Goal: Communication & Community: Answer question/provide support

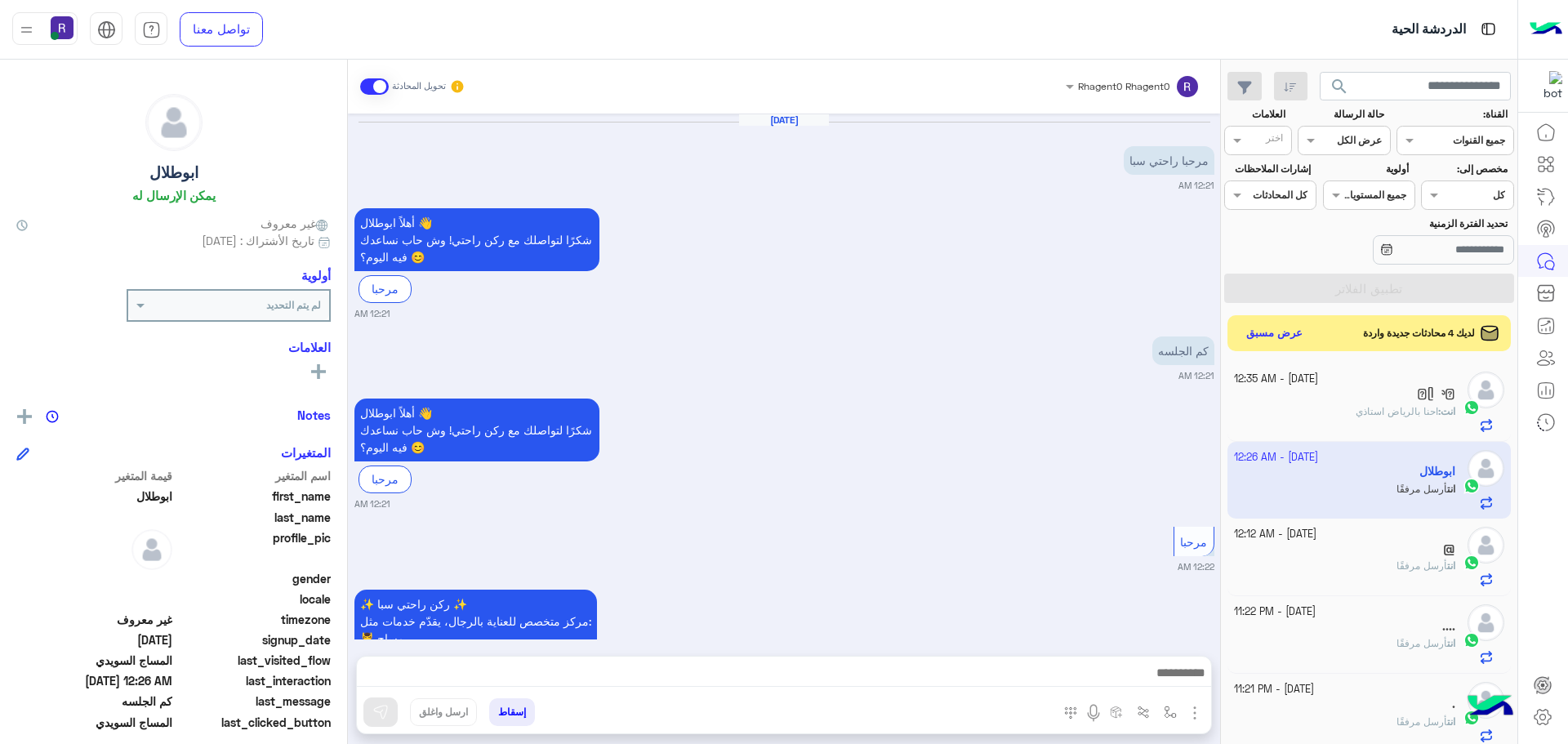
click at [1265, 331] on button "عرض مسبق" at bounding box center [1275, 333] width 70 height 23
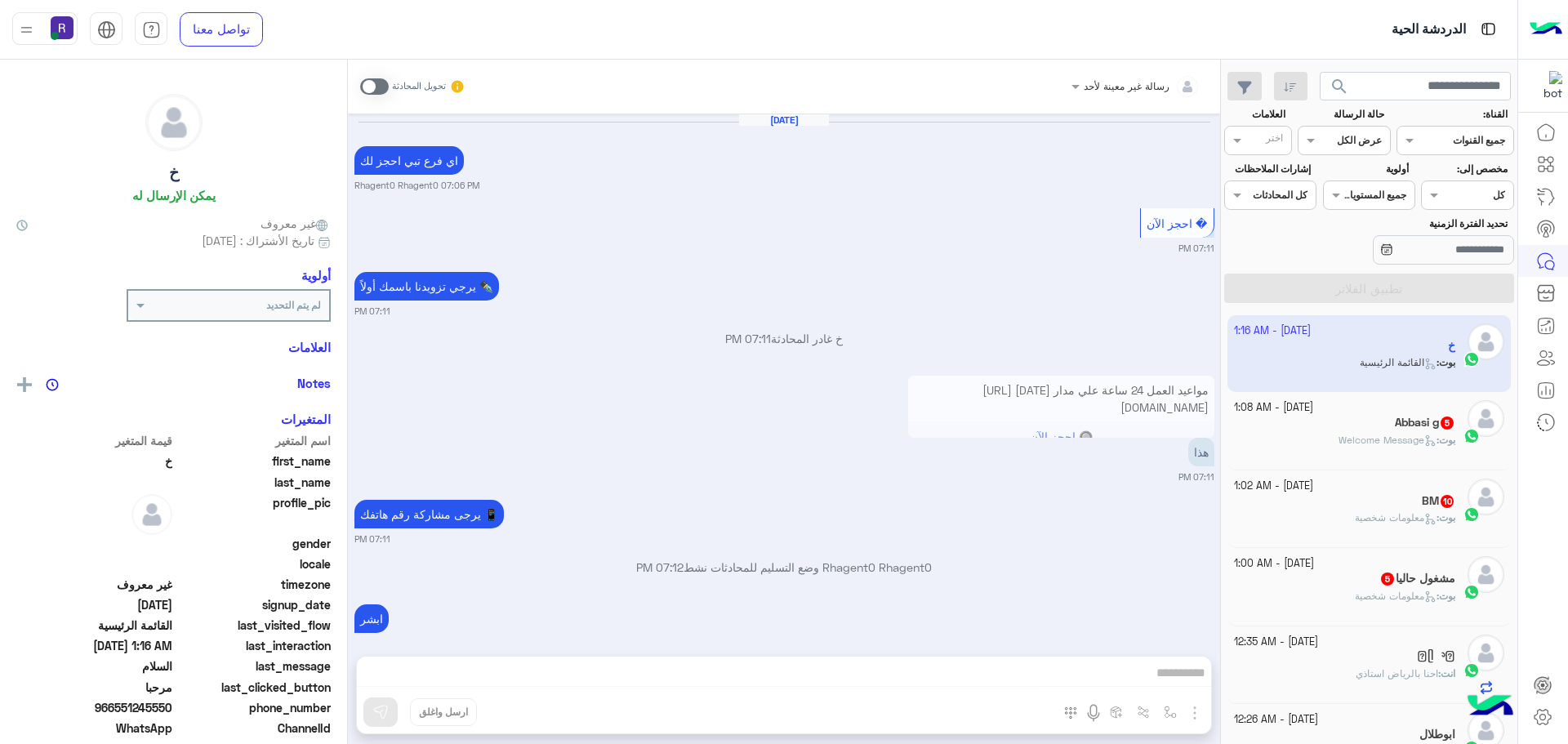
scroll to position [1046, 0]
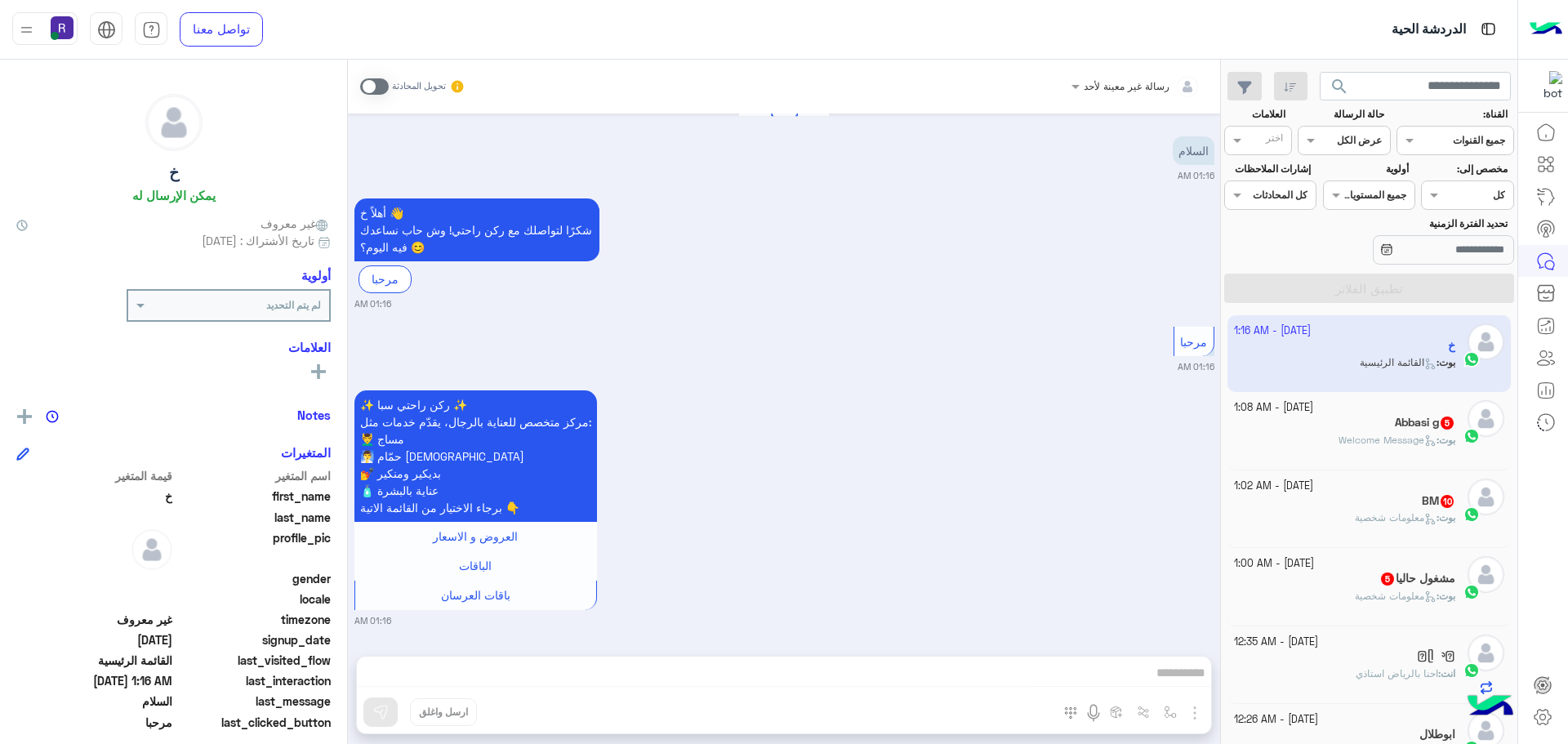
click at [375, 86] on span at bounding box center [374, 87] width 28 height 17
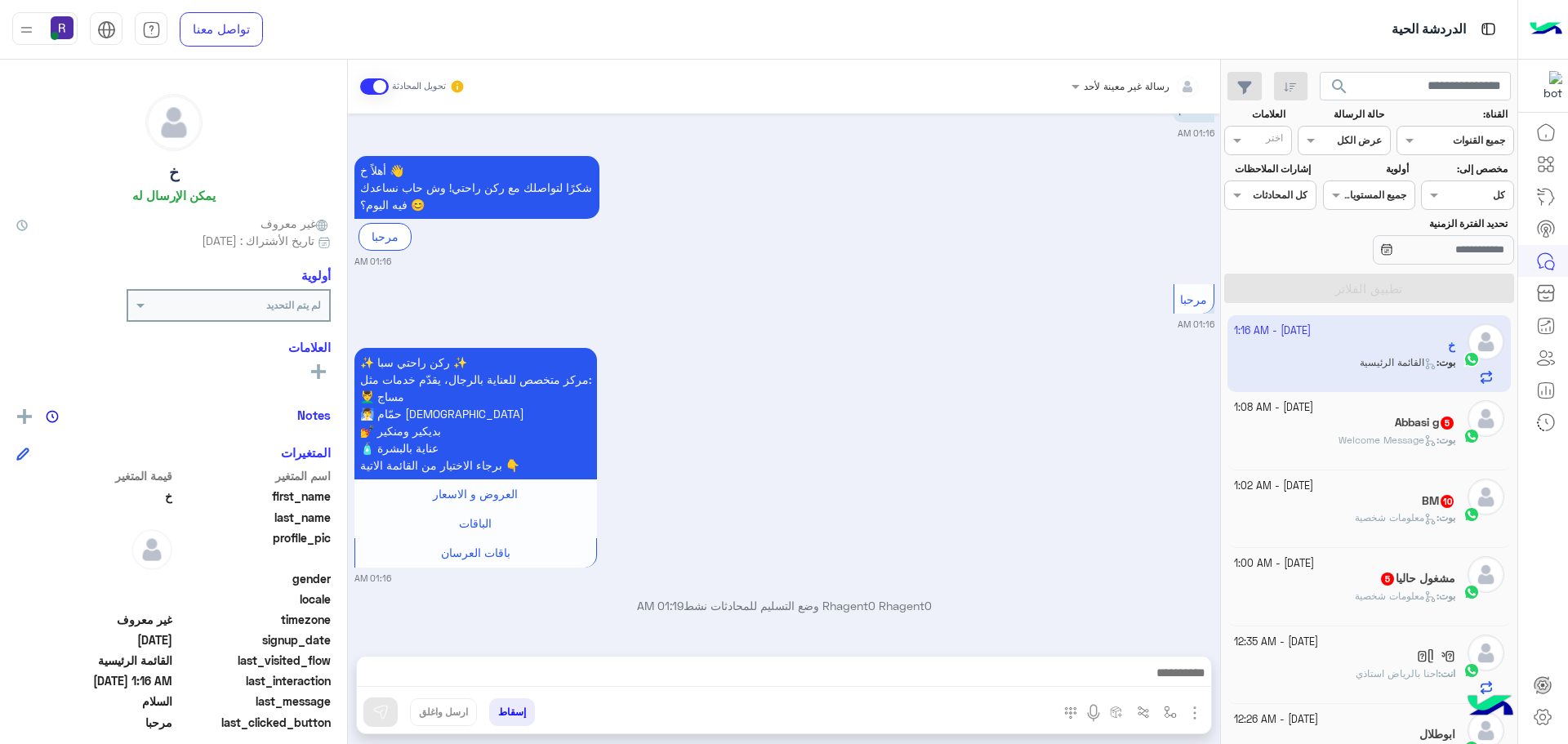
click at [1205, 707] on div "المرفقات الصور" at bounding box center [1131, 715] width 159 height 33
click at [1196, 709] on img "button" at bounding box center [1195, 713] width 20 height 20
click at [1165, 672] on span "الصور" at bounding box center [1164, 677] width 30 height 19
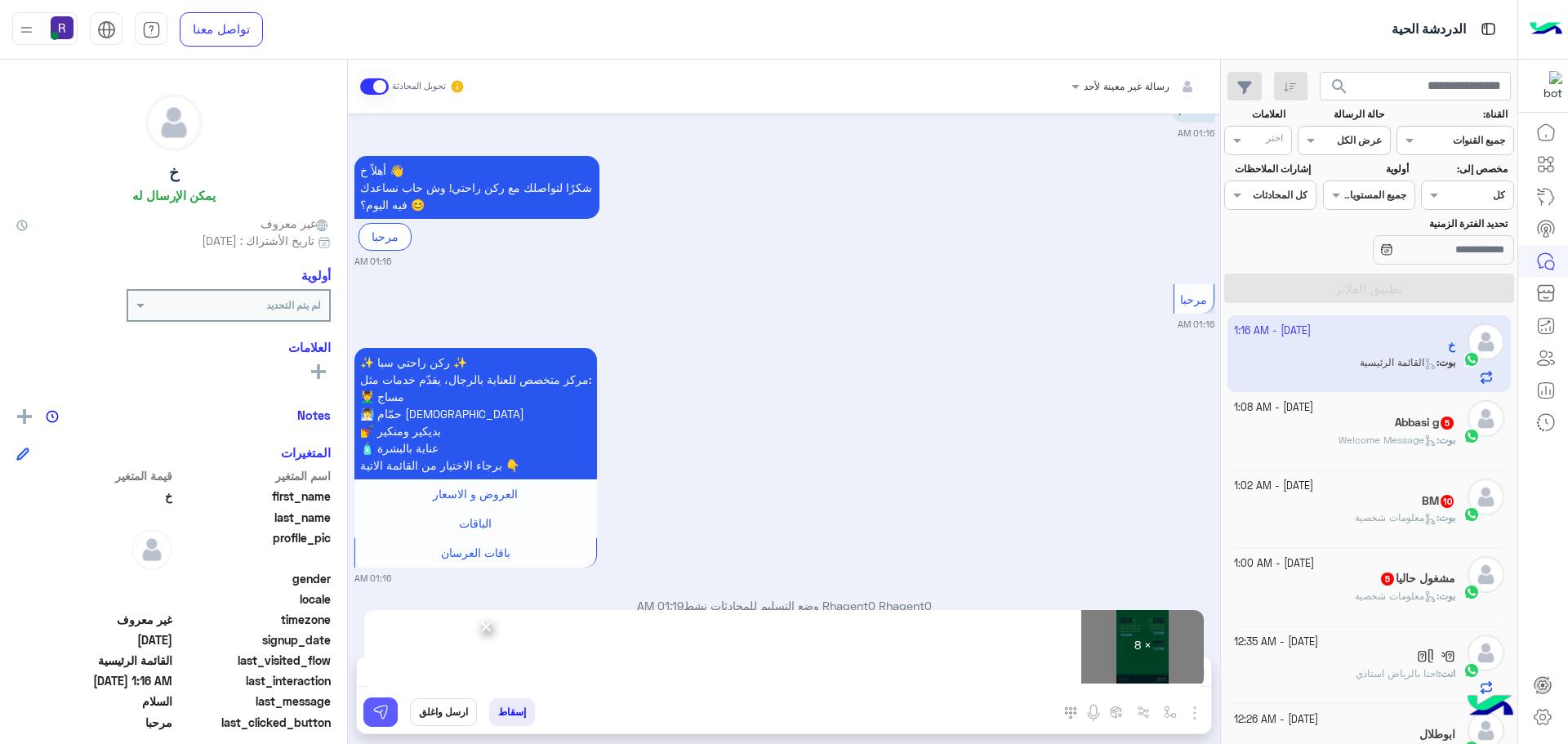
click at [375, 716] on img at bounding box center [381, 712] width 17 height 17
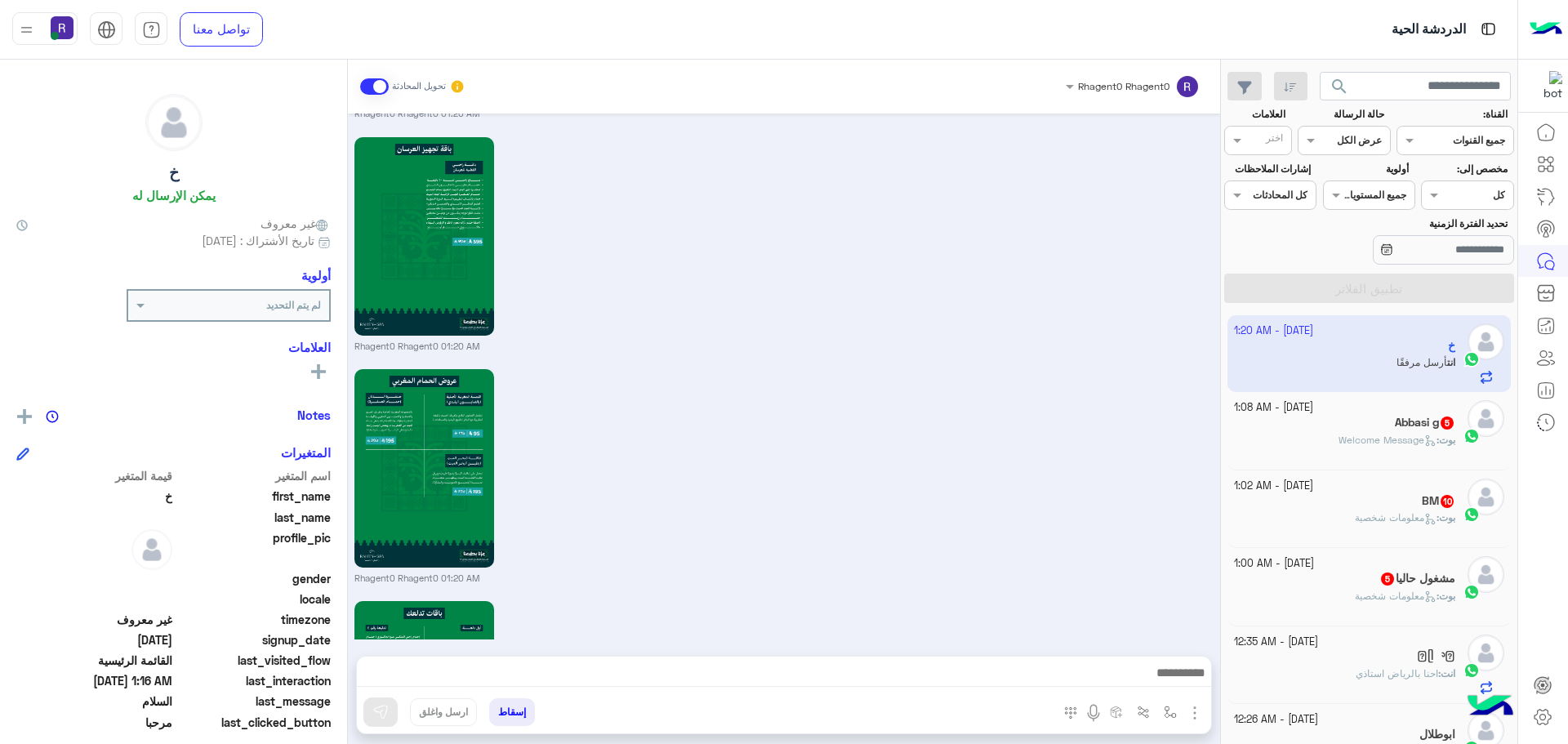
scroll to position [2755, 0]
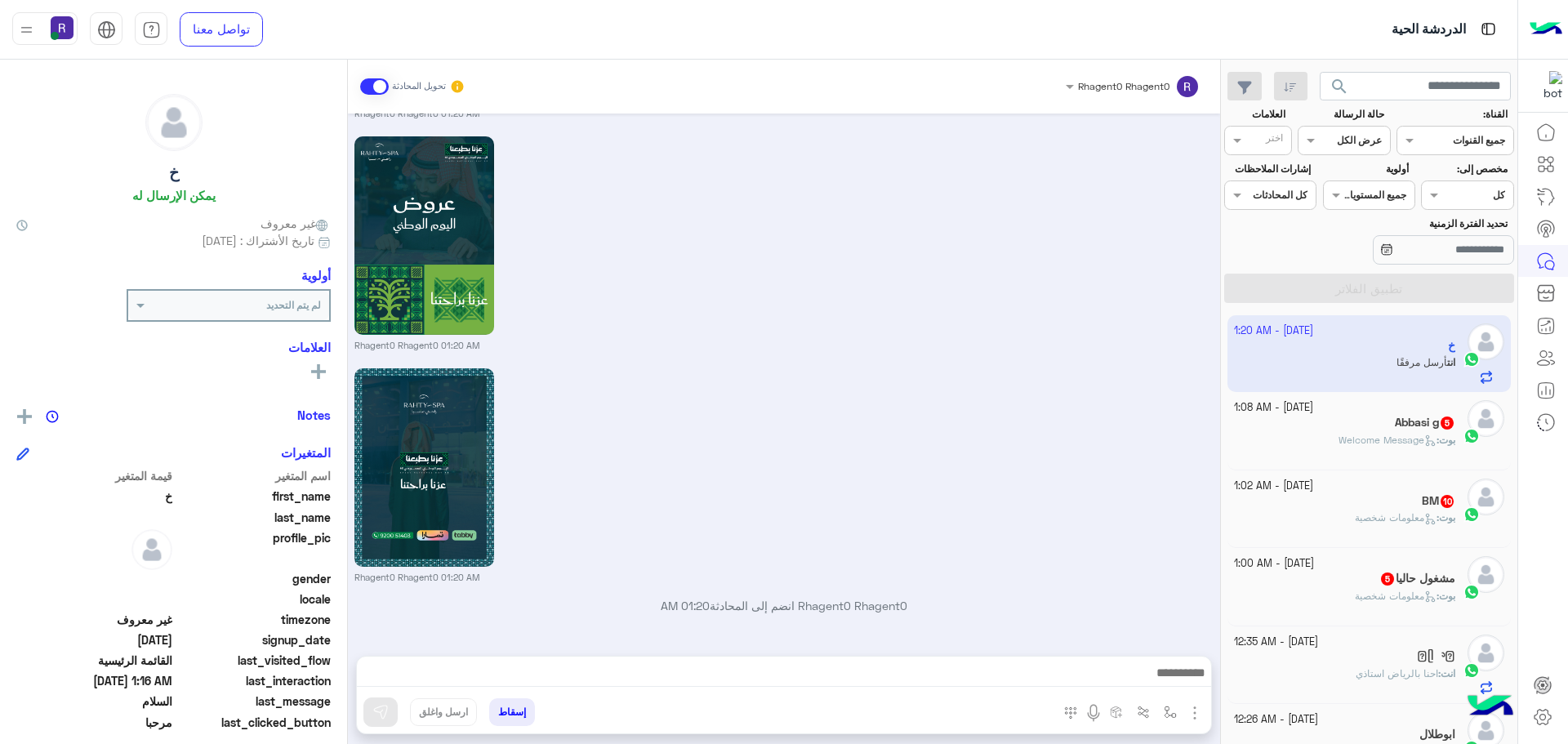
click at [1370, 446] on p "بوت : Welcome Message" at bounding box center [1397, 440] width 117 height 15
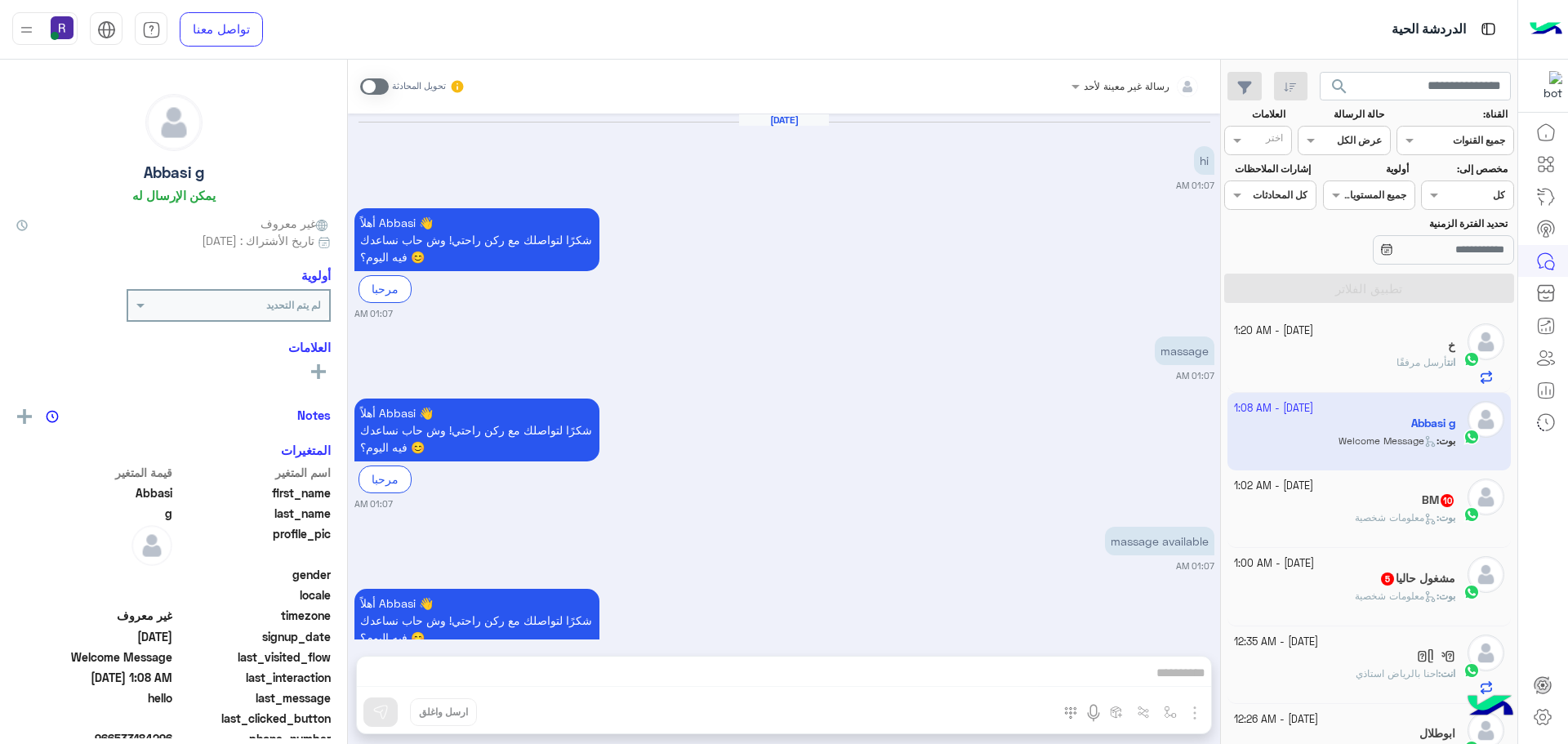
scroll to position [455, 0]
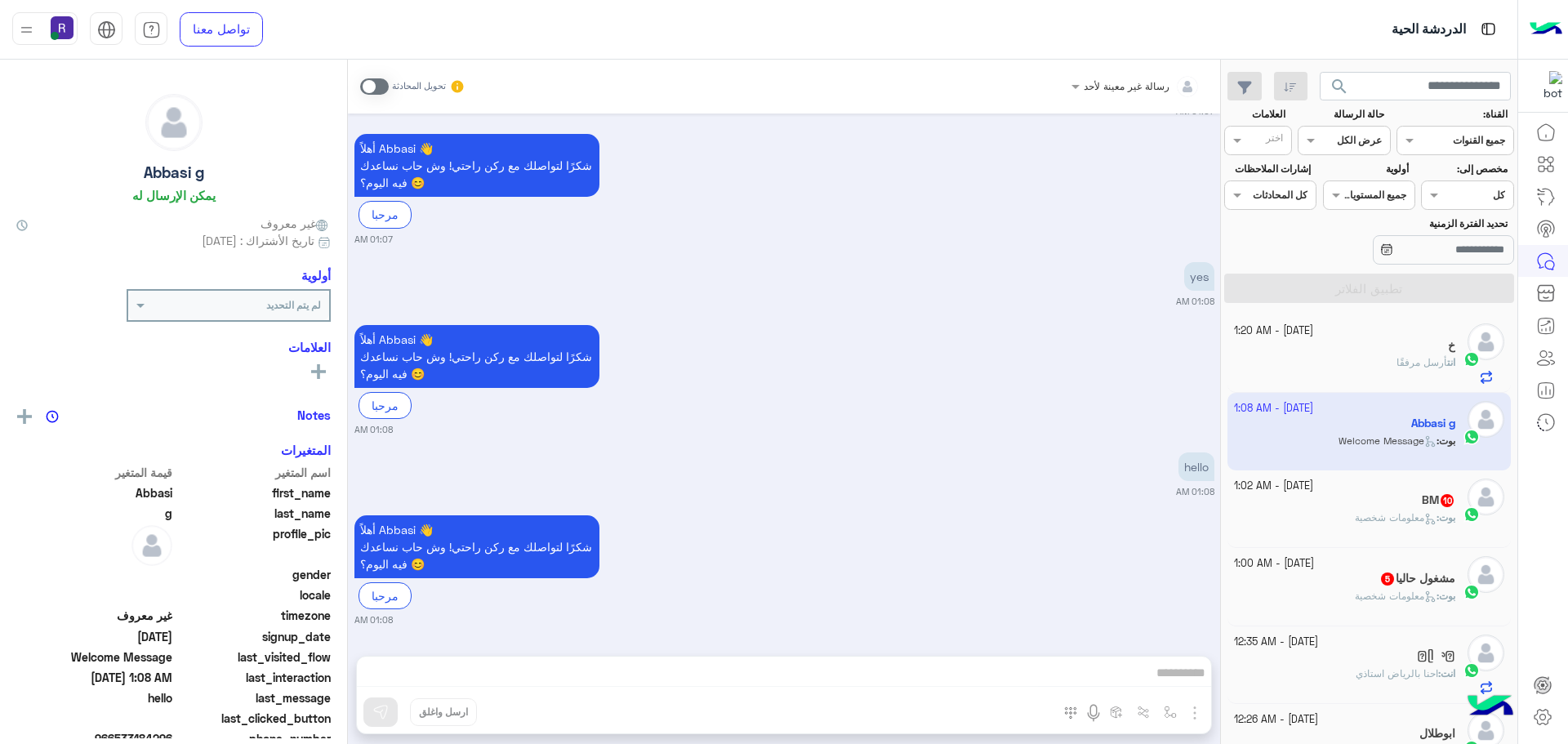
click at [351, 80] on div "رسالة غير معينة لأحد تحويل المحادثة" at bounding box center [784, 87] width 872 height 54
click at [366, 84] on span at bounding box center [374, 87] width 28 height 17
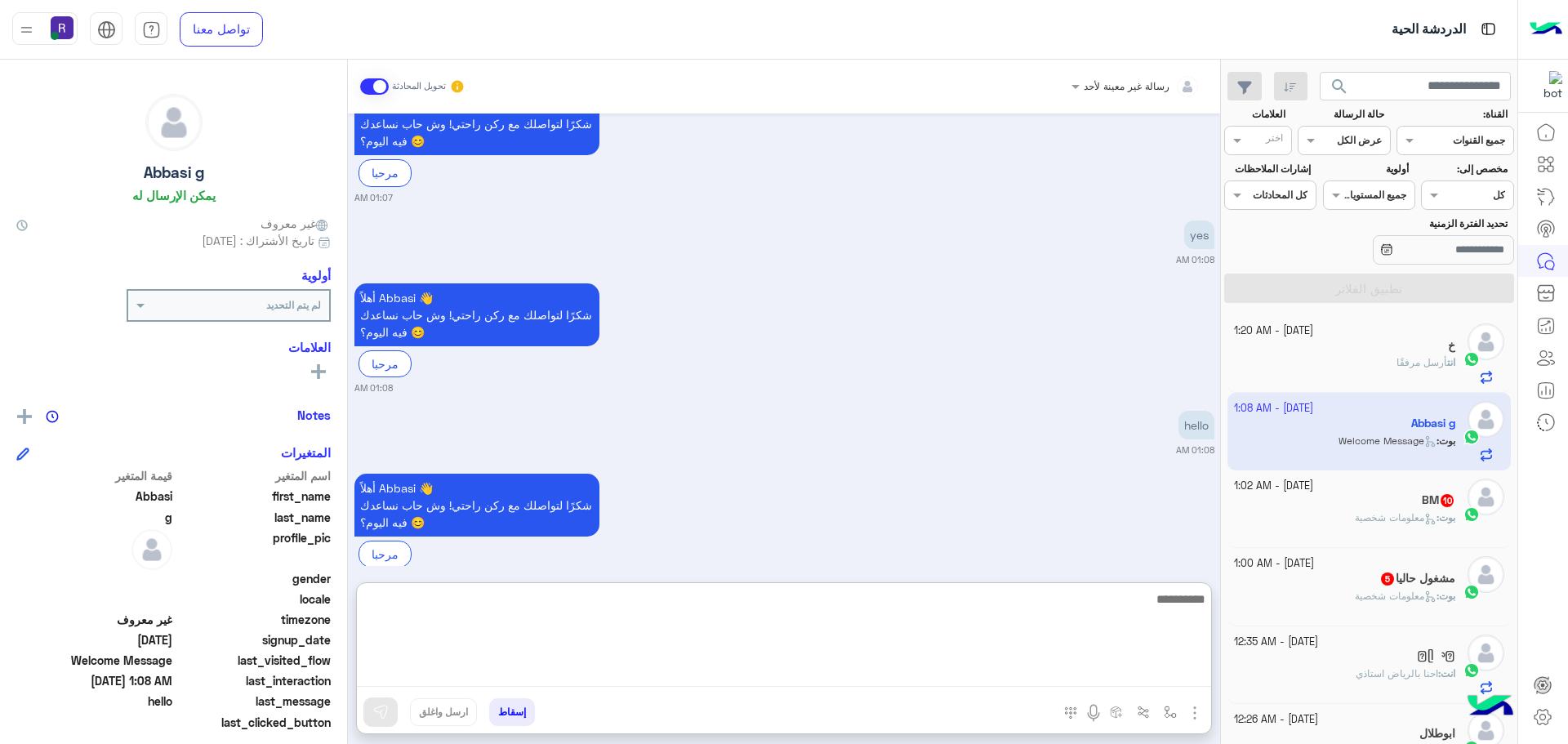
click at [954, 670] on textarea at bounding box center [784, 637] width 854 height 98
paste textarea "**********"
type textarea "**********"
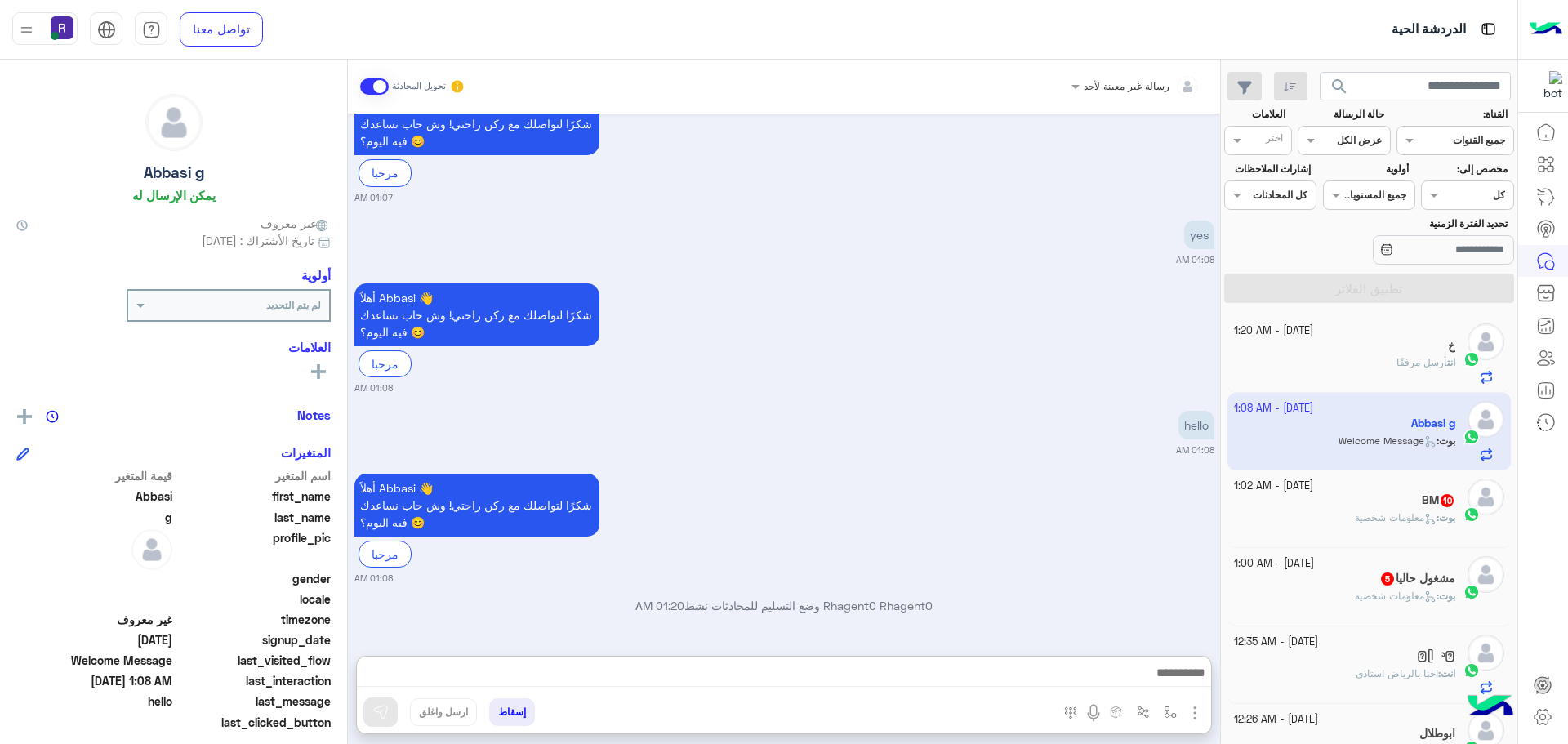
click at [1188, 705] on img "button" at bounding box center [1195, 713] width 20 height 20
click at [1174, 675] on span "الصور" at bounding box center [1164, 677] width 30 height 19
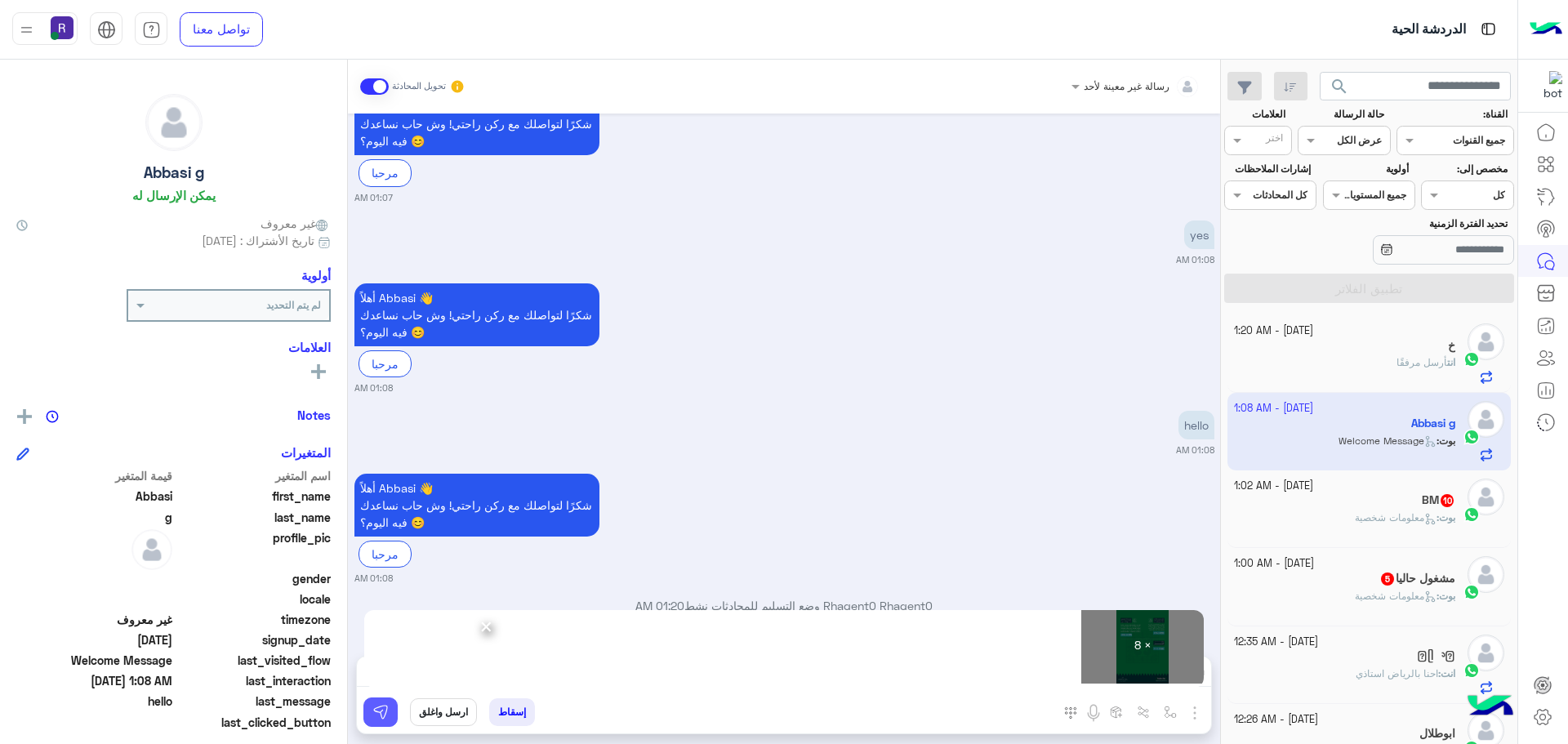
click at [397, 715] on button at bounding box center [380, 712] width 34 height 29
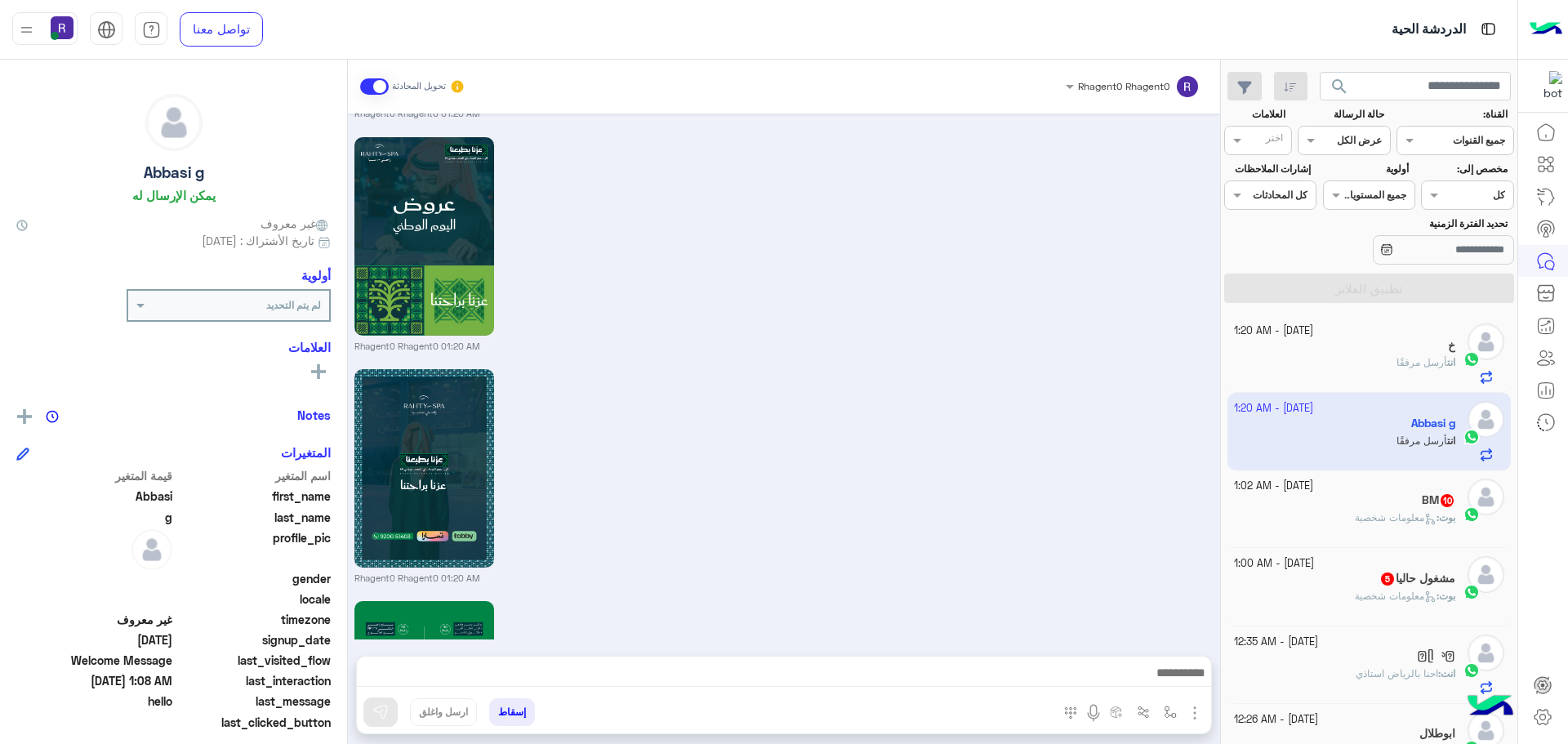
scroll to position [2395, 0]
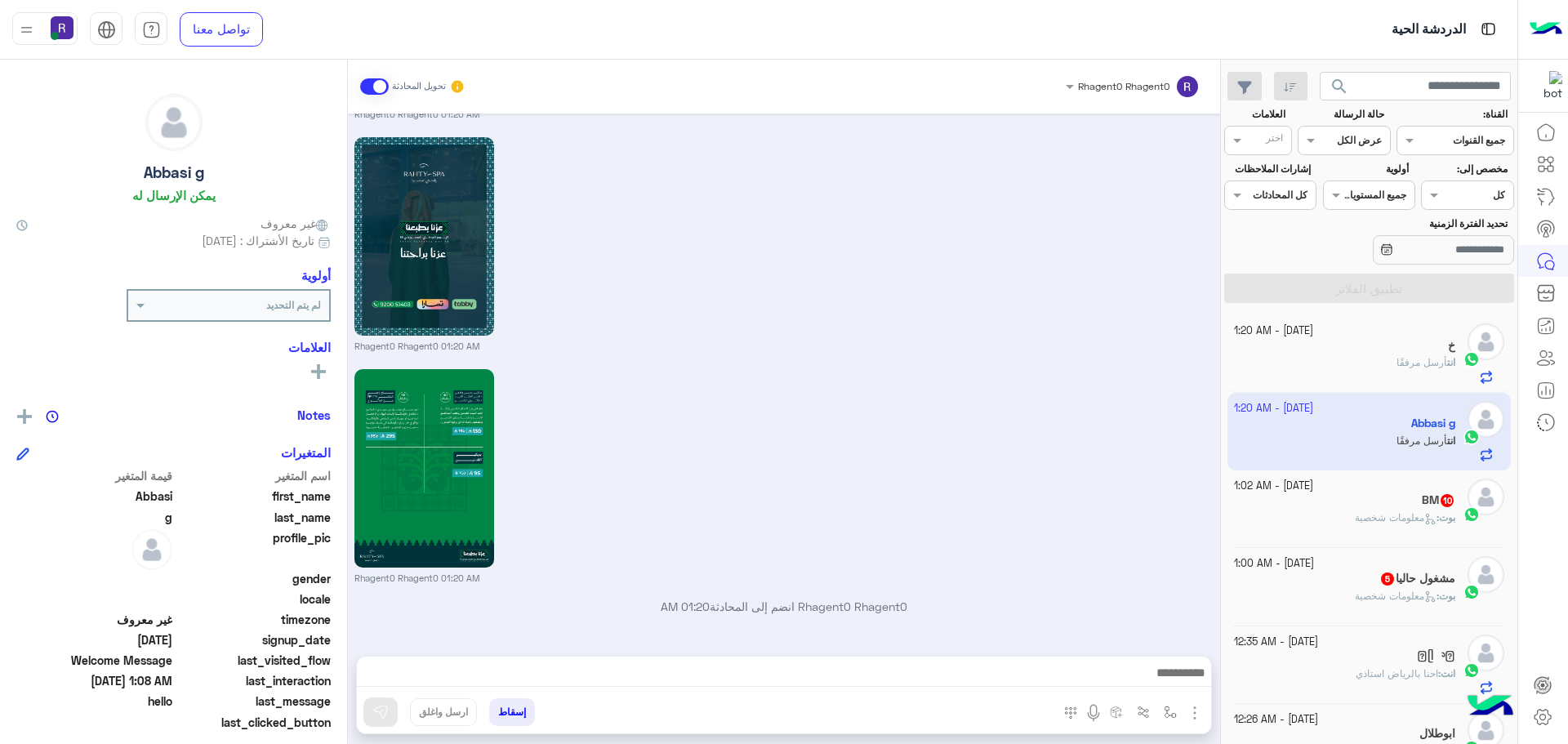
click at [1425, 524] on icon at bounding box center [1430, 518] width 13 height 12
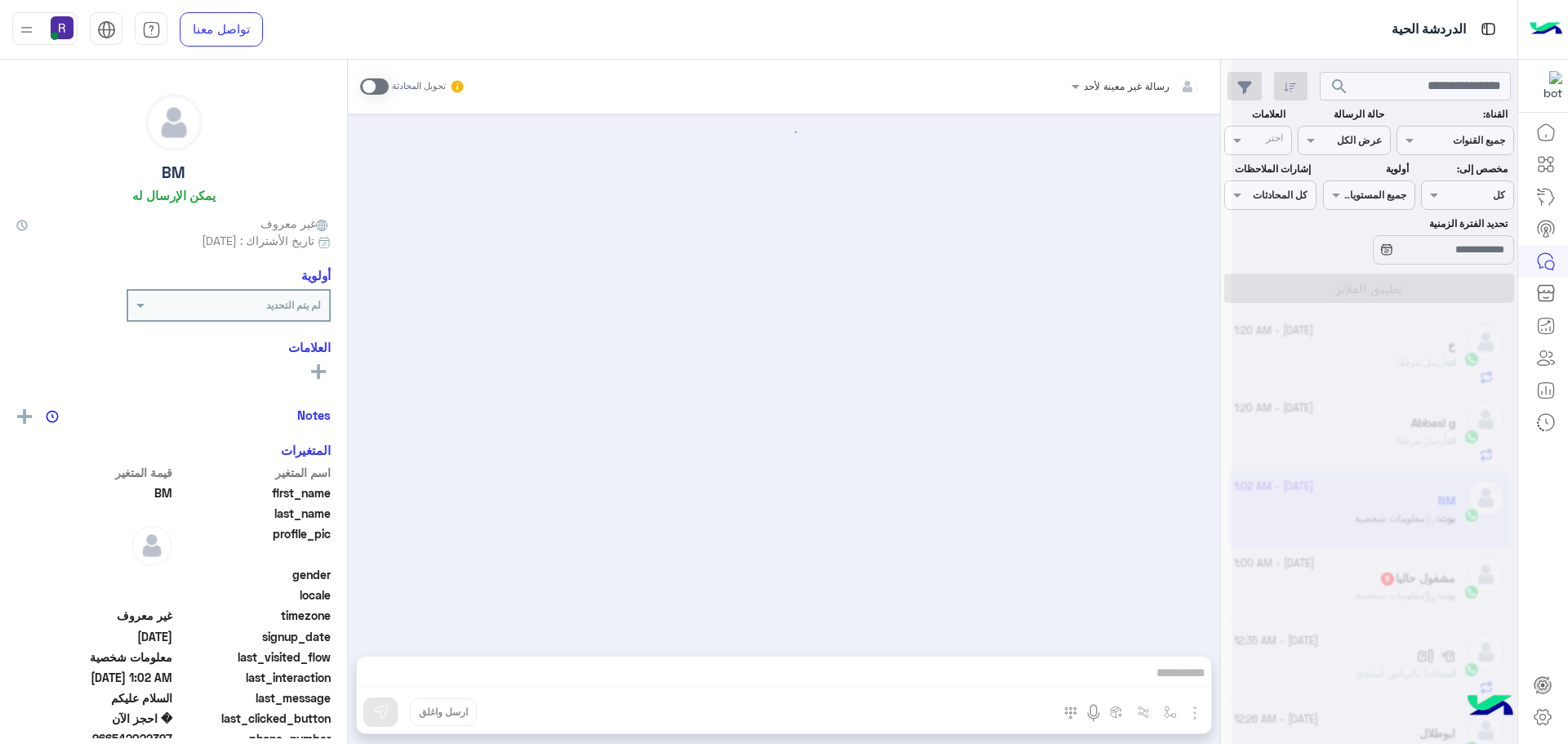
scroll to position [2506, 0]
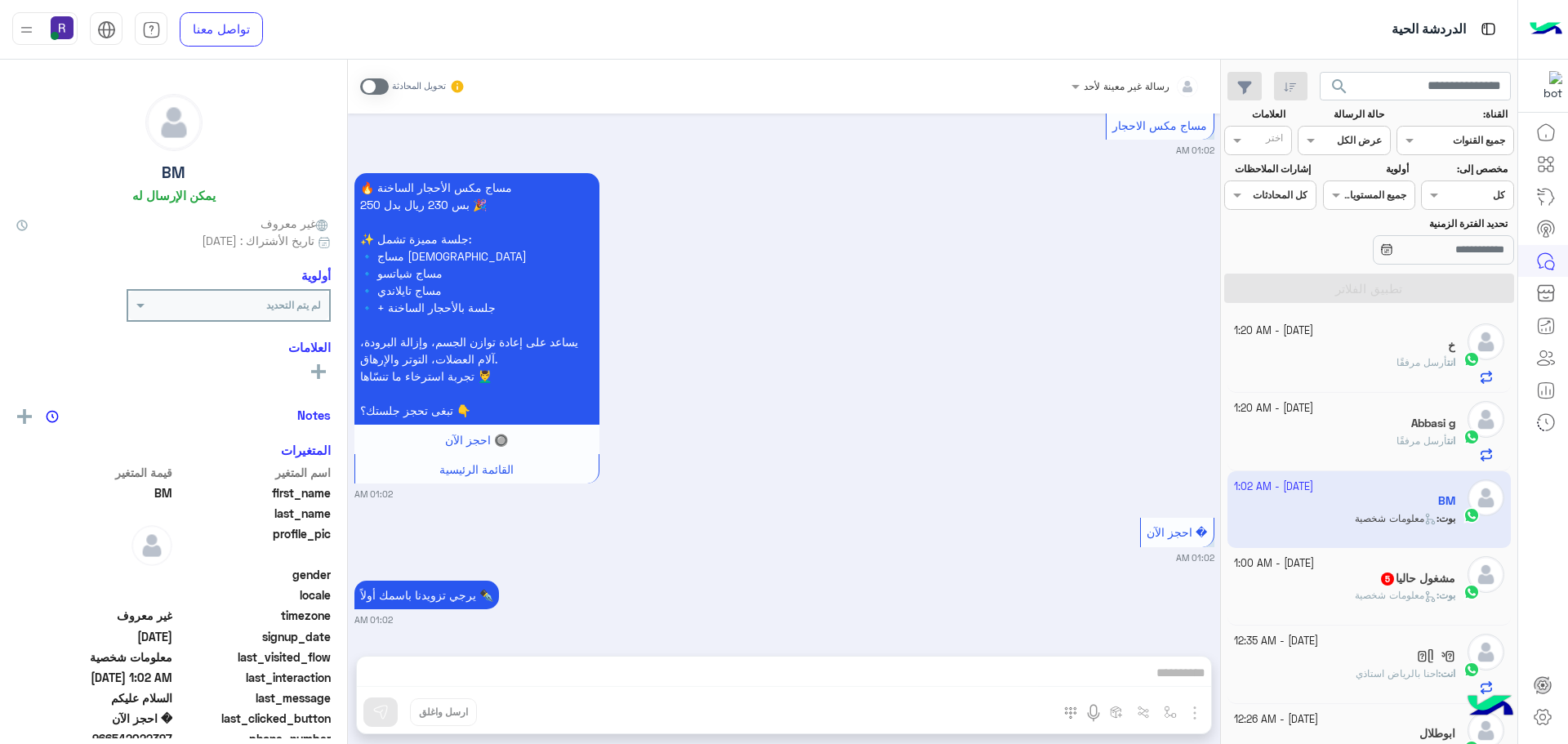
click at [382, 91] on span at bounding box center [374, 87] width 28 height 17
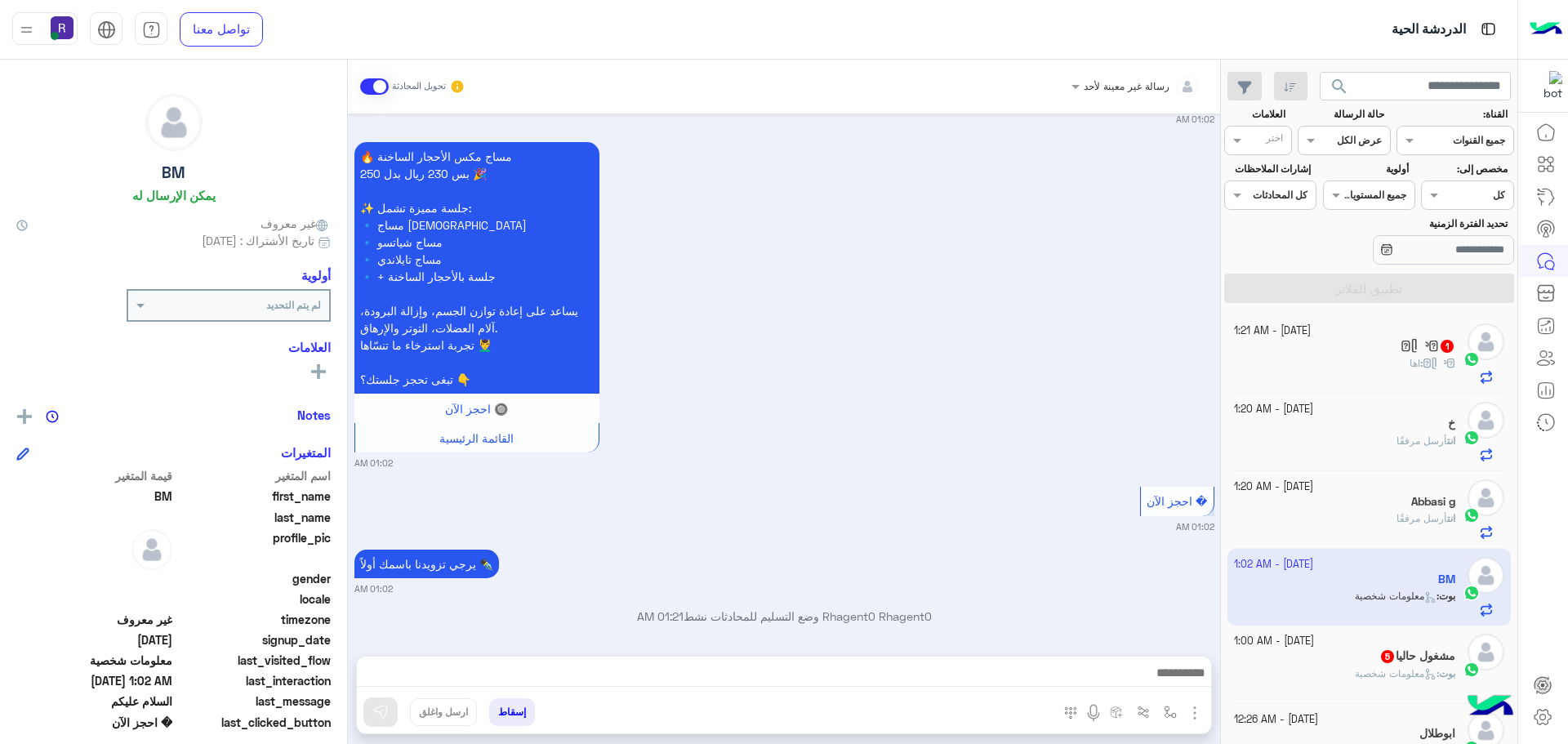
scroll to position [2548, 0]
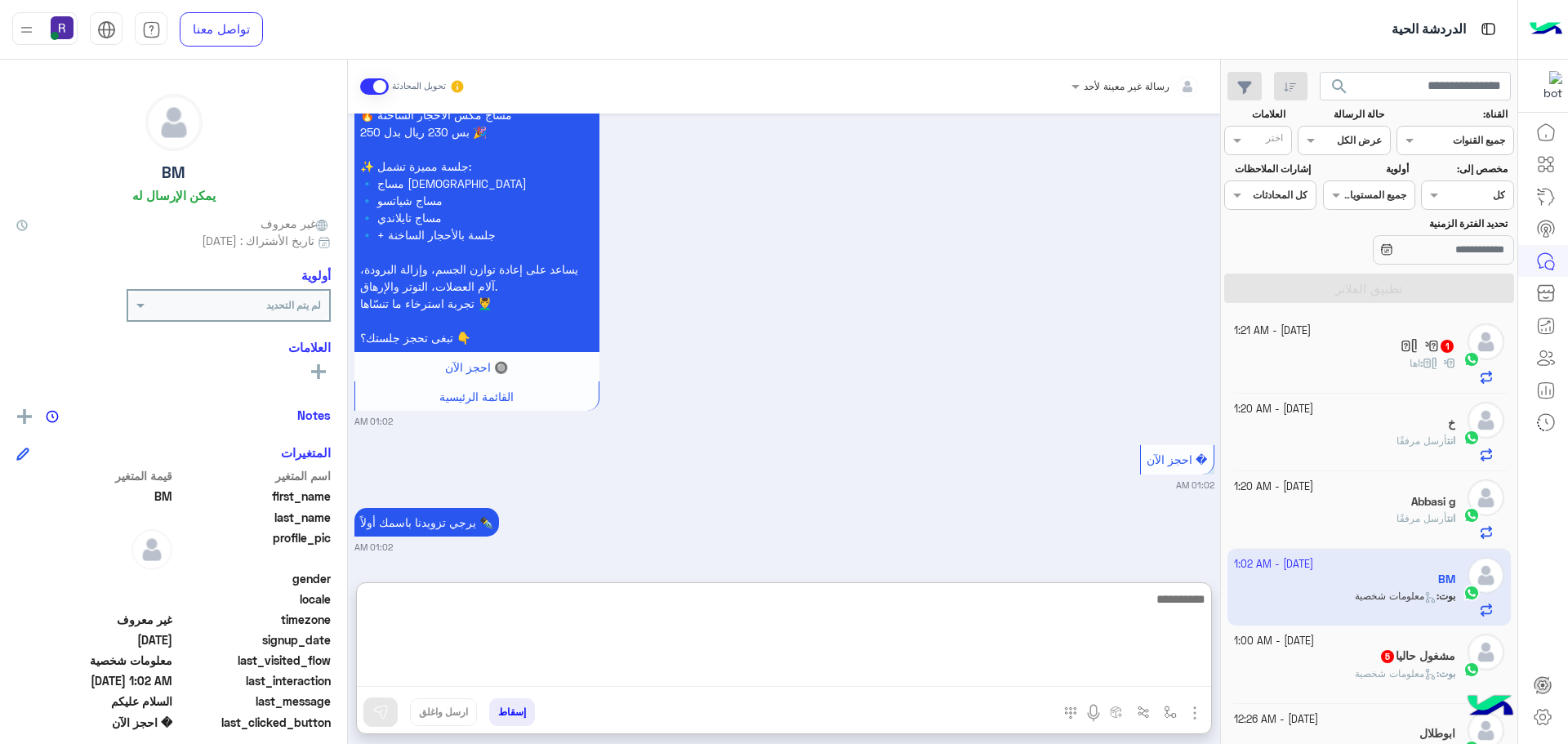
click at [954, 678] on textarea at bounding box center [784, 637] width 854 height 98
type textarea "**********"
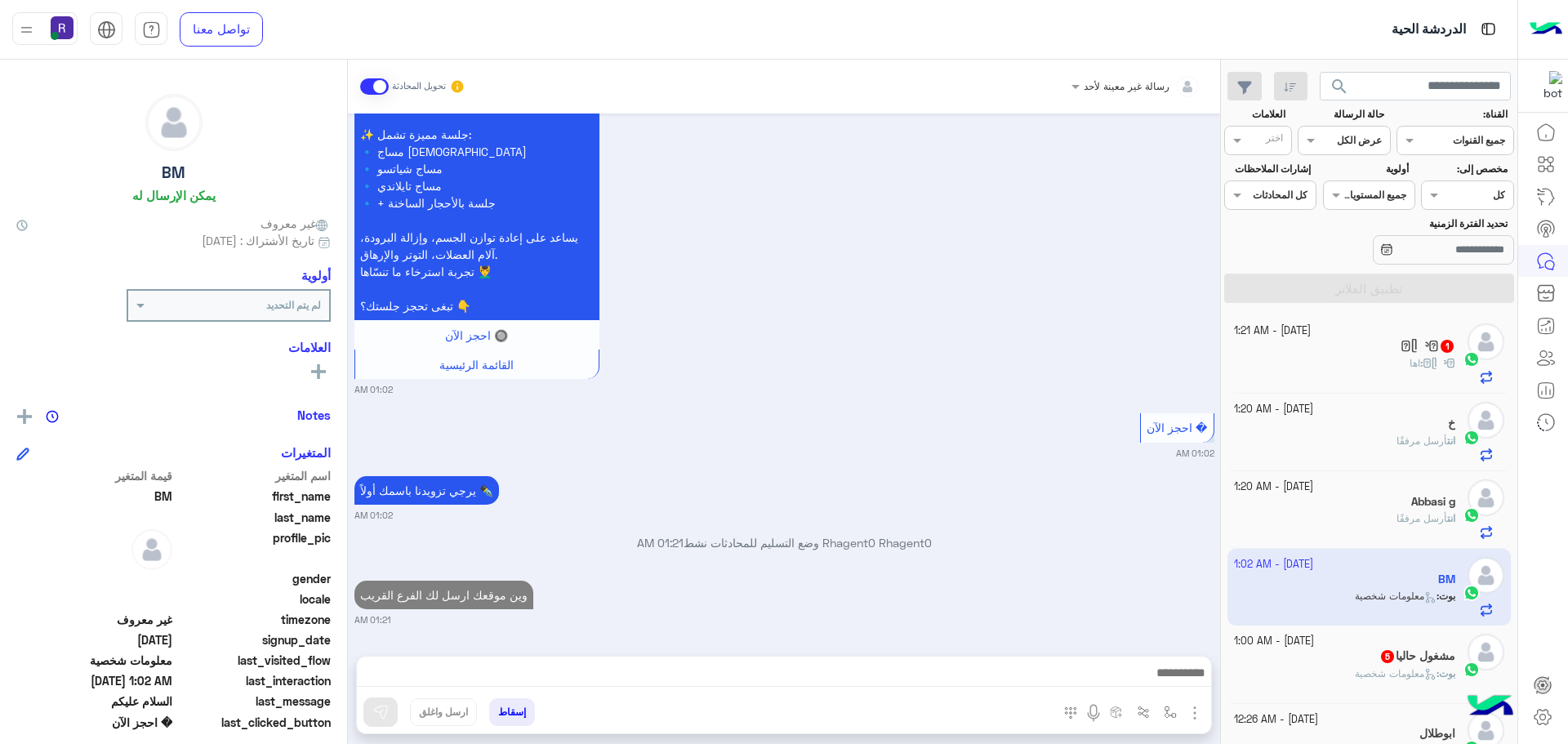
click at [1301, 661] on div "مشغول حاليا 5" at bounding box center [1345, 657] width 223 height 17
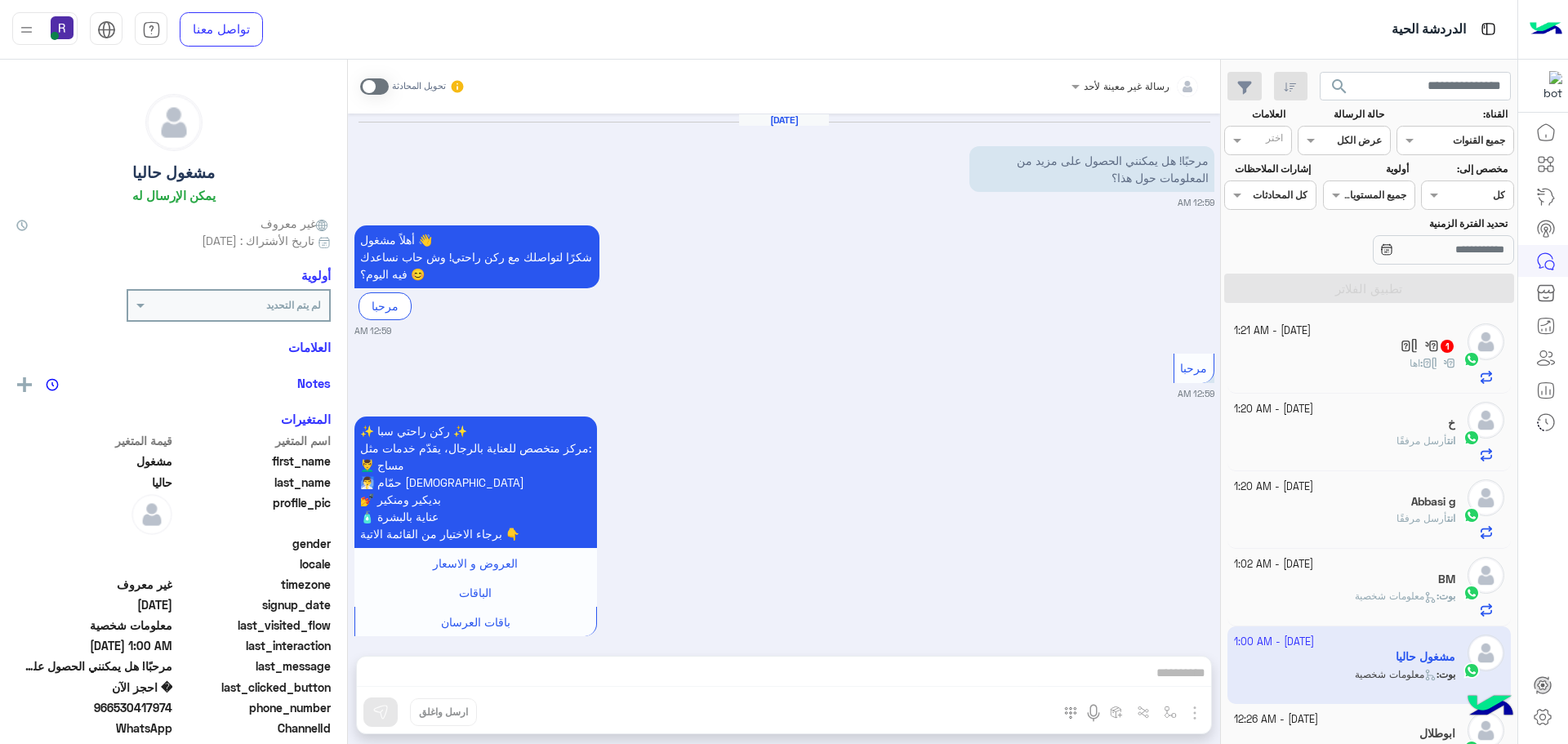
scroll to position [651, 0]
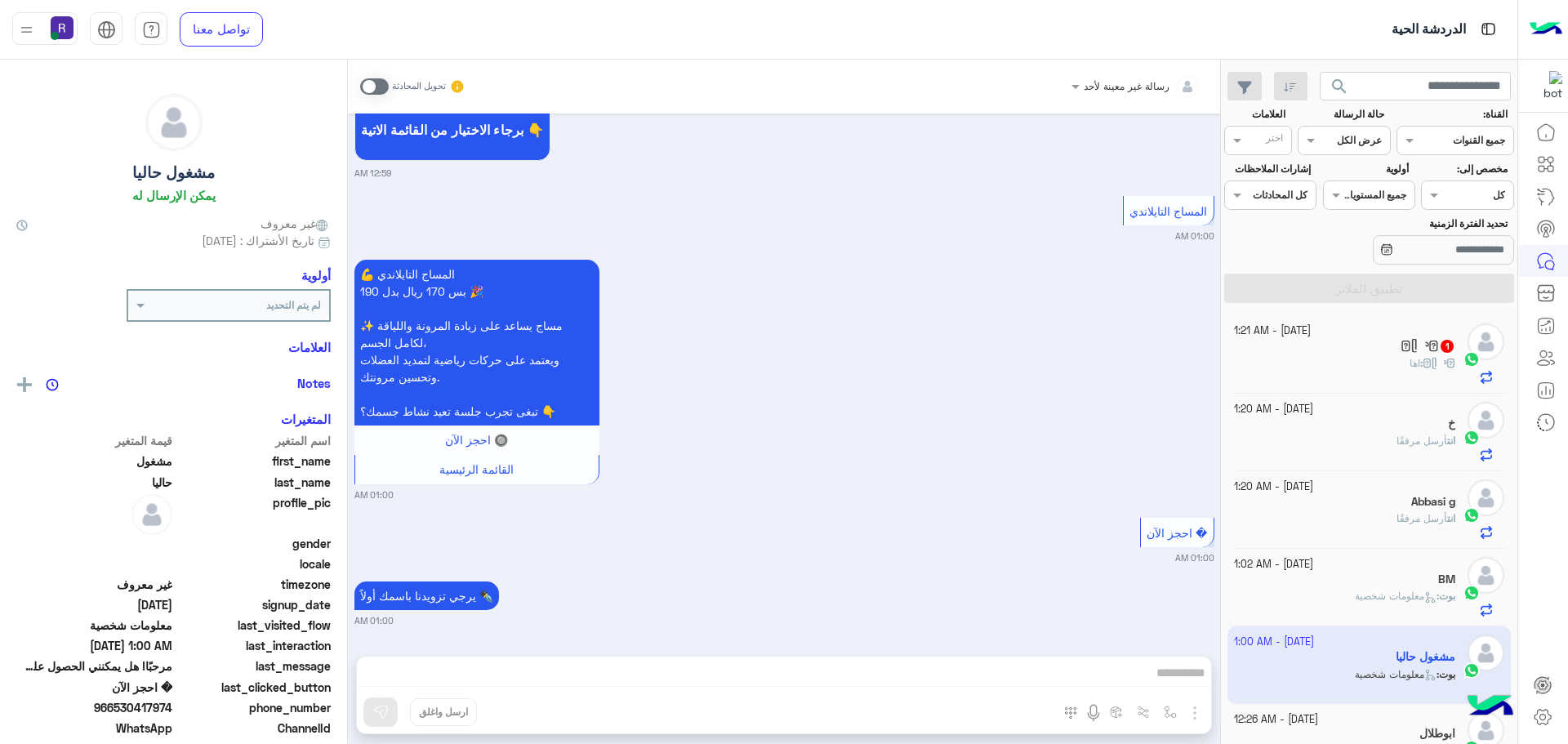
click at [1129, 672] on div "رسالة غير معينة لأحد تحويل المحادثة [DATE] مرحبًا! هل يمكنني الحصول على مزيد من…" at bounding box center [784, 405] width 872 height 691
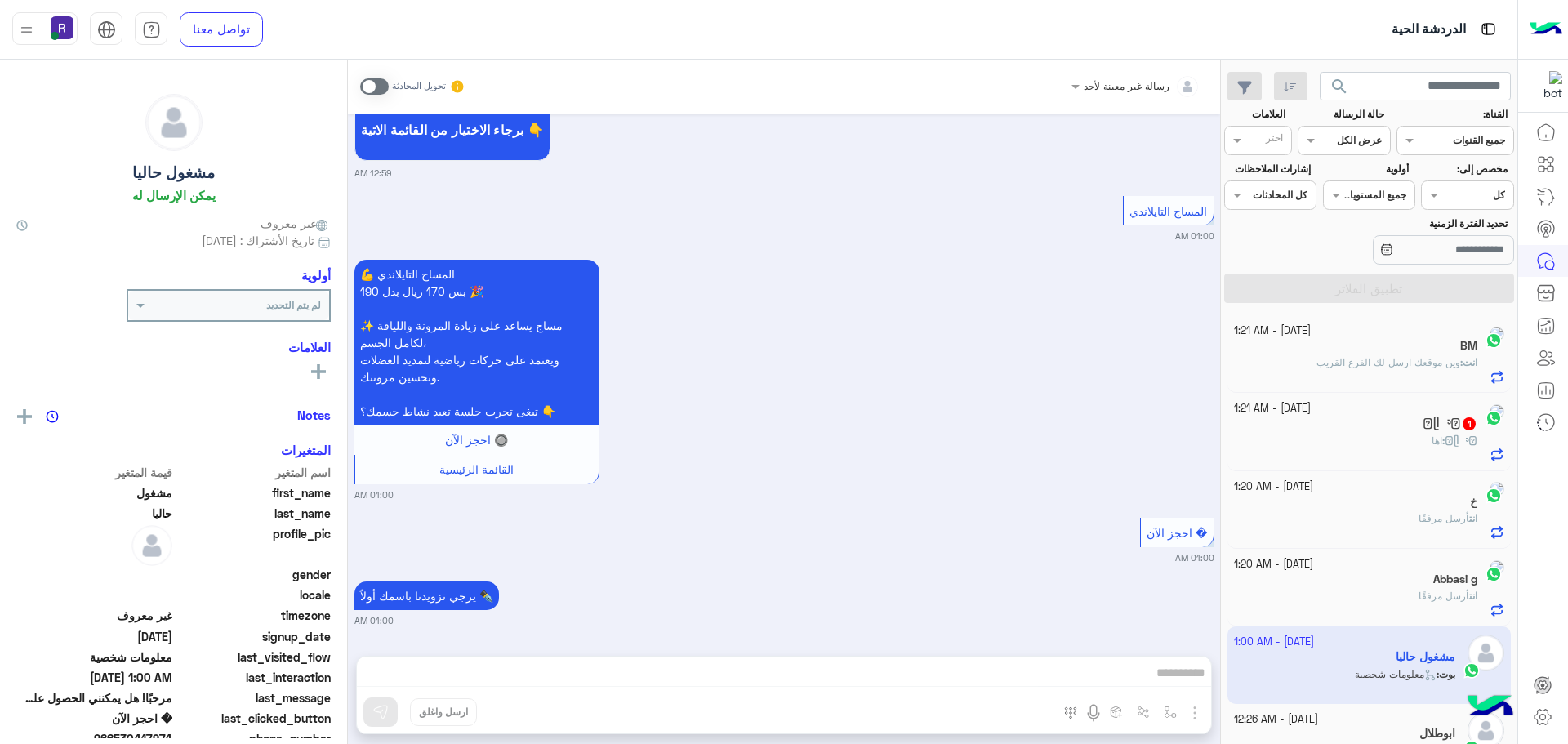
click at [385, 86] on span at bounding box center [374, 87] width 28 height 17
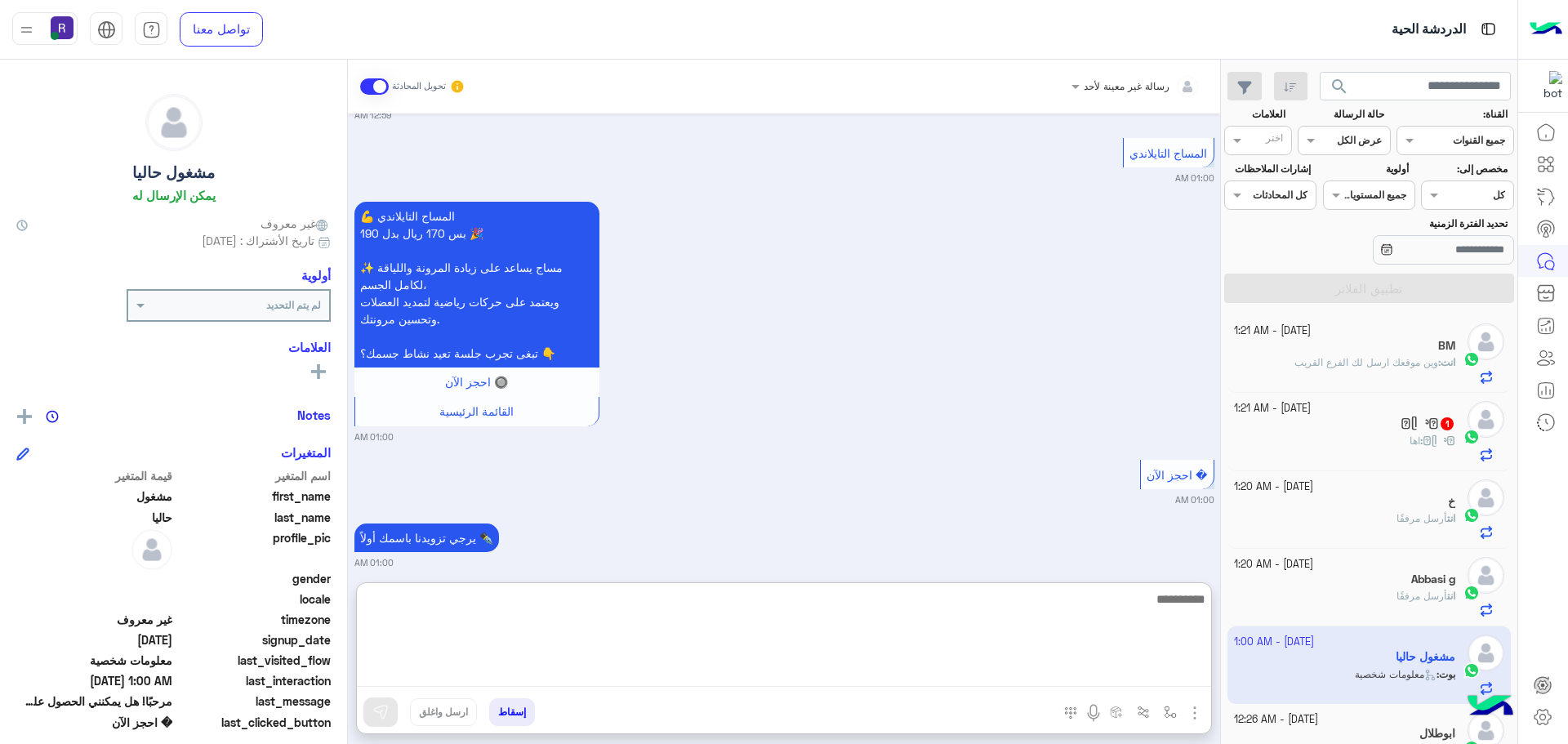
click at [1163, 667] on textarea at bounding box center [784, 637] width 854 height 98
type textarea "**********"
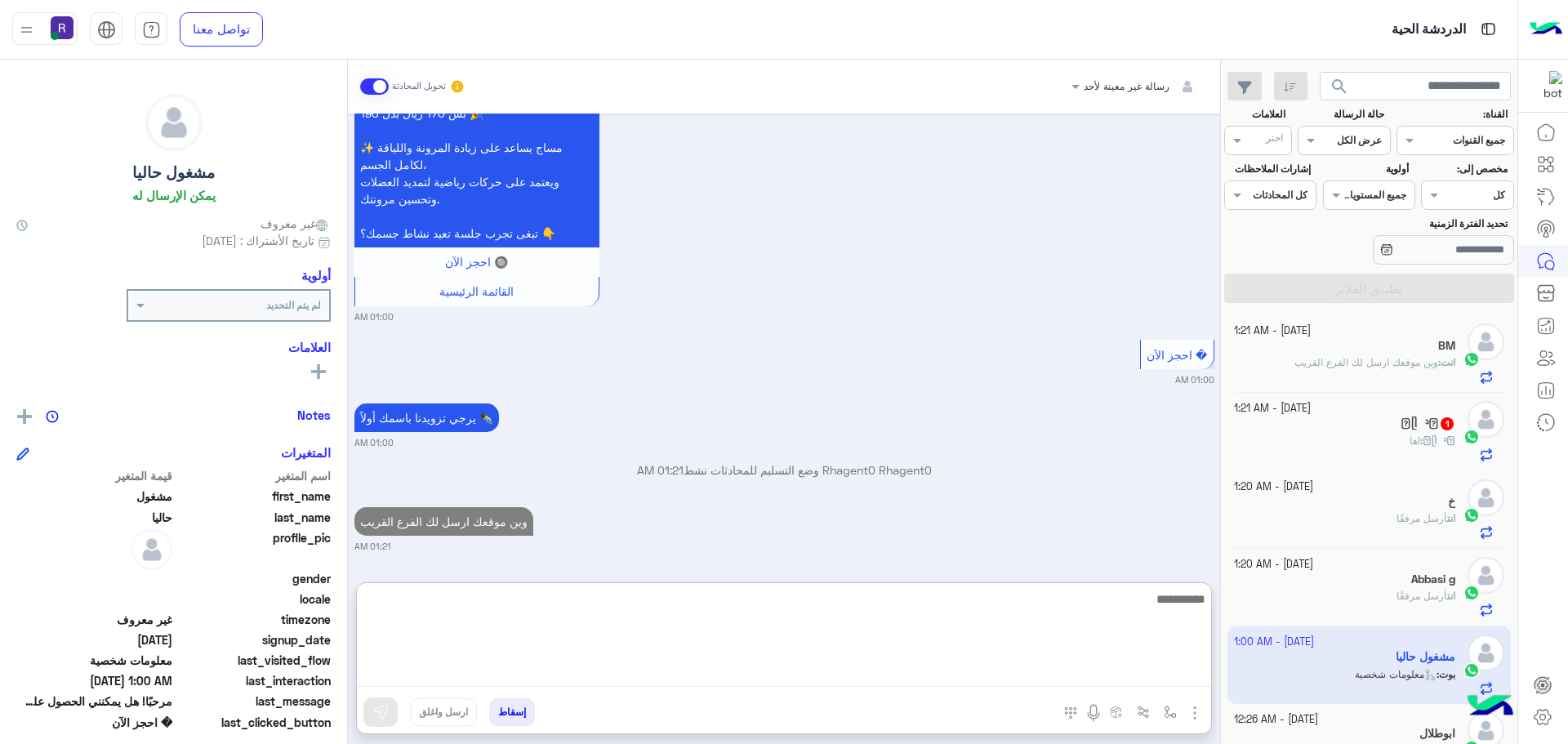
scroll to position [870, 0]
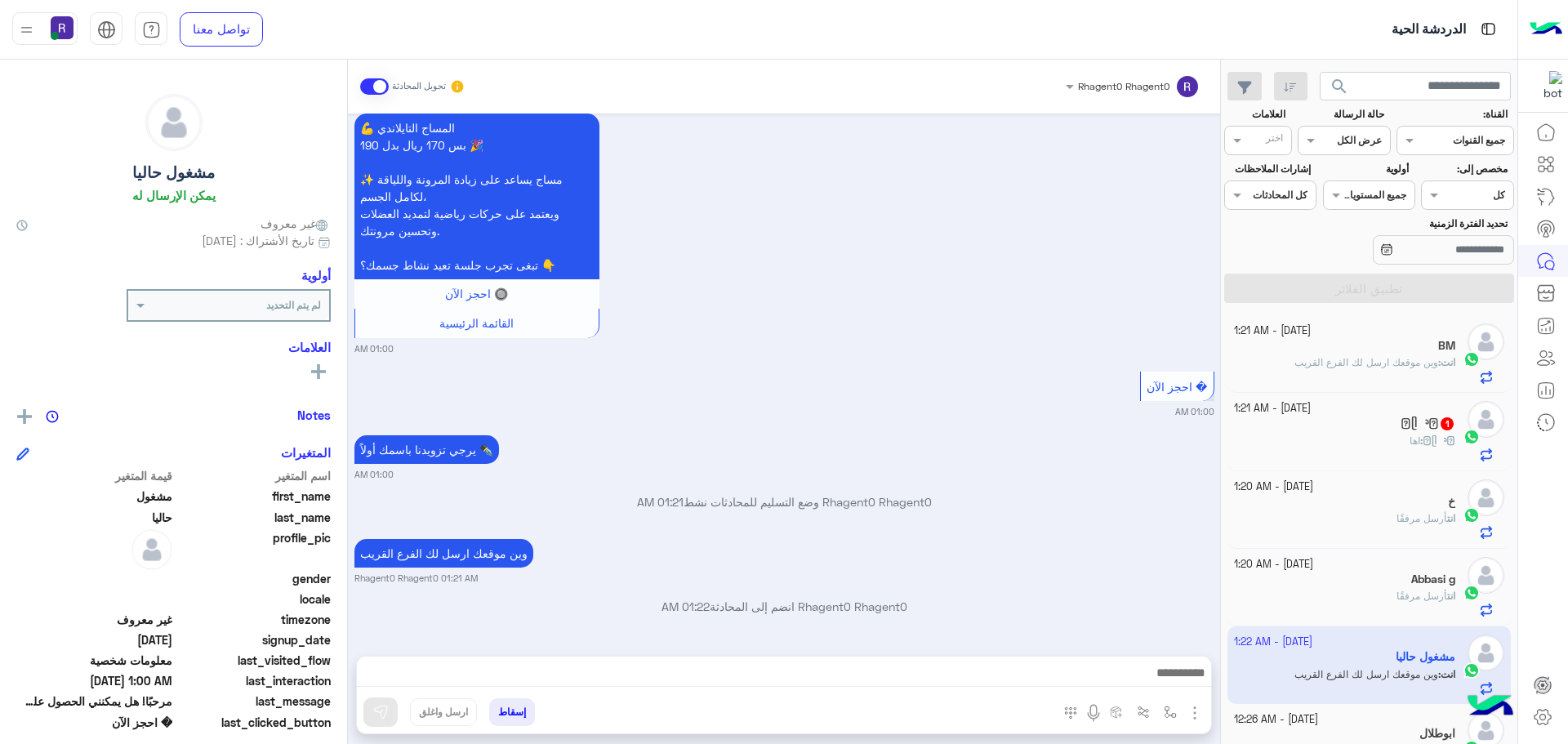
click at [1392, 456] on div "𓆩ᥫ᭡𓆪 : اها" at bounding box center [1345, 447] width 223 height 28
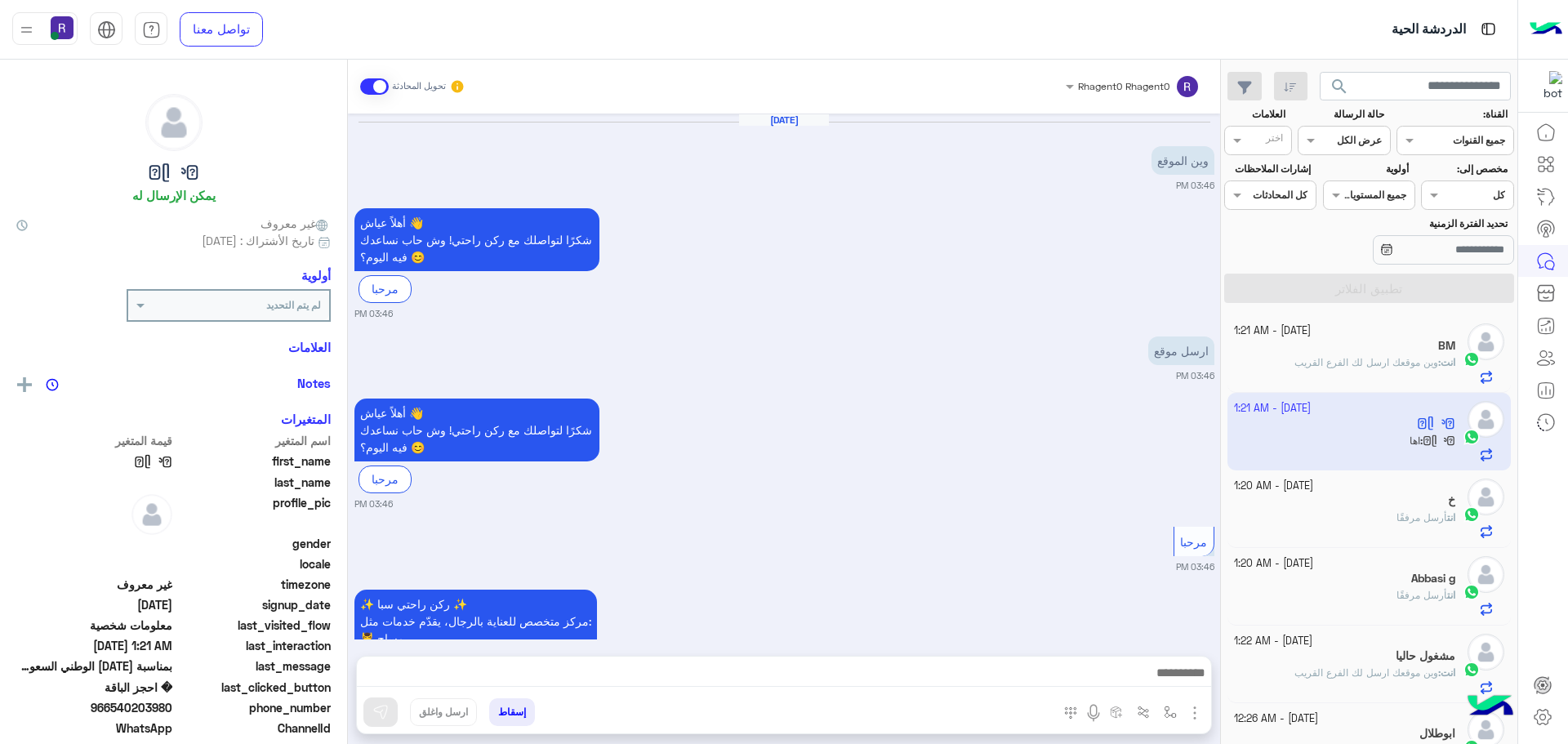
scroll to position [1850, 0]
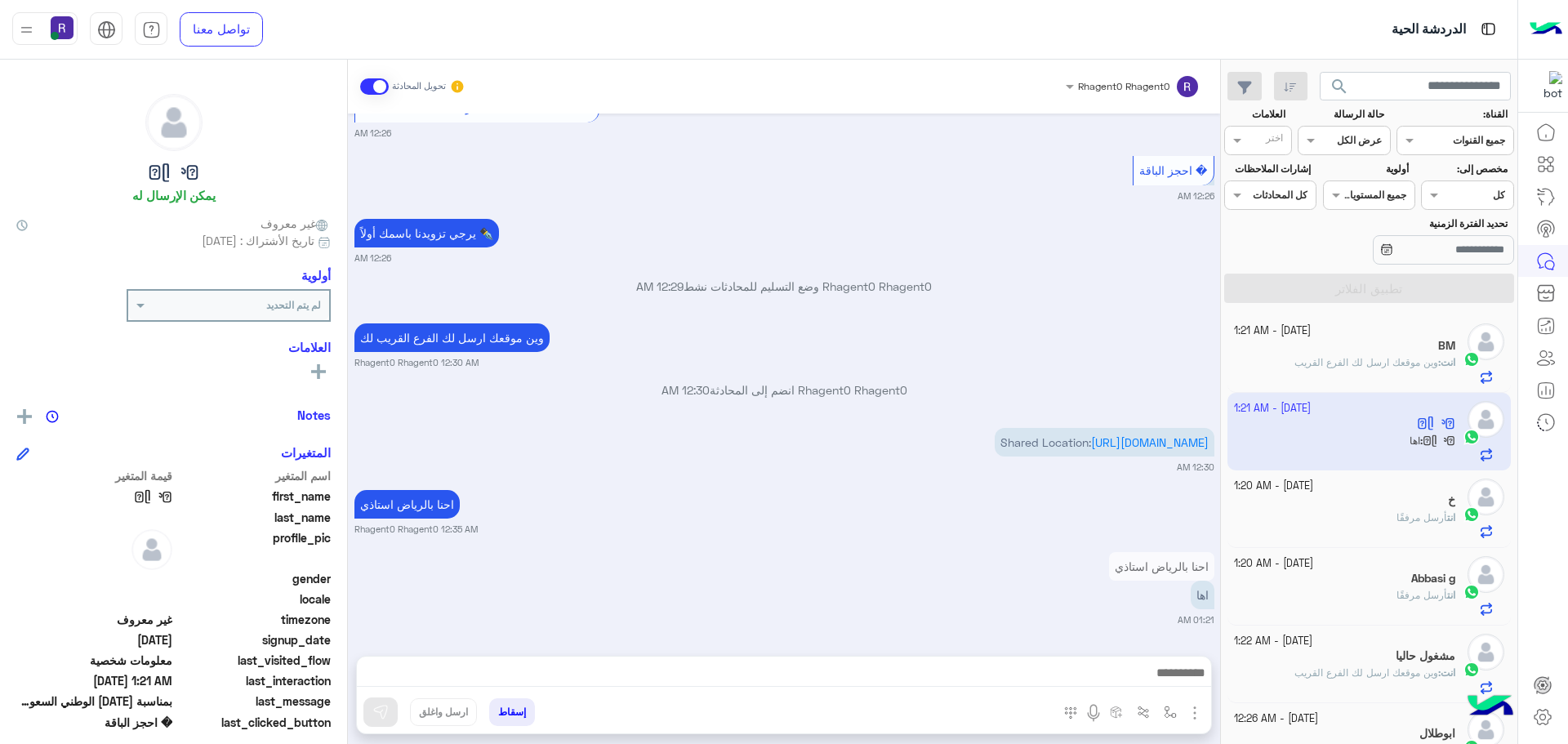
click at [1091, 573] on div "احنا بالرياض استاذي اها 01:21 AM" at bounding box center [784, 587] width 860 height 78
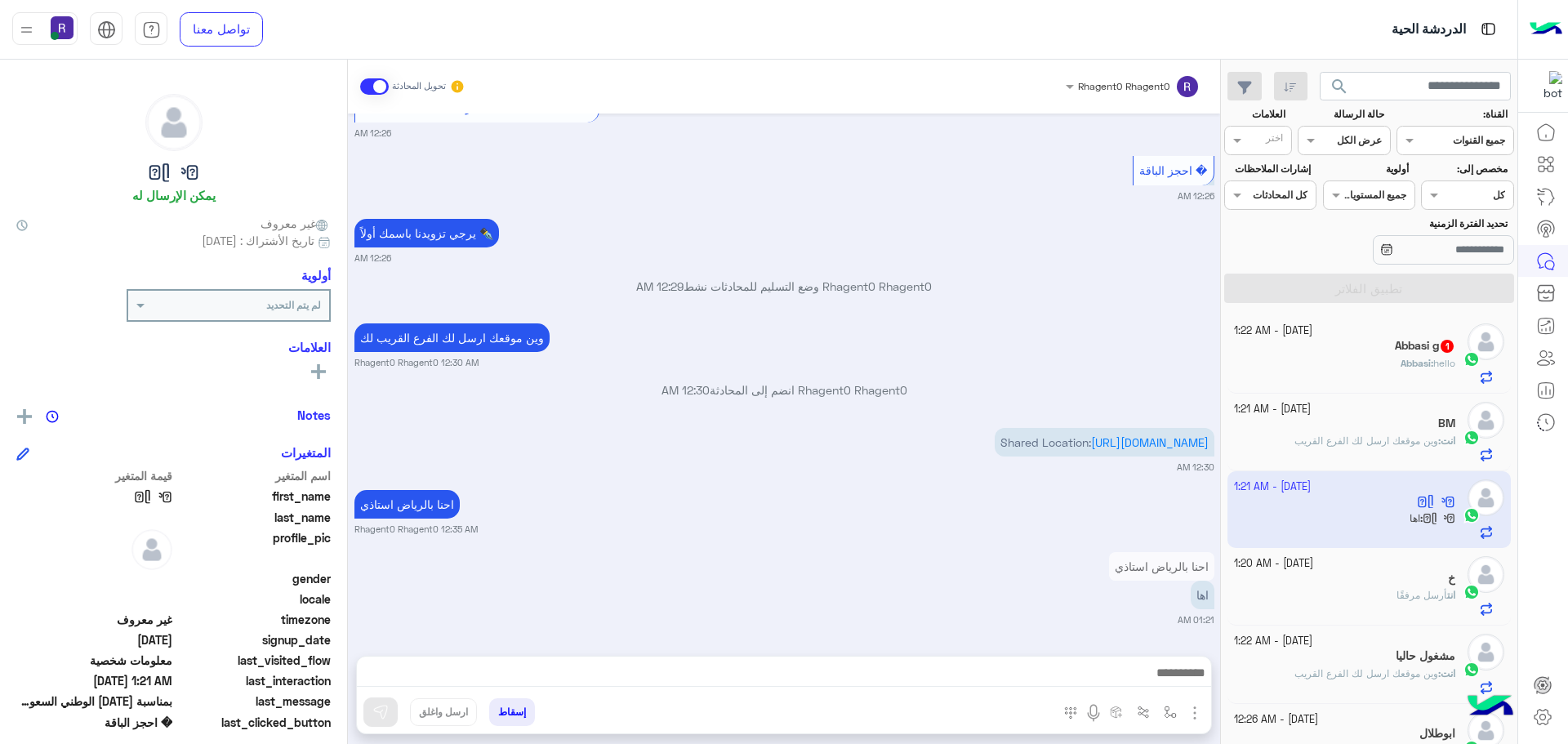
click at [1425, 347] on h5 "Abbasi g 1" at bounding box center [1425, 346] width 61 height 14
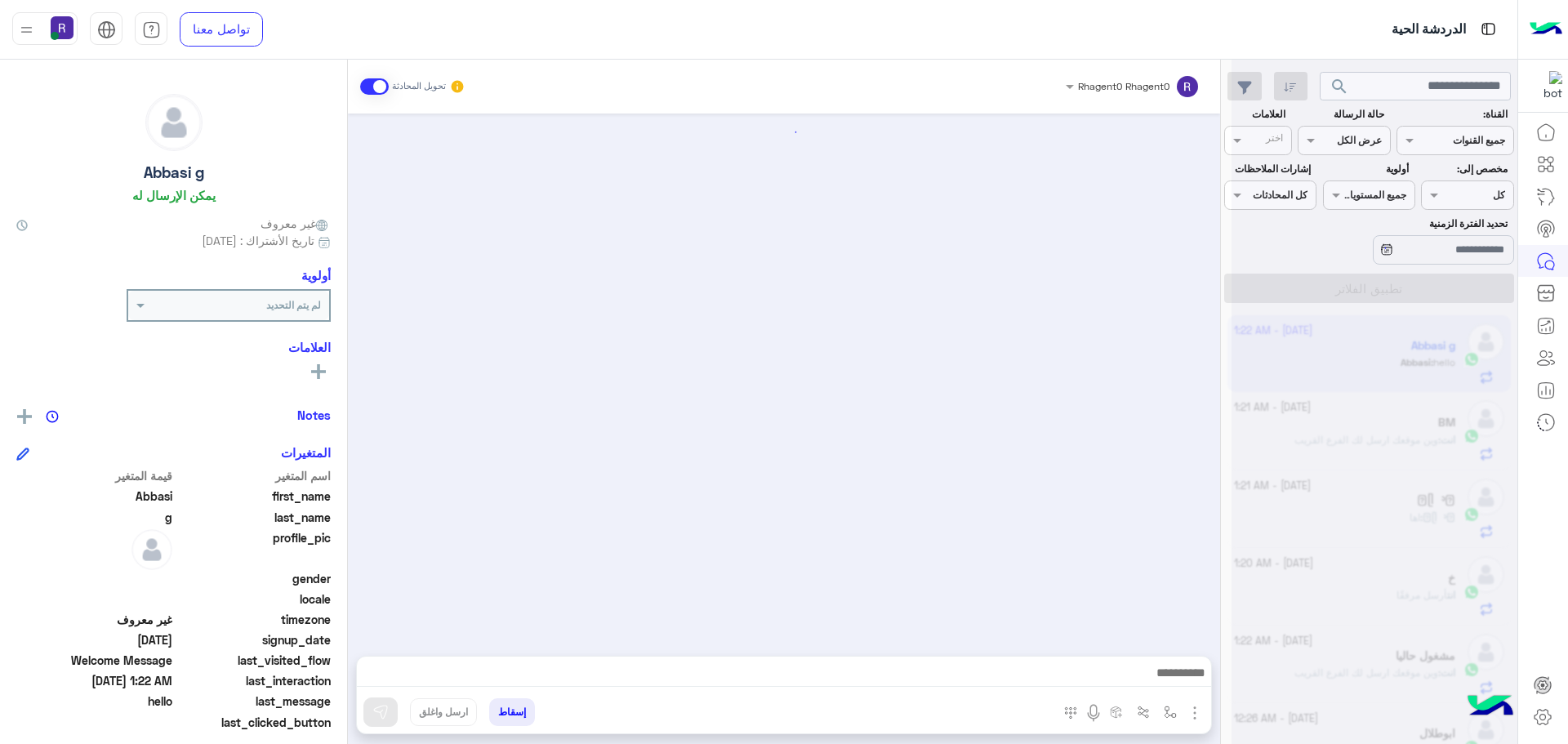
click at [1192, 710] on img "button" at bounding box center [1195, 713] width 20 height 20
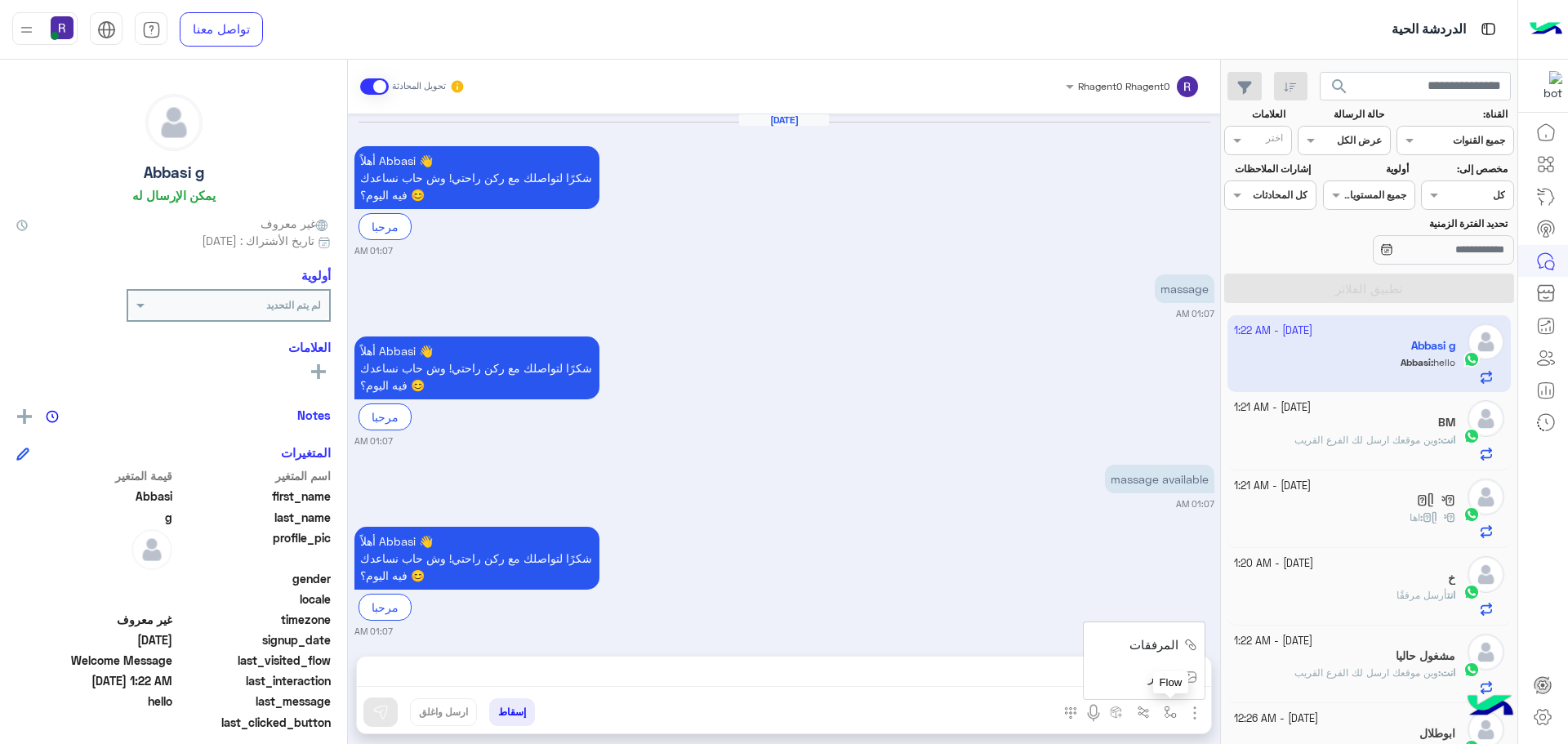
scroll to position [2395, 0]
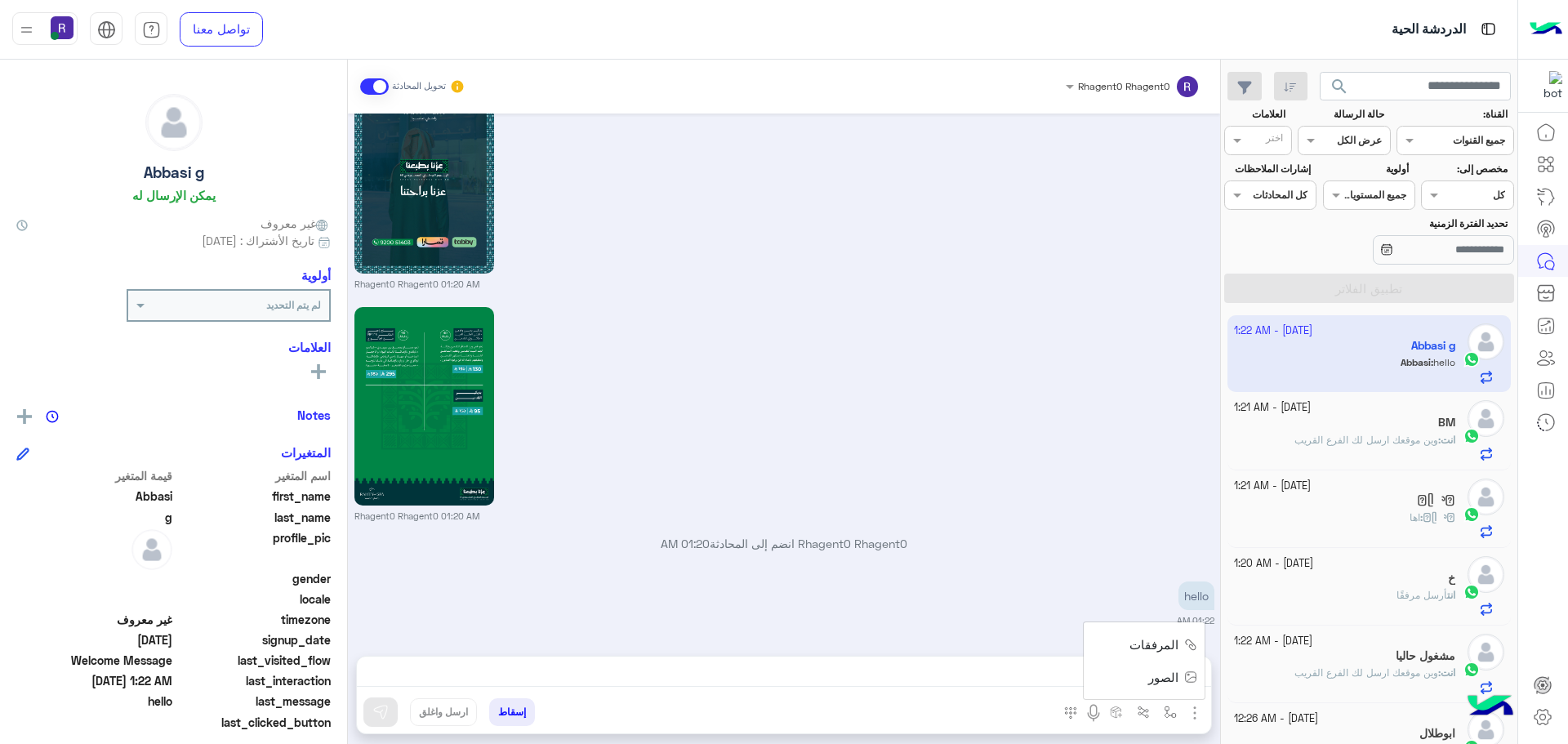
click at [1020, 572] on div "[DATE] أهلاً Abbasi 👋 شكرًا لتواصلك مع ركن راحتي! وش حاب نساعدك فيه [DATE]؟ 😊 م…" at bounding box center [784, 376] width 872 height 526
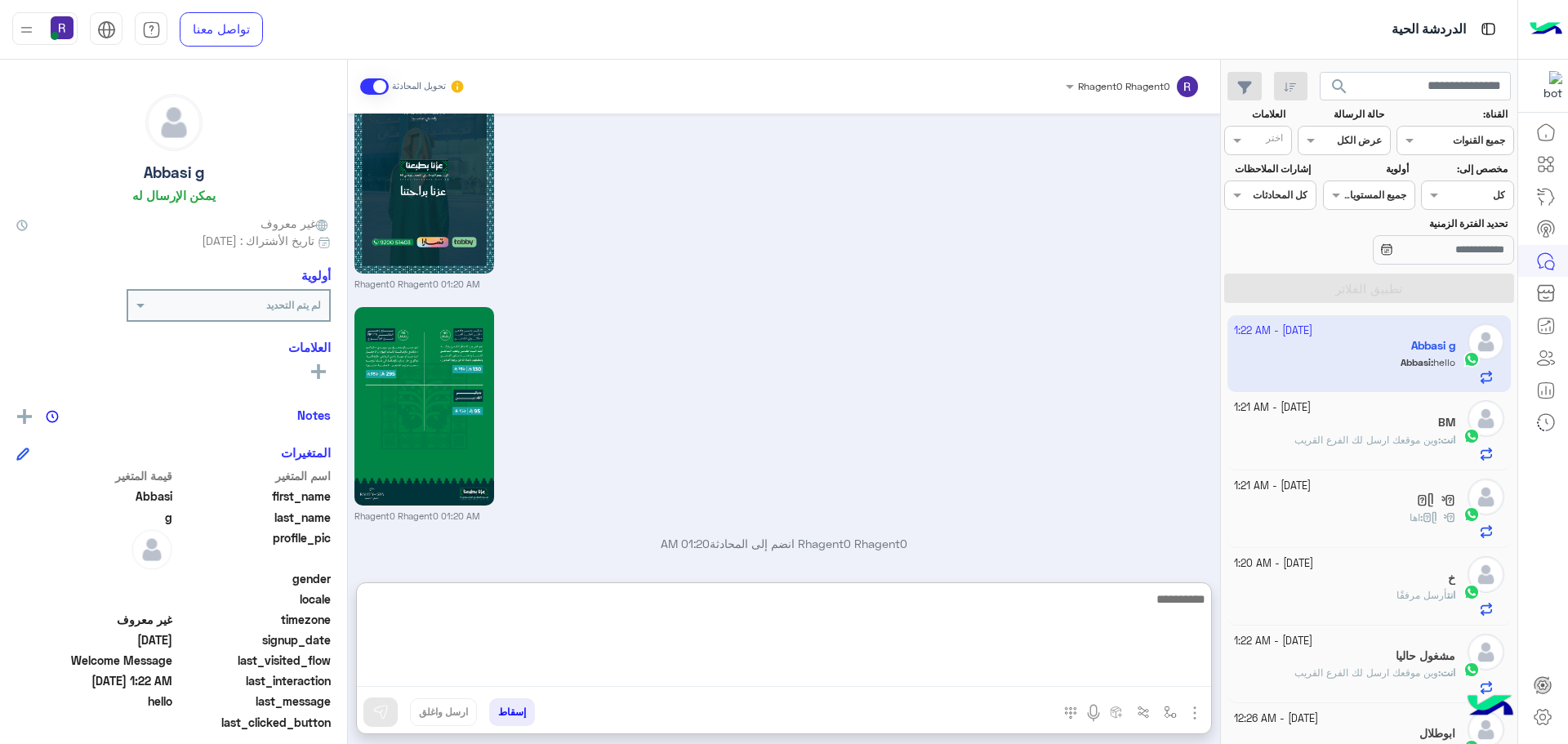
click at [1029, 665] on textarea at bounding box center [784, 637] width 854 height 98
type textarea "**********"
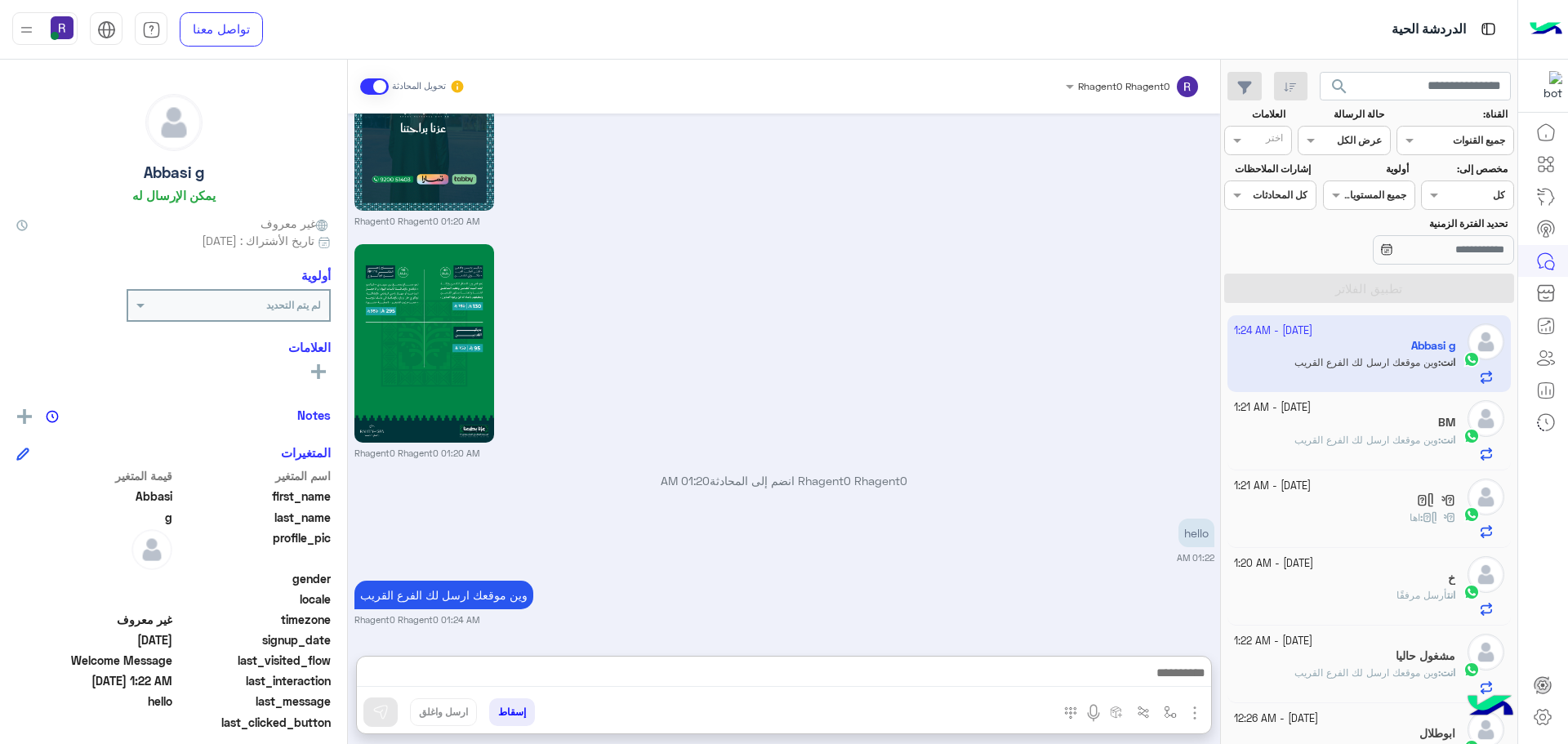
click at [1097, 365] on div "Rhagent0 Rhagent0 01:20 AM" at bounding box center [784, 350] width 860 height 220
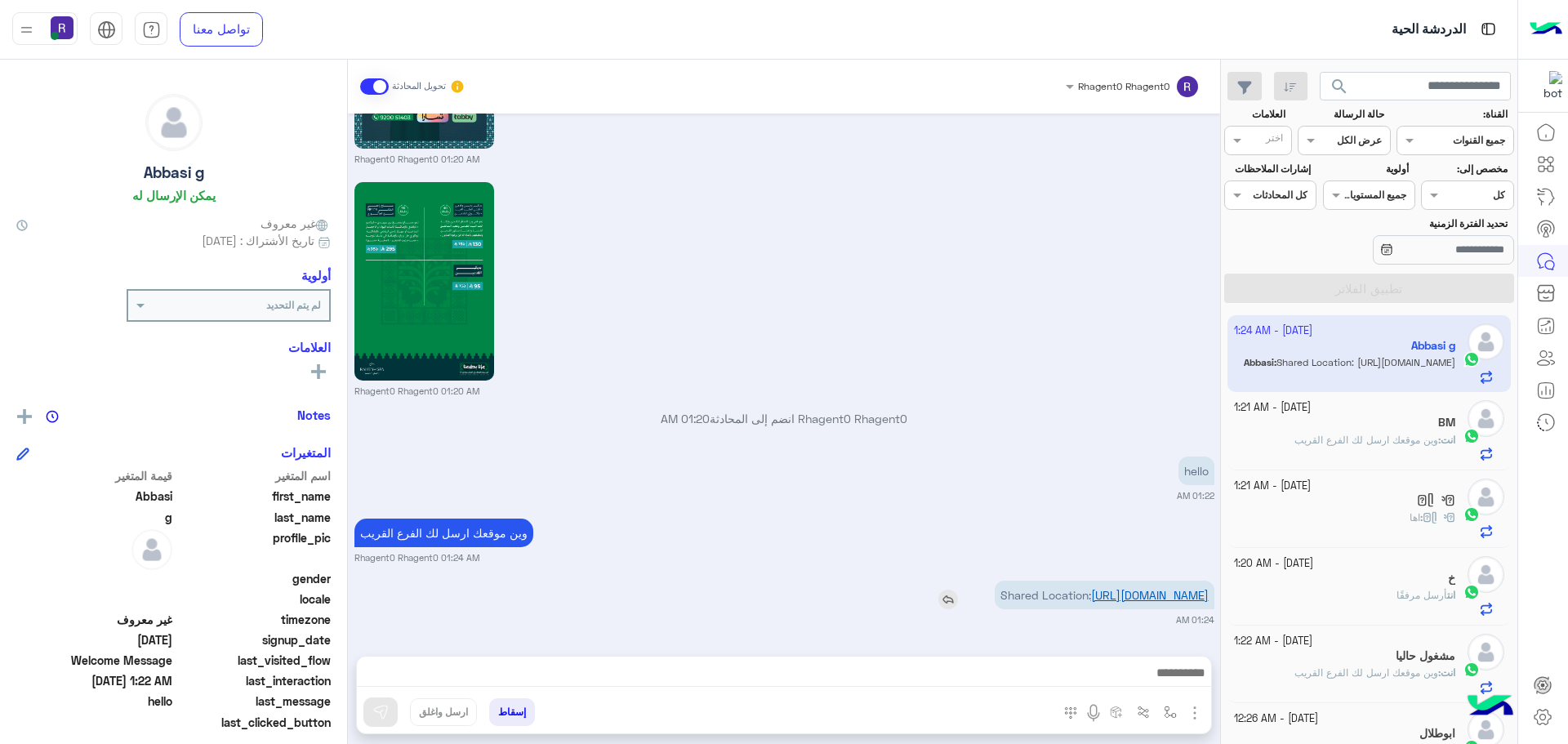
click at [1123, 588] on link "[URL][DOMAIN_NAME]" at bounding box center [1150, 594] width 118 height 14
click at [1172, 713] on img "button" at bounding box center [1170, 712] width 13 height 13
click at [1145, 676] on input "text" at bounding box center [1134, 674] width 83 height 15
type input "****"
click at [1122, 647] on span "خميس مشيط" at bounding box center [1140, 647] width 71 height 15
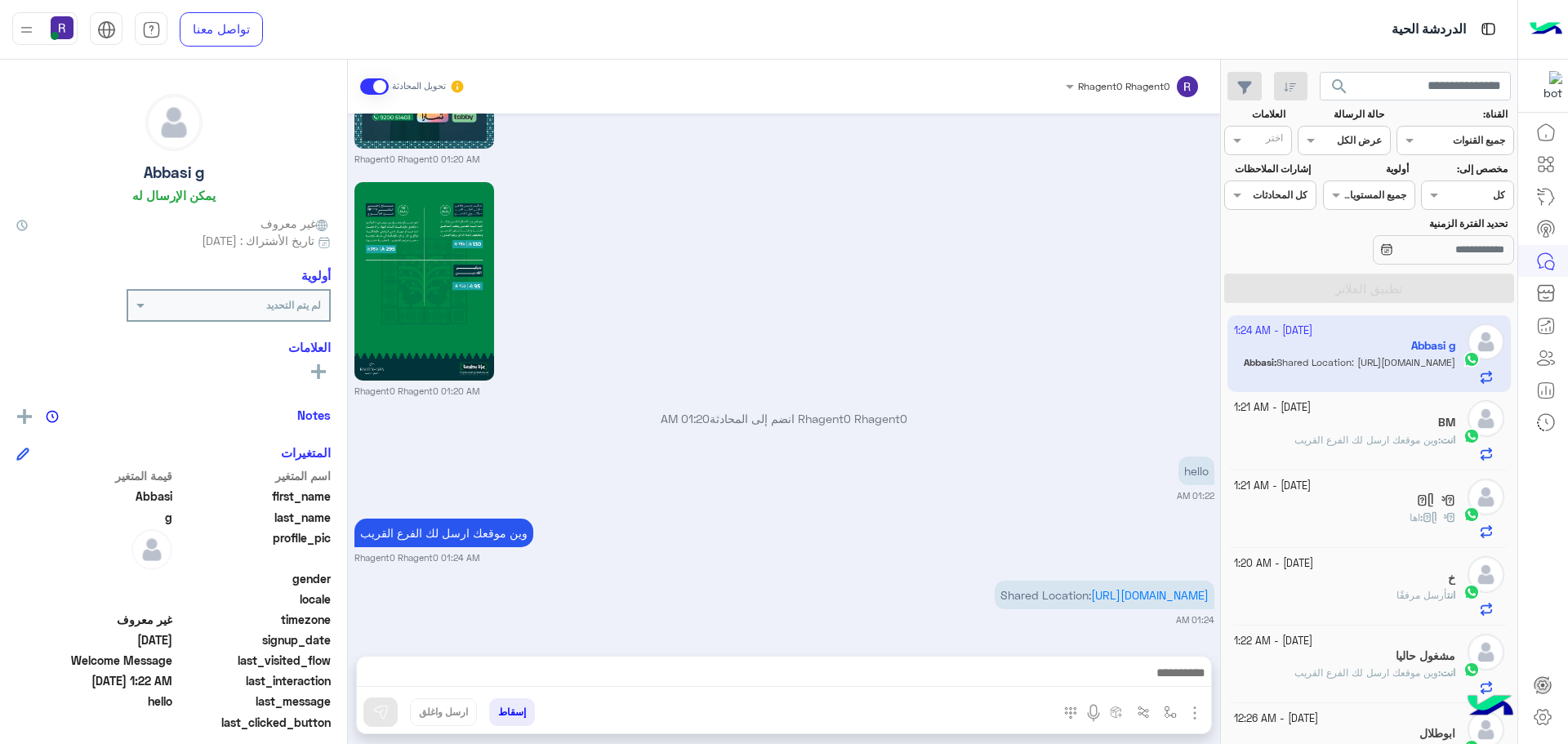
type textarea "*********"
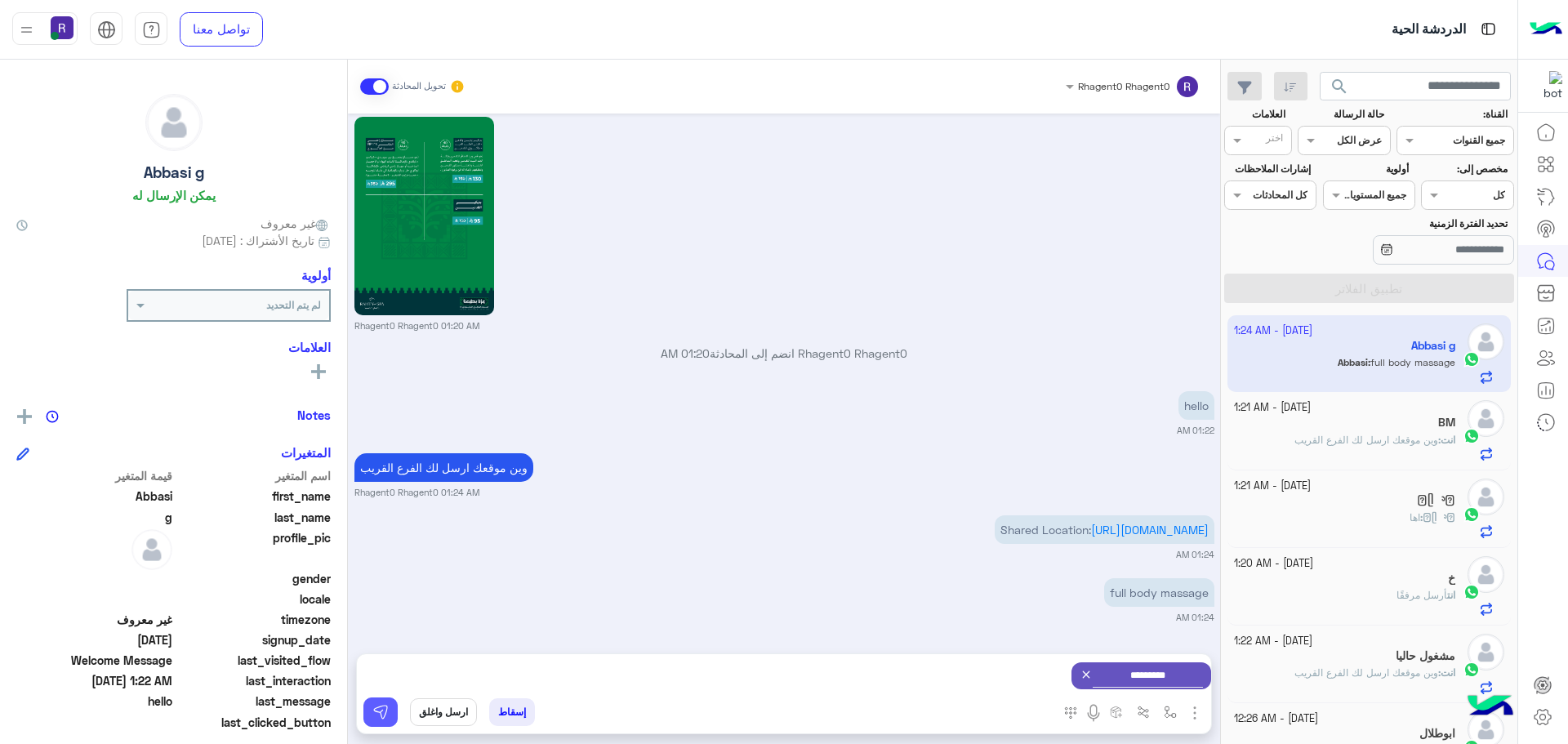
click at [379, 706] on img at bounding box center [381, 712] width 17 height 17
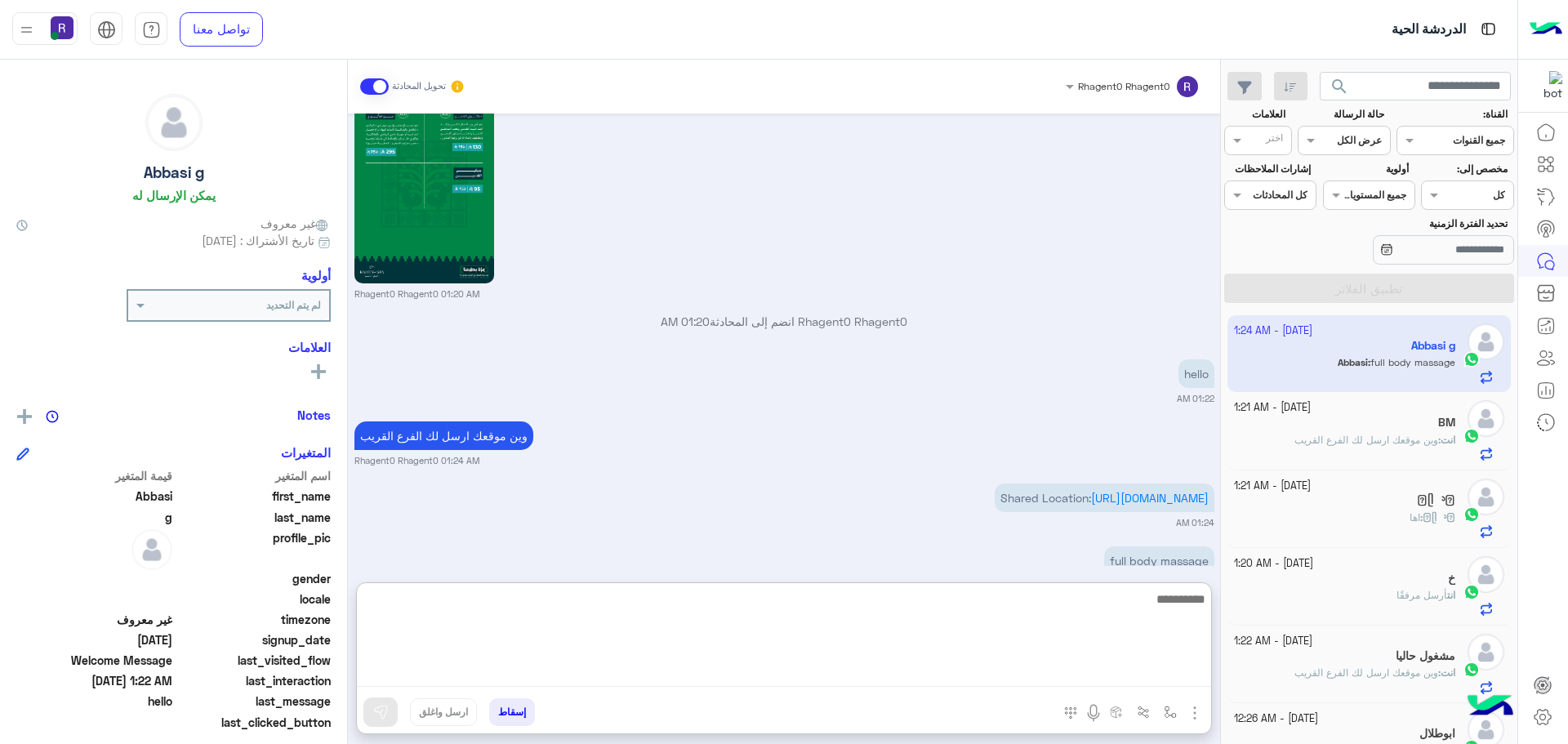
click at [977, 679] on textarea at bounding box center [784, 637] width 854 height 98
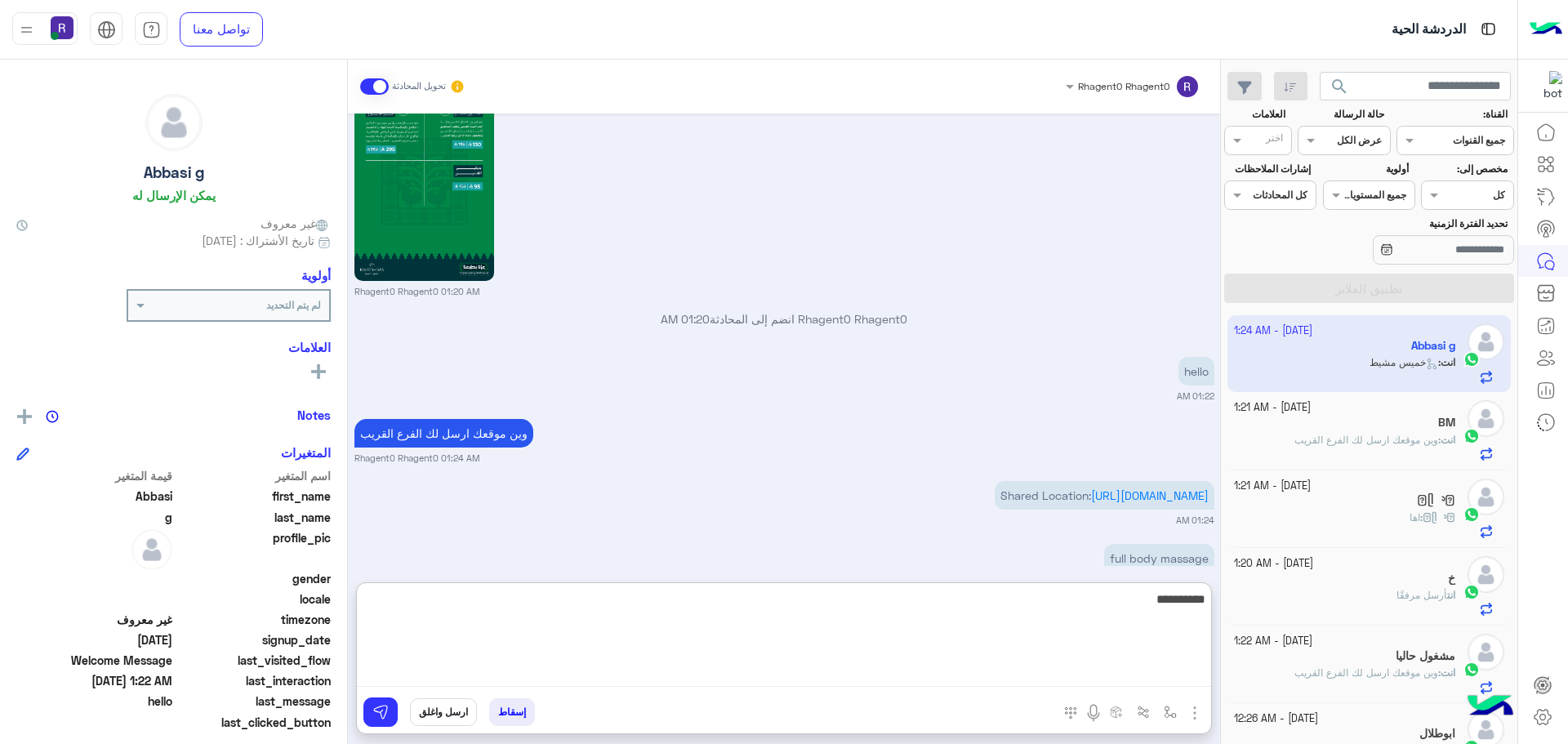
scroll to position [2829, 0]
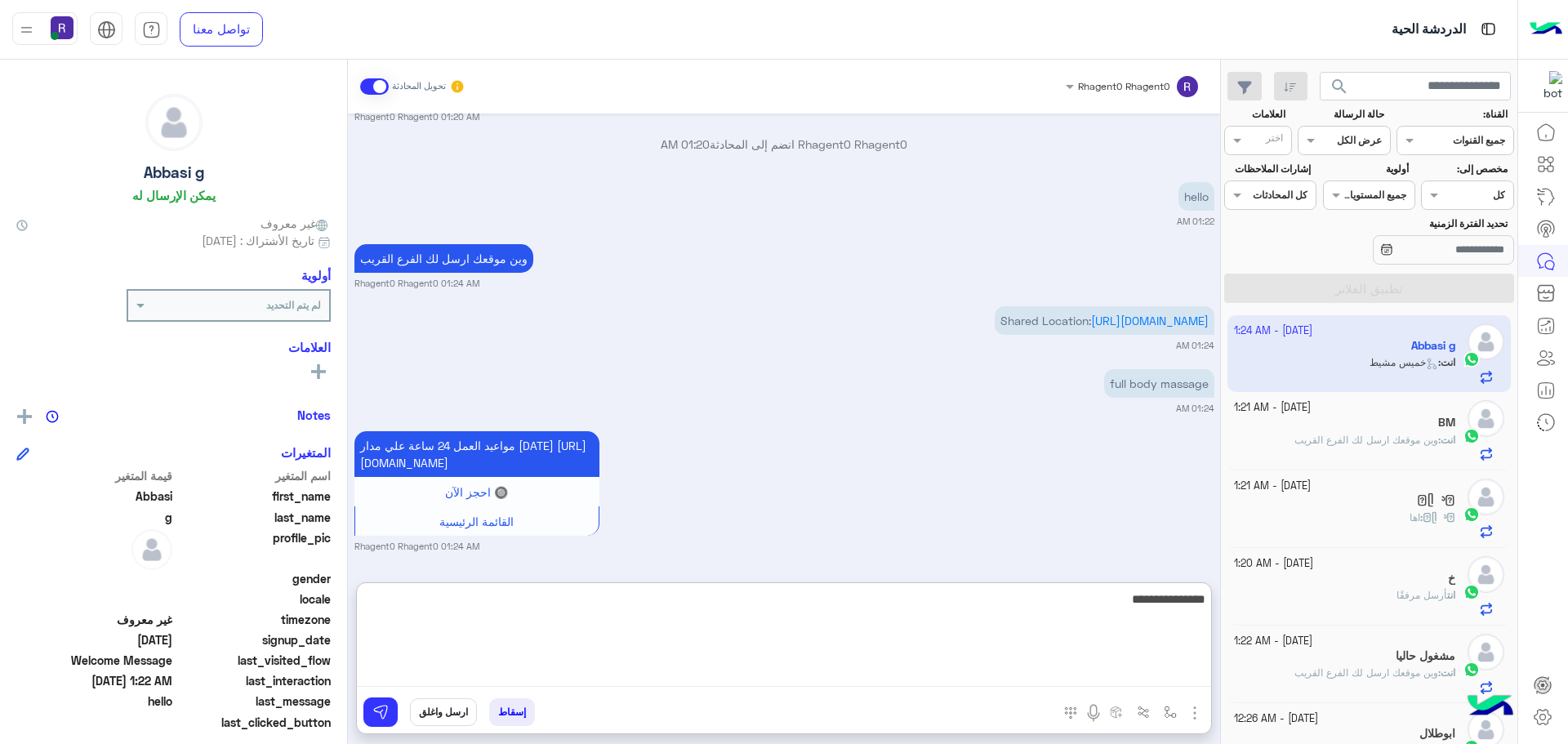
type textarea "**********"
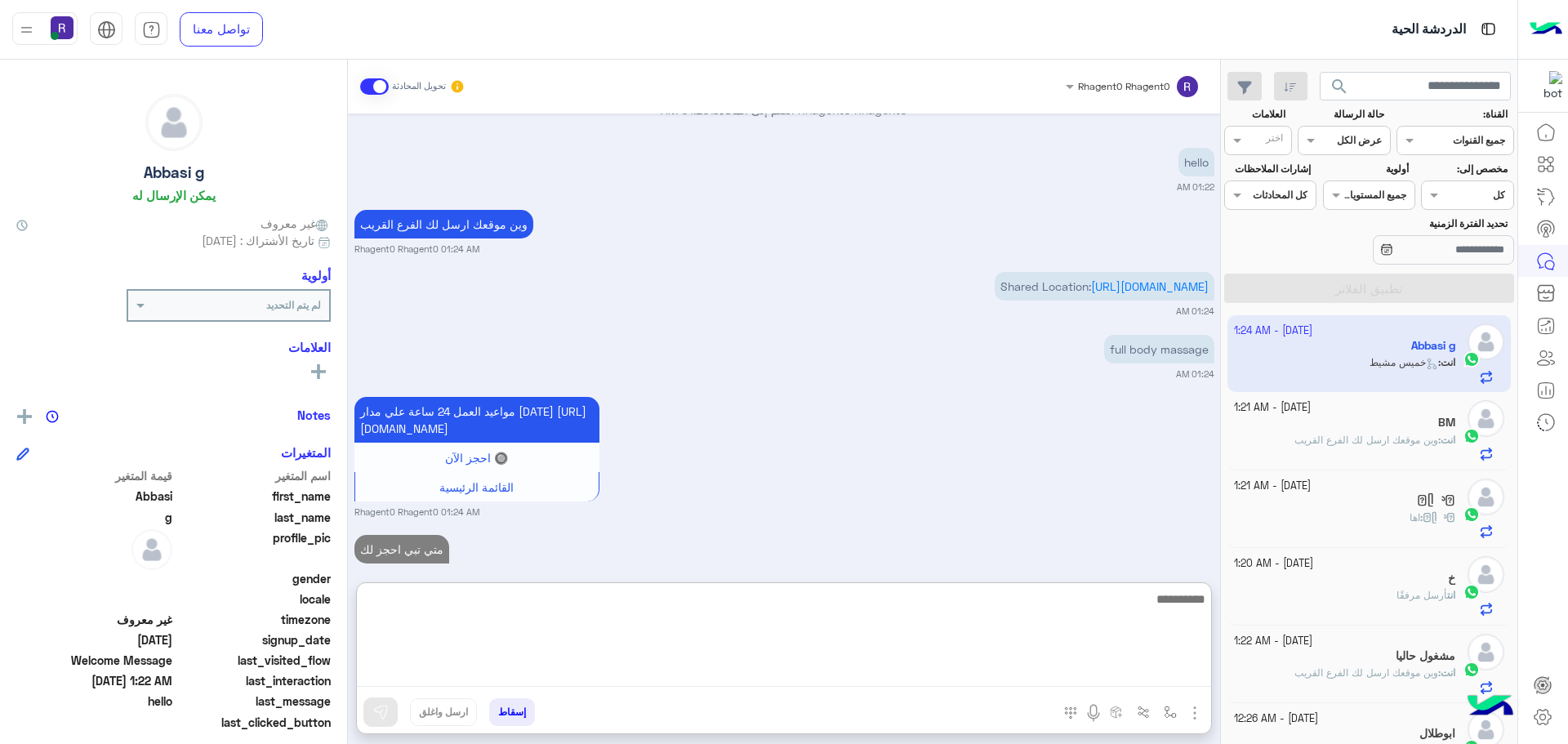
scroll to position [2890, 0]
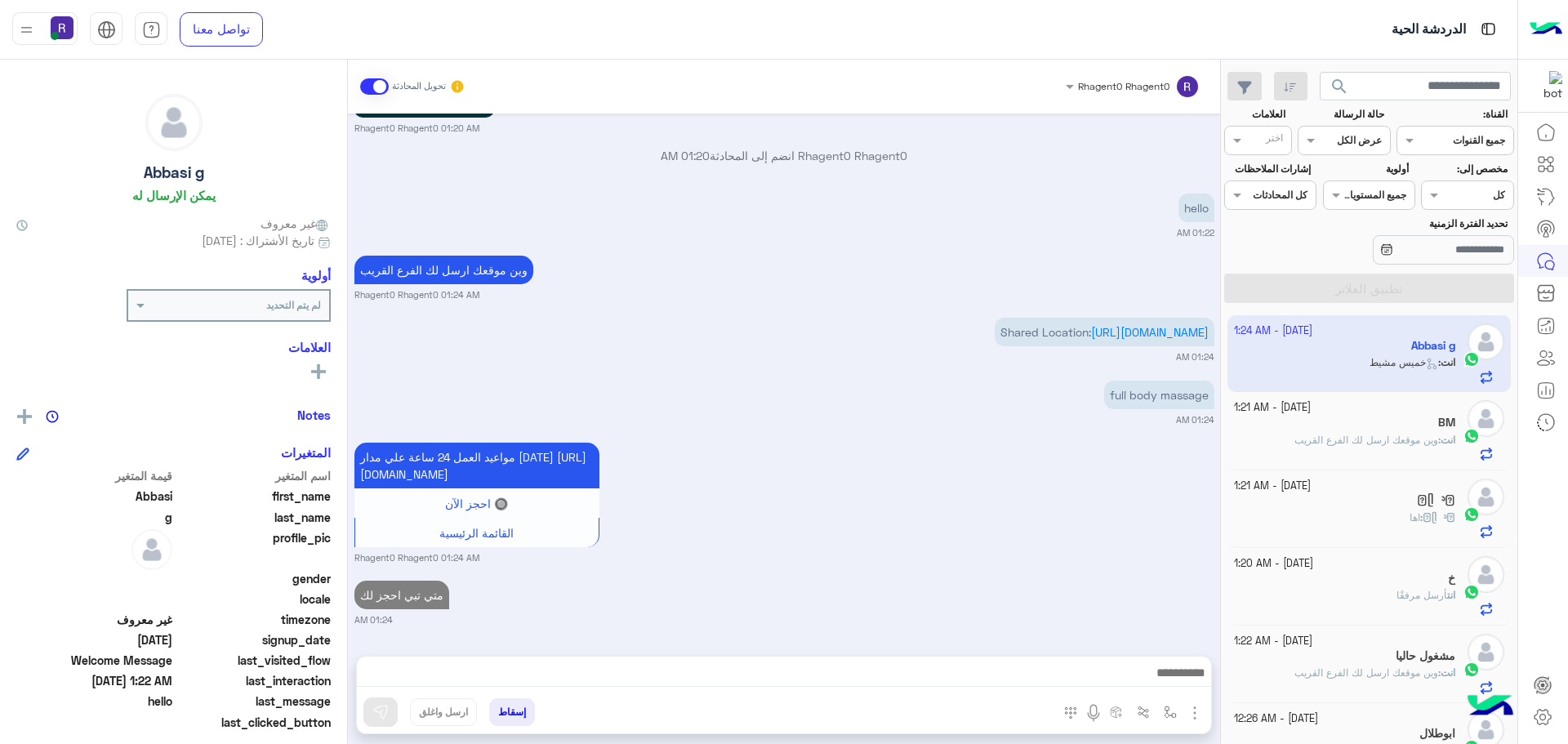
click at [1382, 525] on div "𓆩ᥫ᭡𓆪 : اها" at bounding box center [1345, 524] width 223 height 28
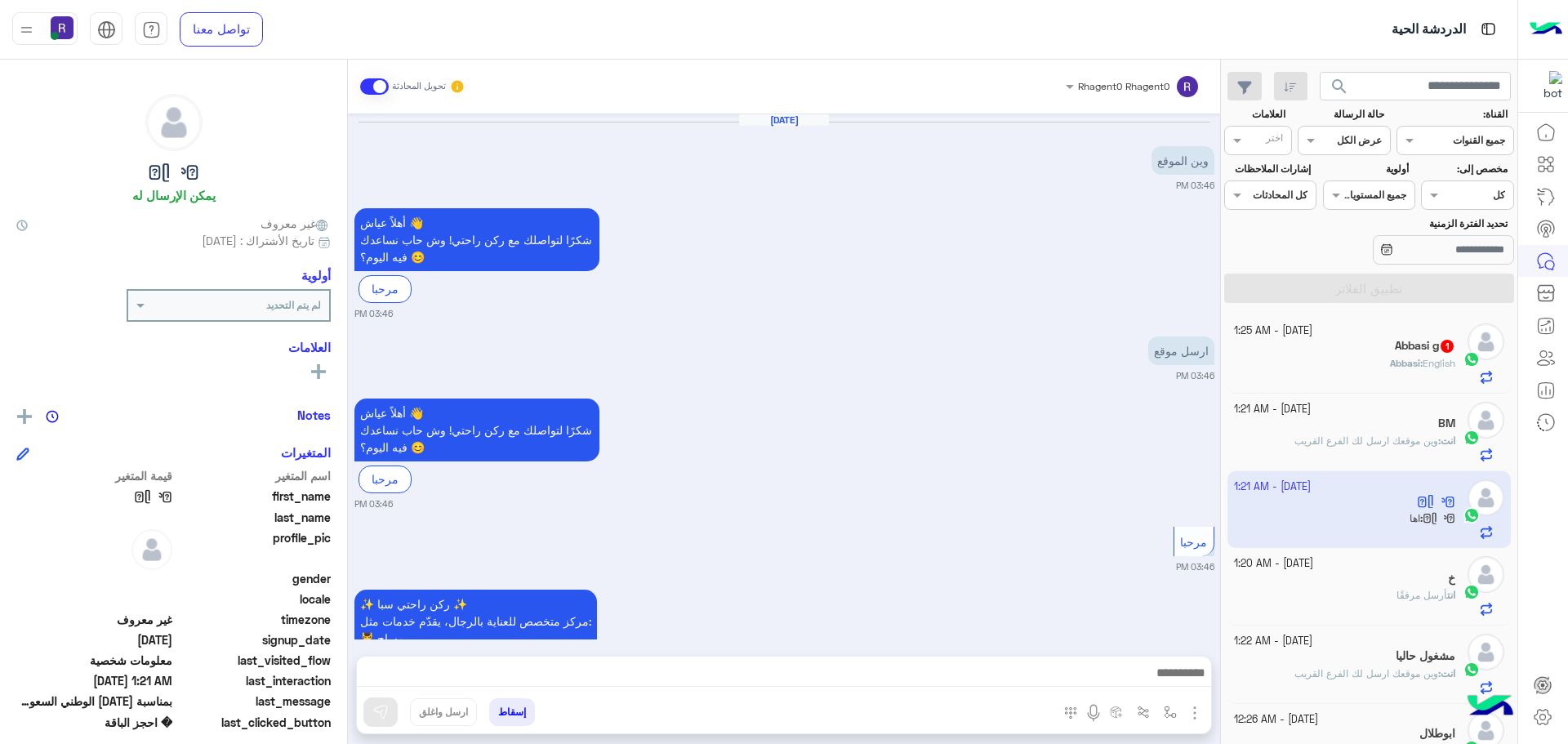
scroll to position [1850, 0]
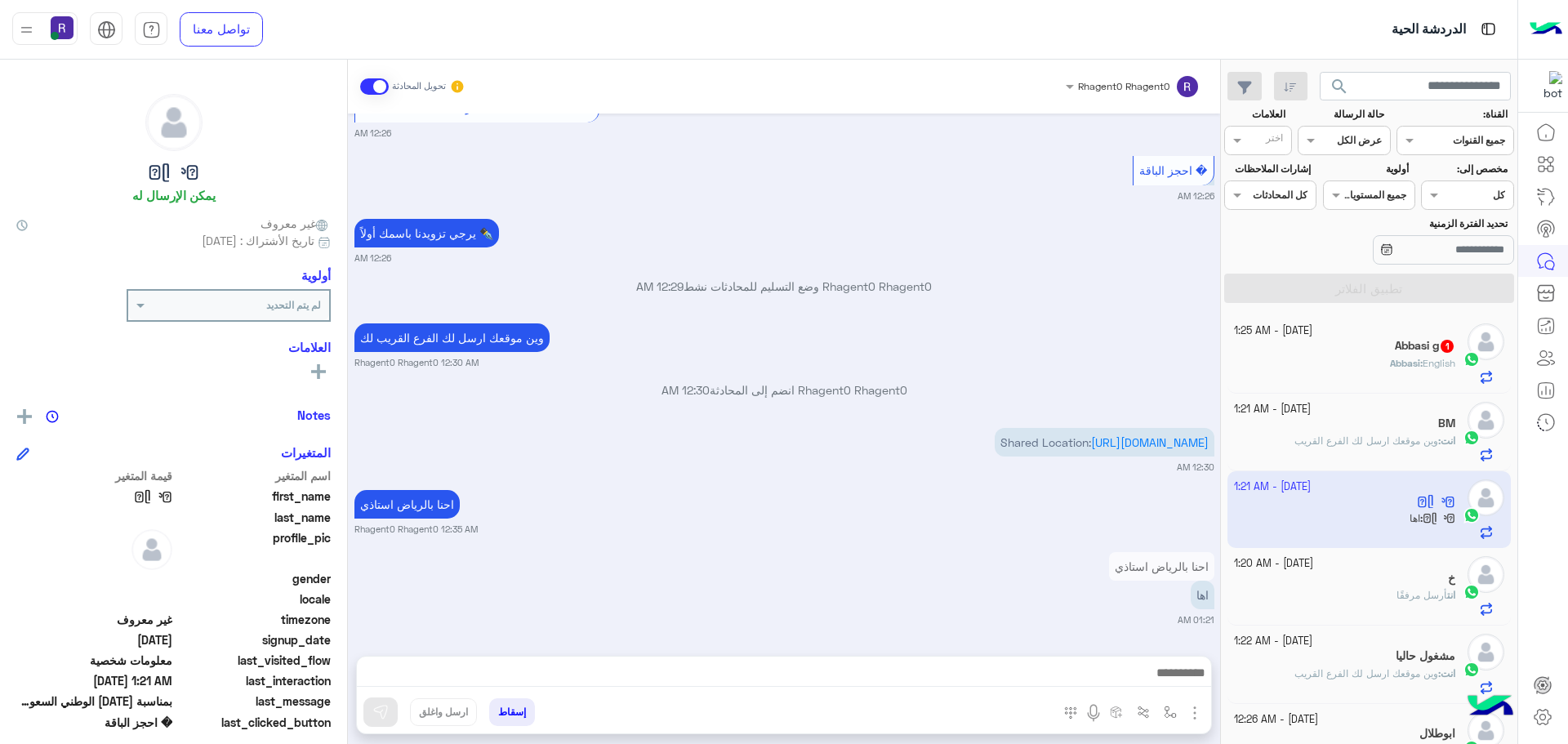
click at [1367, 357] on div "Abbasi : English" at bounding box center [1345, 370] width 223 height 28
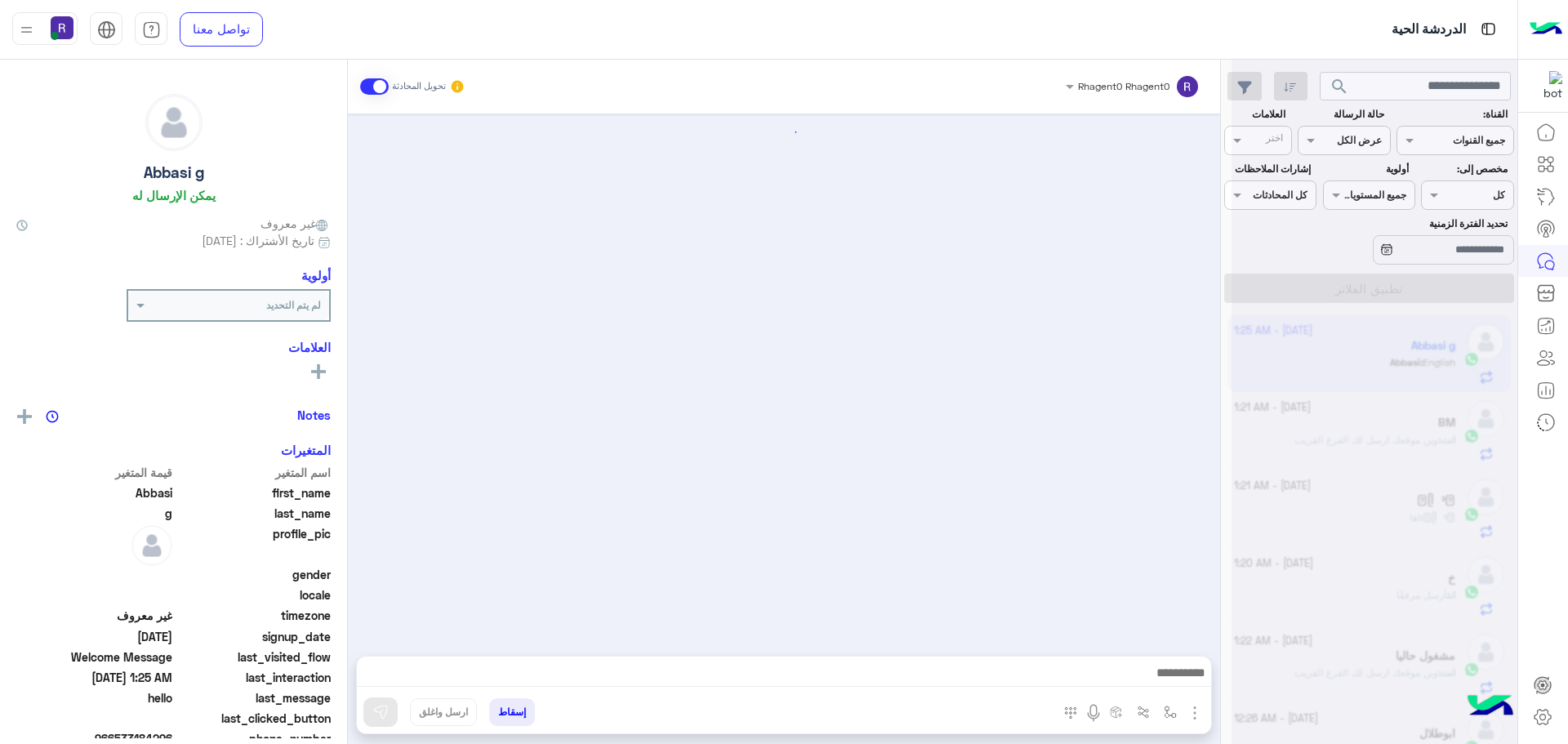
scroll to position [2309, 0]
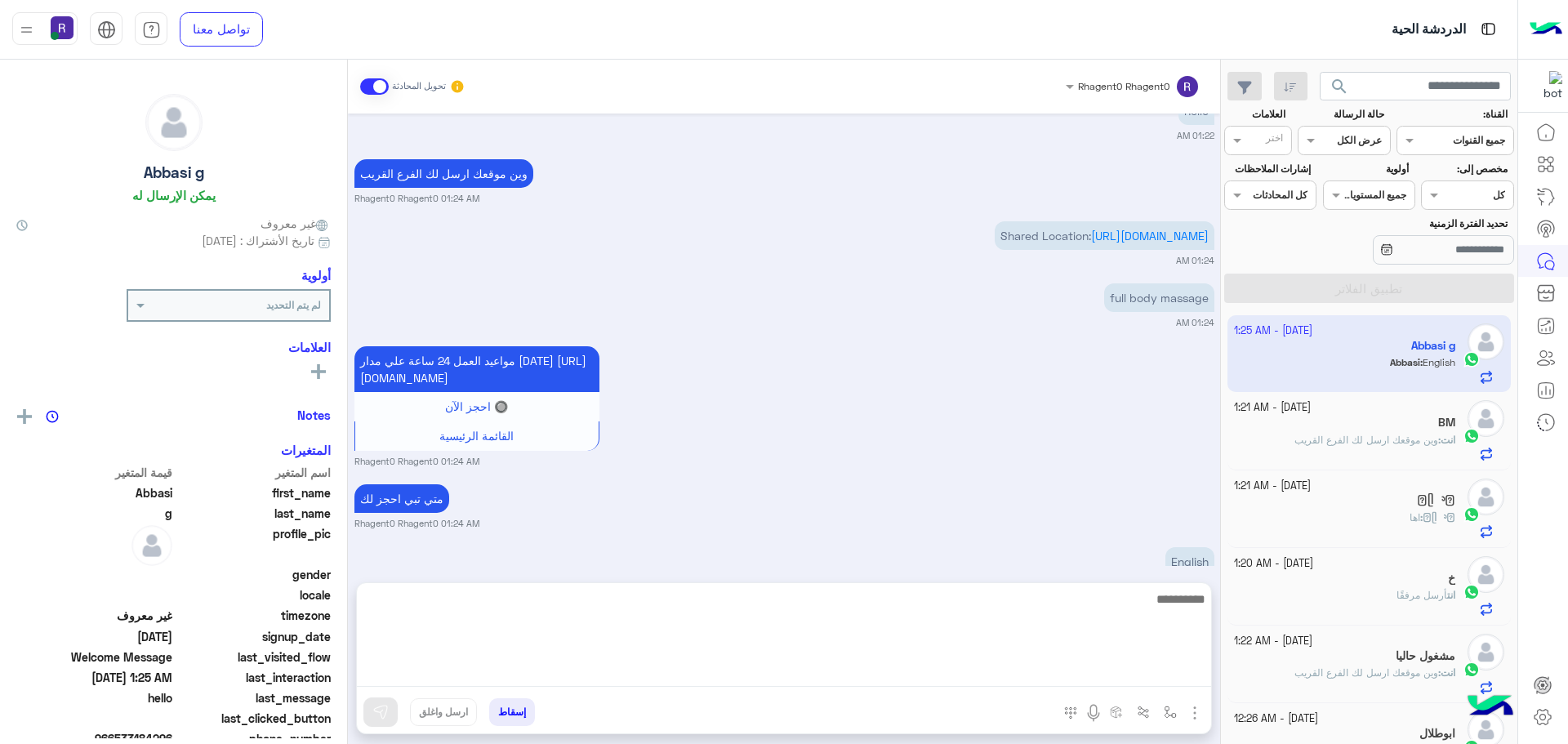
click at [1090, 673] on textarea at bounding box center [784, 637] width 854 height 98
type textarea "**********"
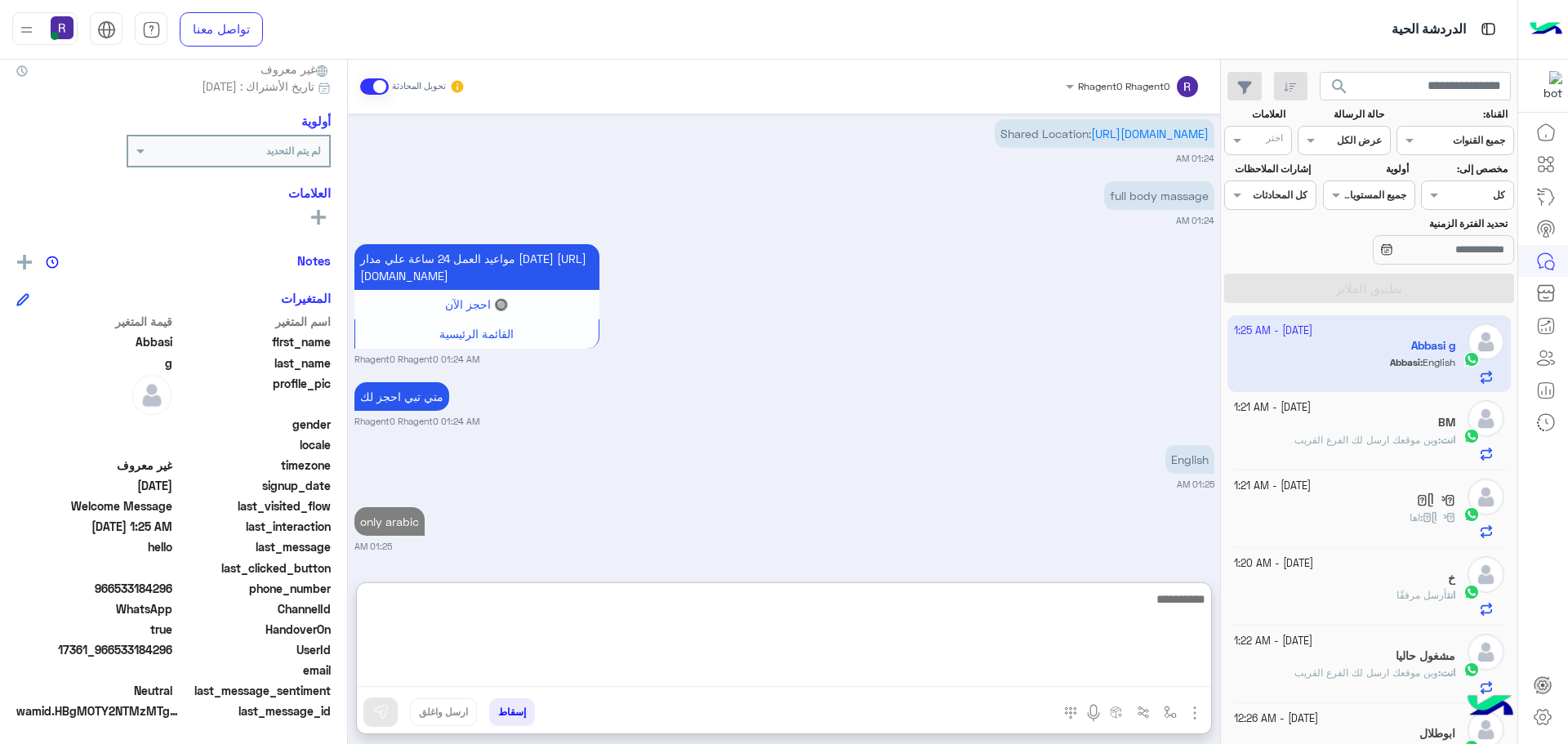
scroll to position [156, 0]
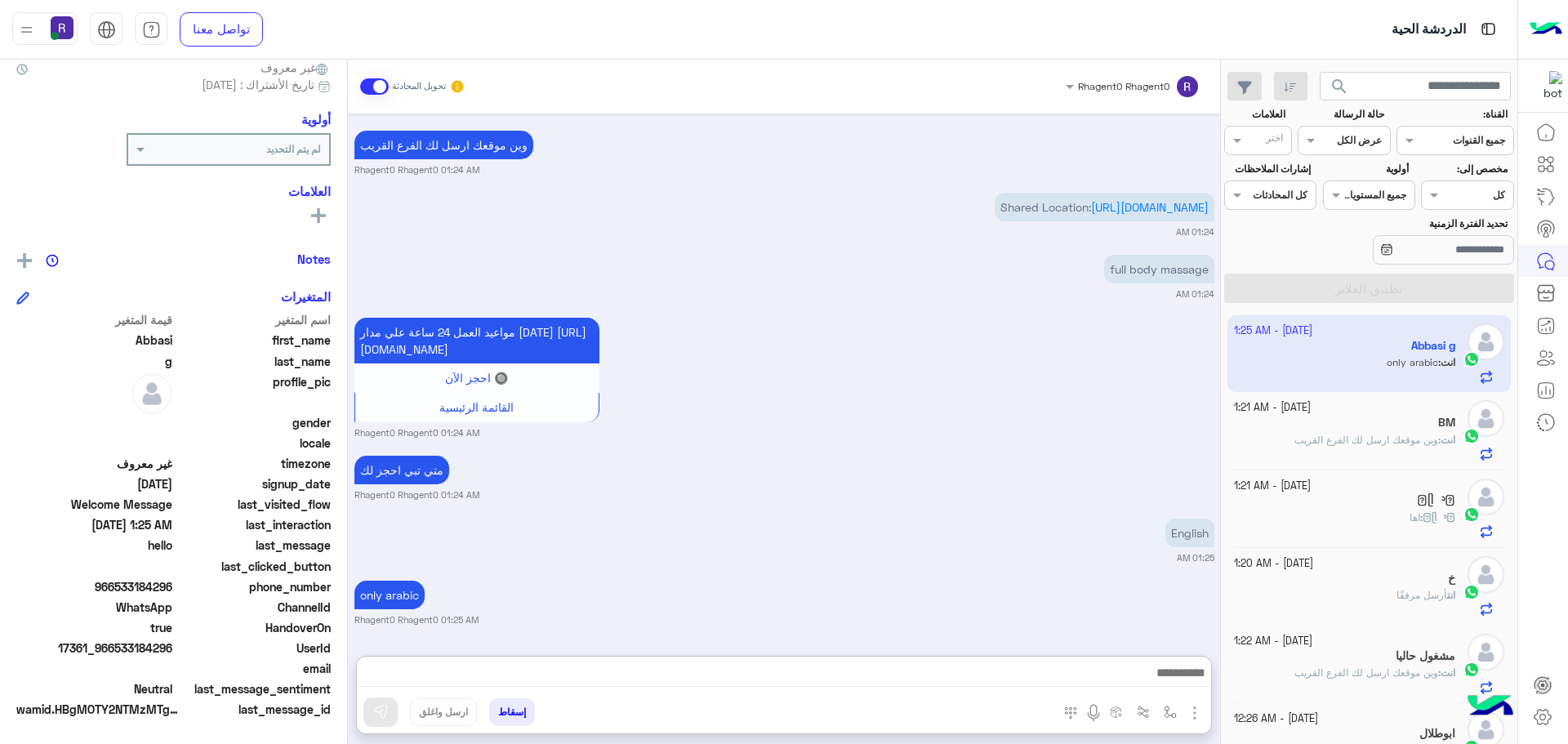
click at [1030, 514] on div "English 01:25 AM" at bounding box center [784, 539] width 860 height 50
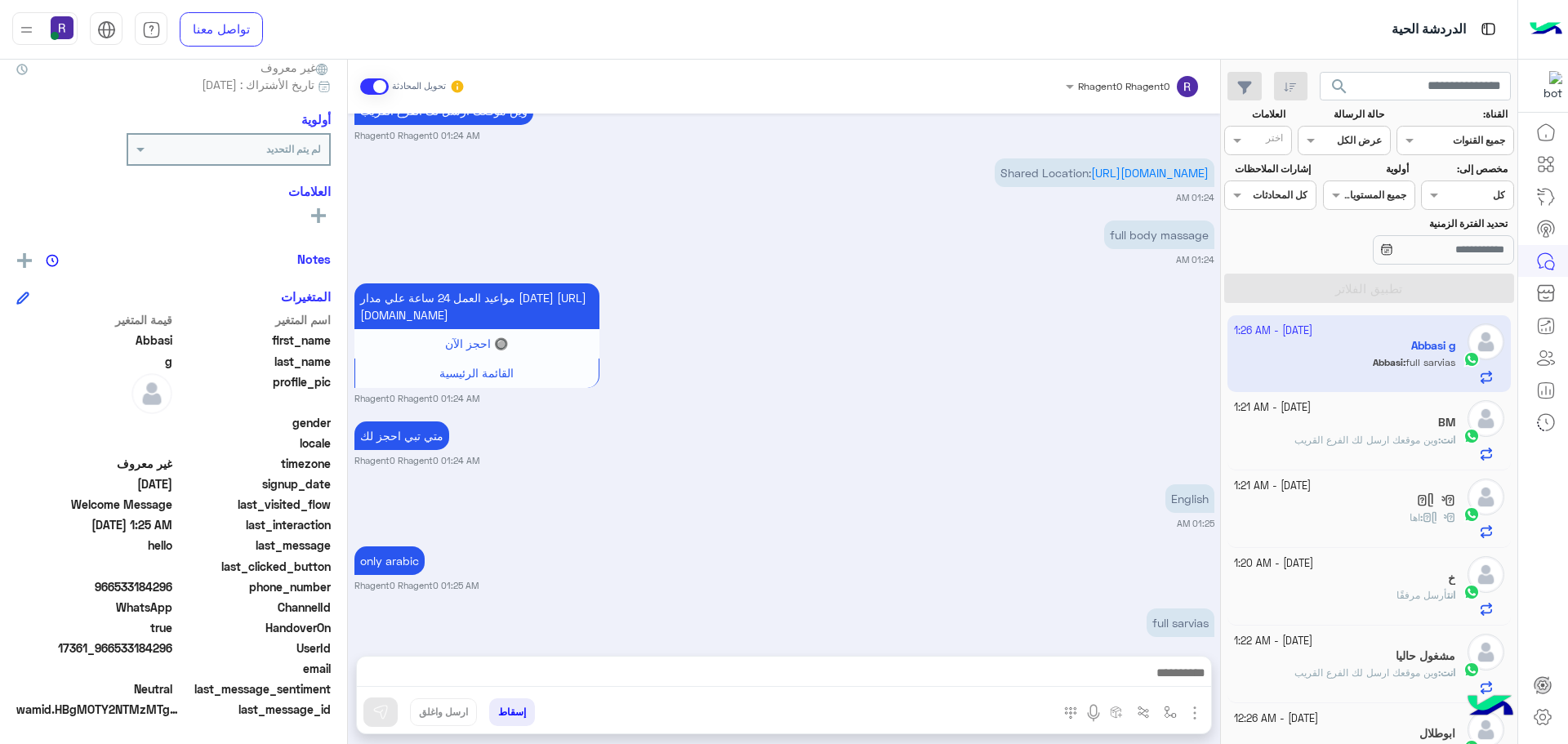
scroll to position [2434, 0]
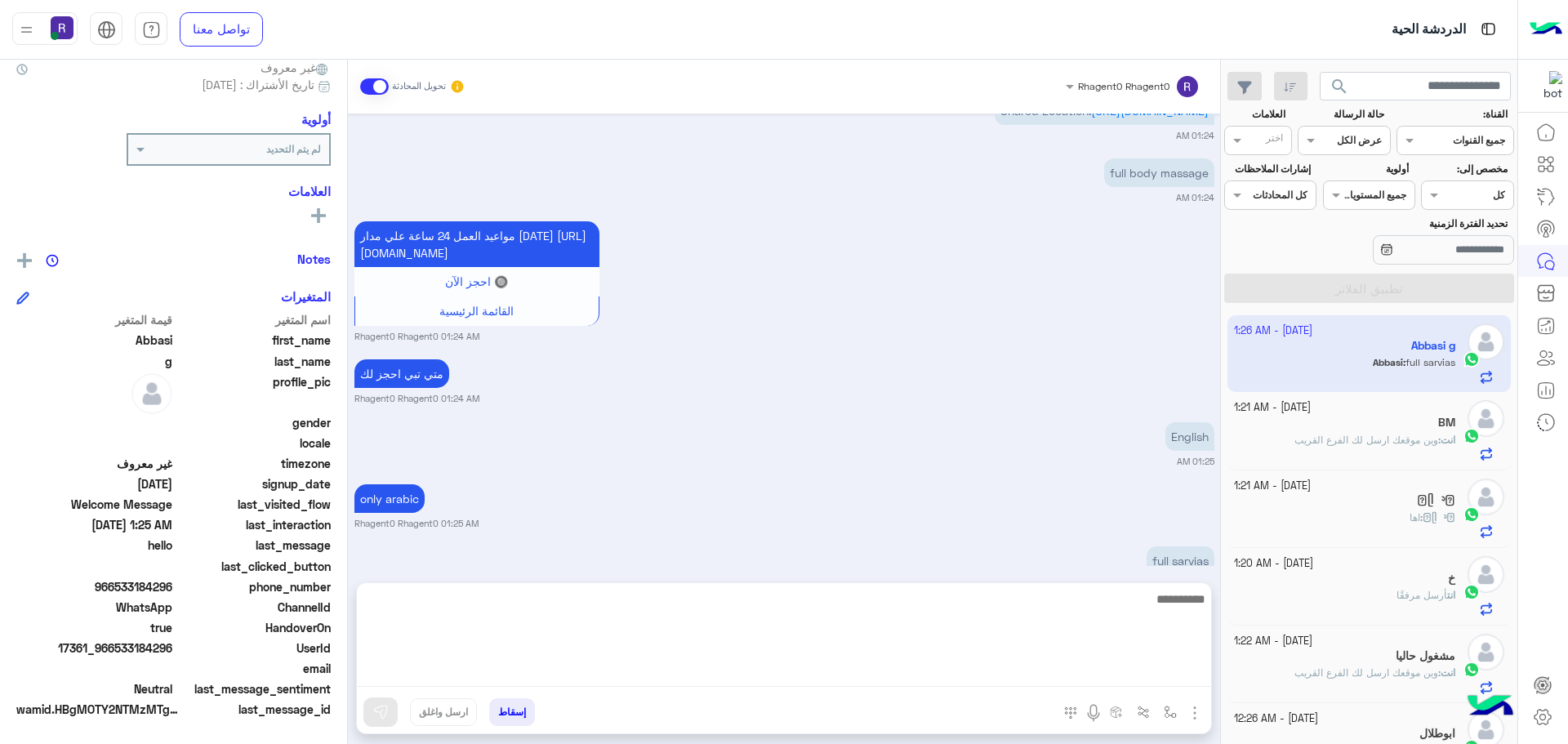
click at [1140, 666] on textarea at bounding box center [784, 637] width 854 height 98
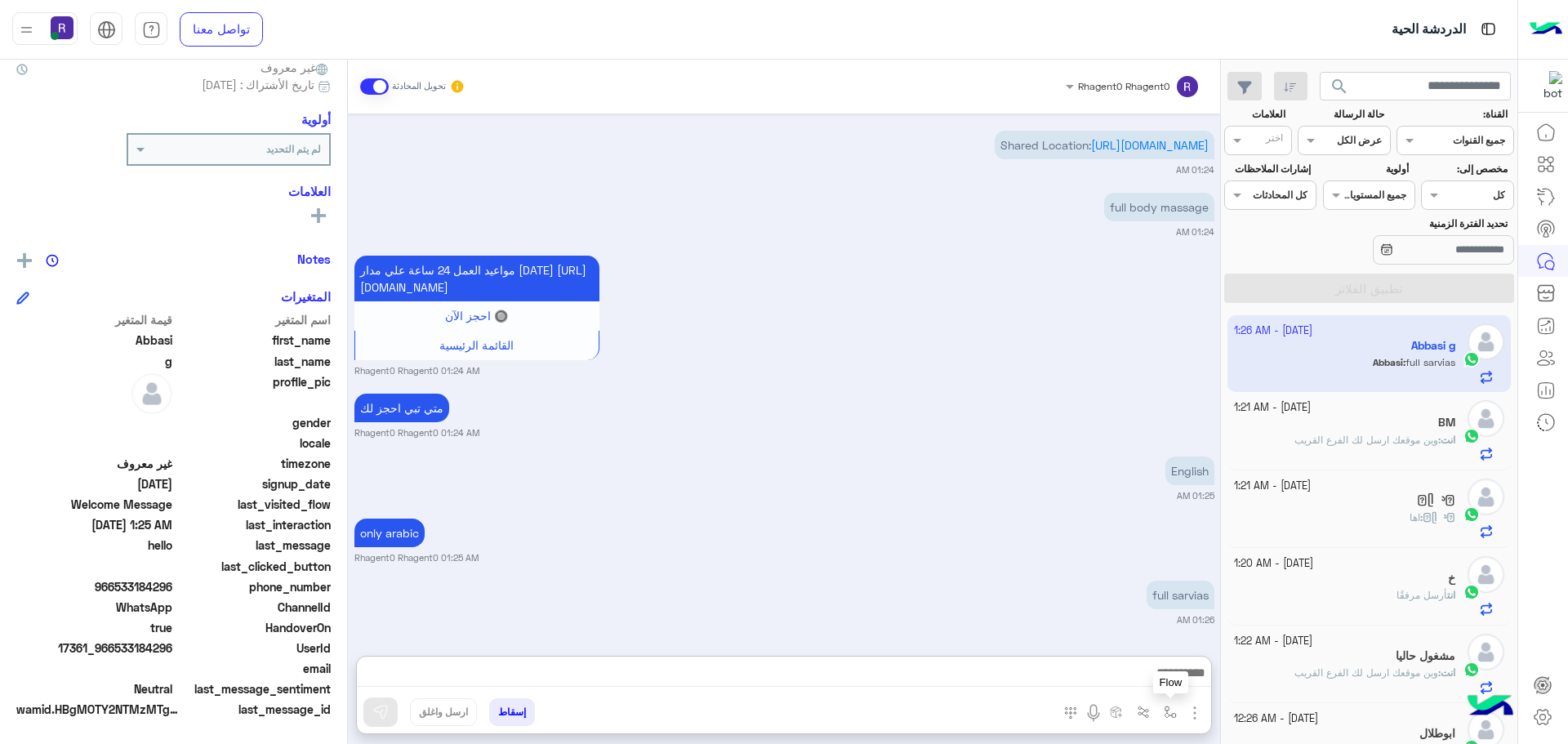
click at [1174, 709] on img "button" at bounding box center [1170, 712] width 13 height 13
click at [1196, 716] on img "button" at bounding box center [1195, 713] width 20 height 20
click at [1160, 680] on span "الصور" at bounding box center [1164, 677] width 30 height 19
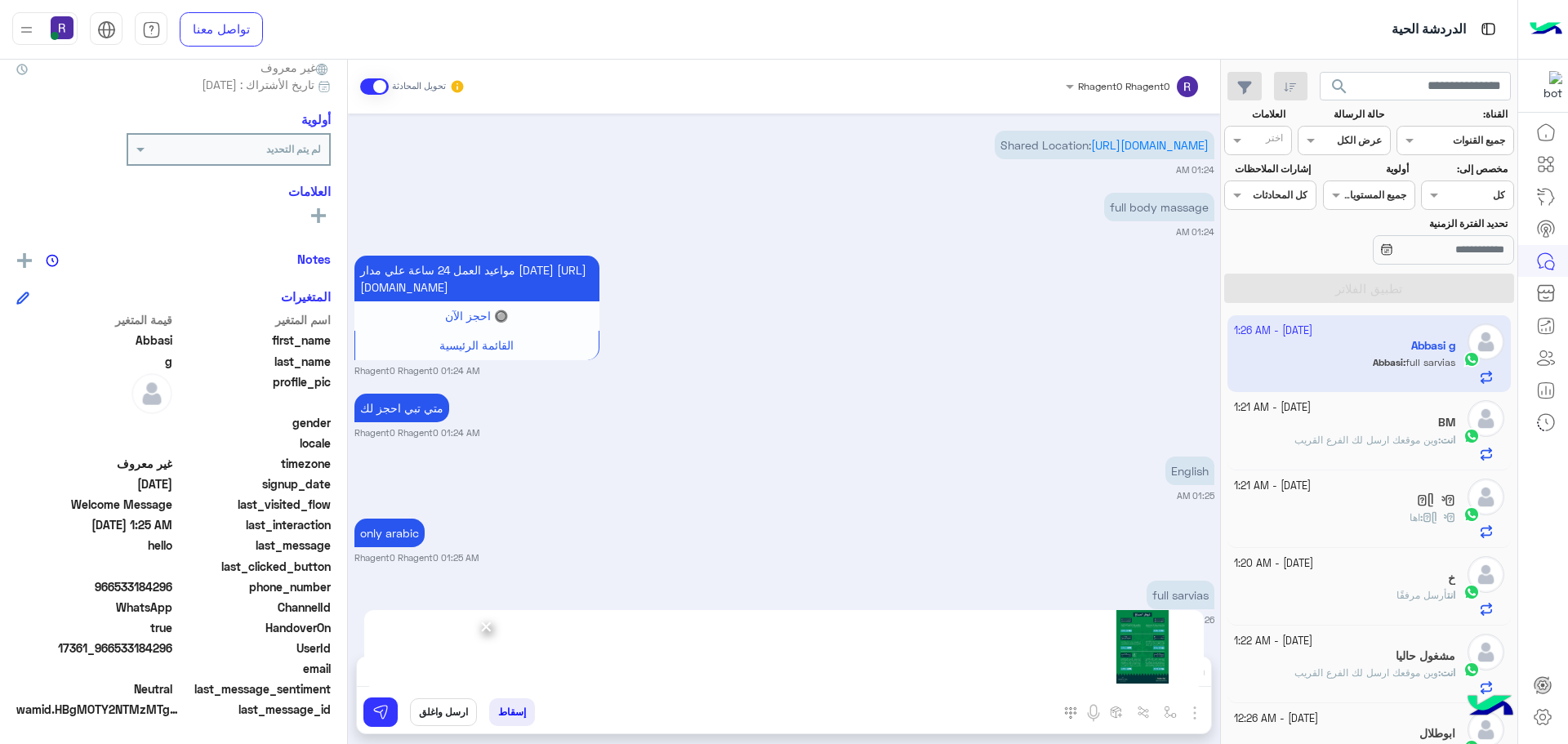
click at [1145, 632] on img at bounding box center [1142, 647] width 123 height 73
click at [490, 632] on span "×" at bounding box center [486, 626] width 16 height 37
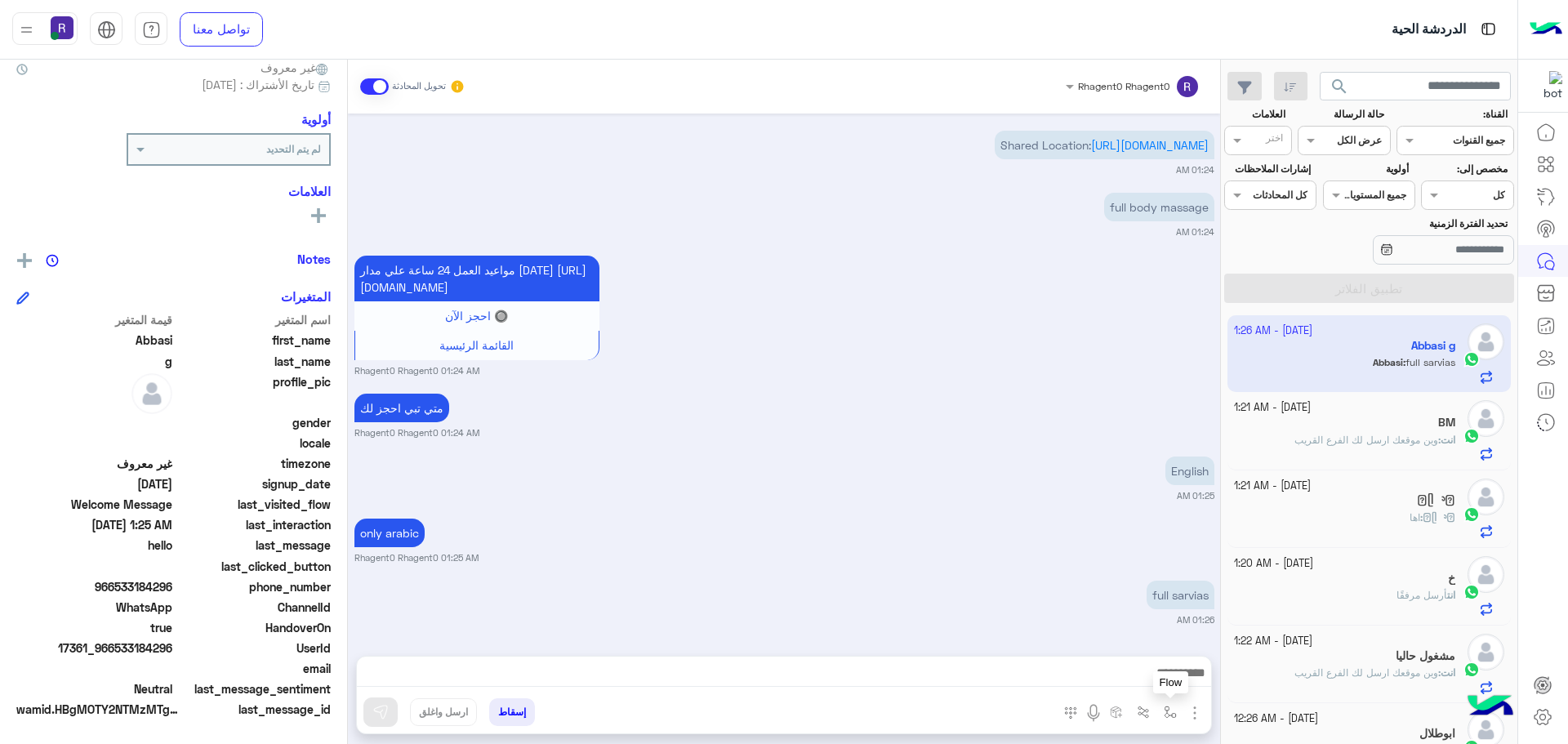
click at [1170, 711] on img "button" at bounding box center [1170, 712] width 13 height 13
click at [1193, 714] on img "button" at bounding box center [1195, 713] width 20 height 20
click at [1171, 679] on span "الصور" at bounding box center [1164, 677] width 30 height 19
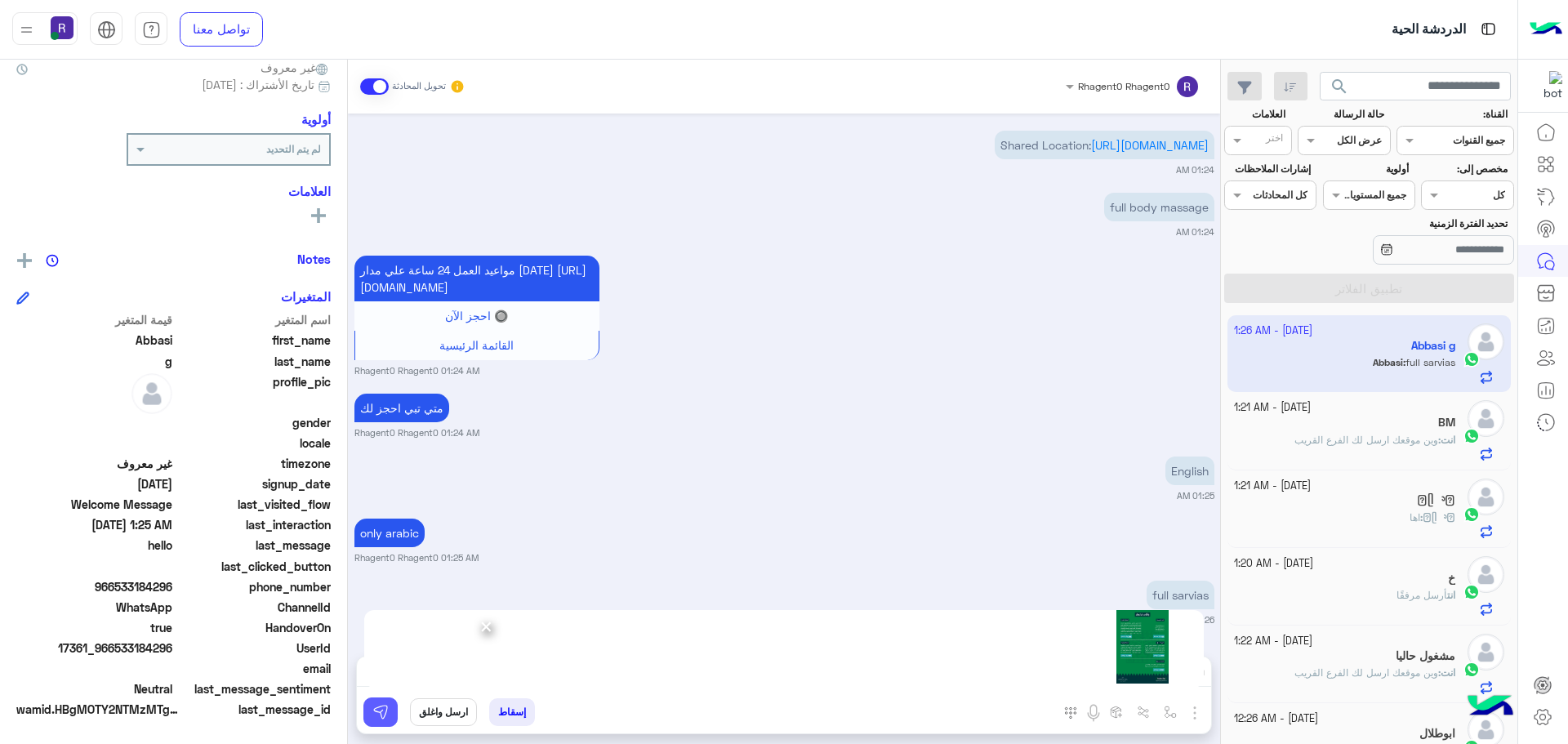
click at [379, 708] on img at bounding box center [381, 712] width 17 height 17
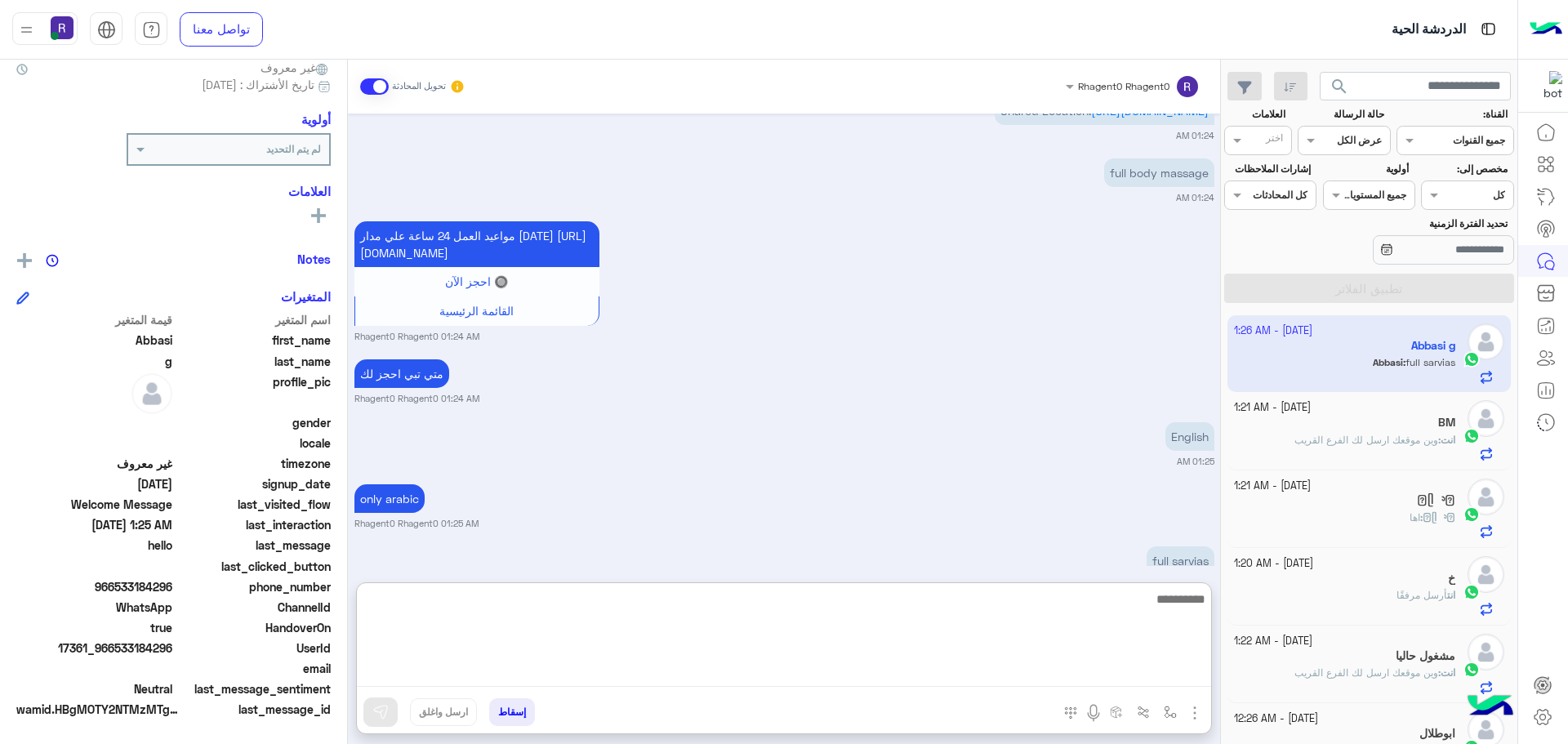
click at [765, 665] on textarea at bounding box center [784, 637] width 854 height 98
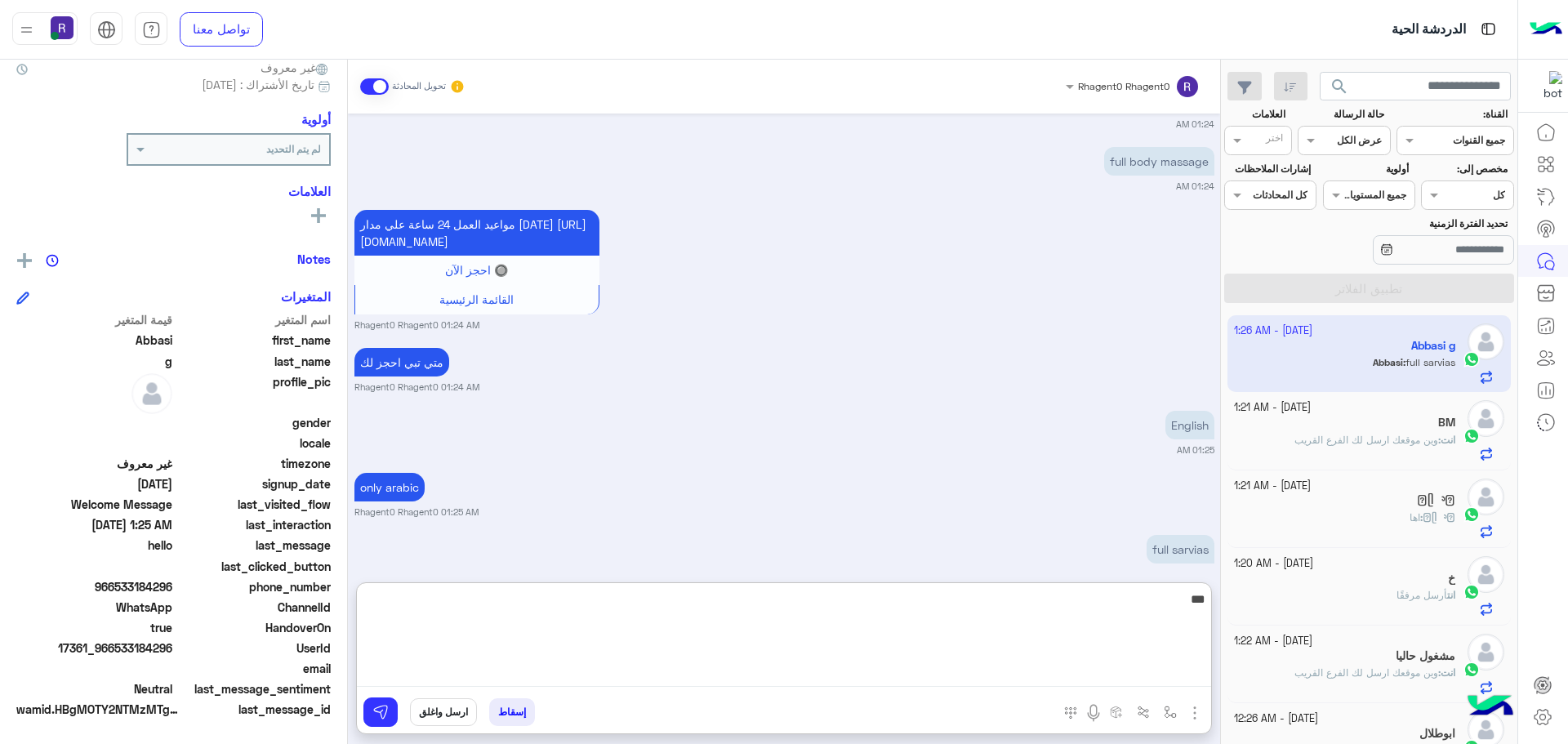
type textarea "***"
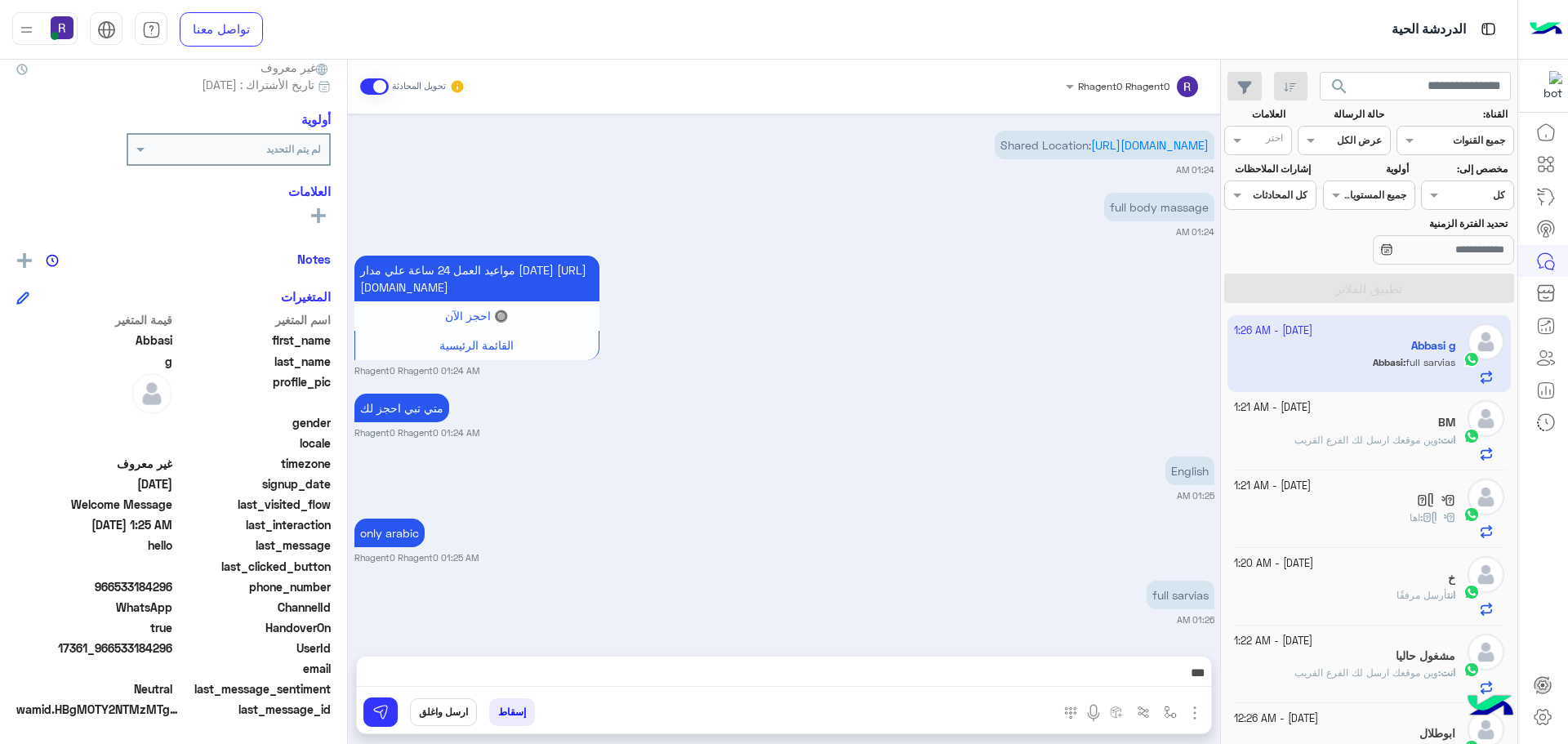
click at [926, 433] on div "[DATE] أهلاً Abbasi 👋 شكرًا لتواصلك مع ركن راحتي! وش حاب نساعدك فيه [DATE]؟ 😊 م…" at bounding box center [784, 376] width 872 height 526
click at [378, 709] on img at bounding box center [381, 712] width 17 height 17
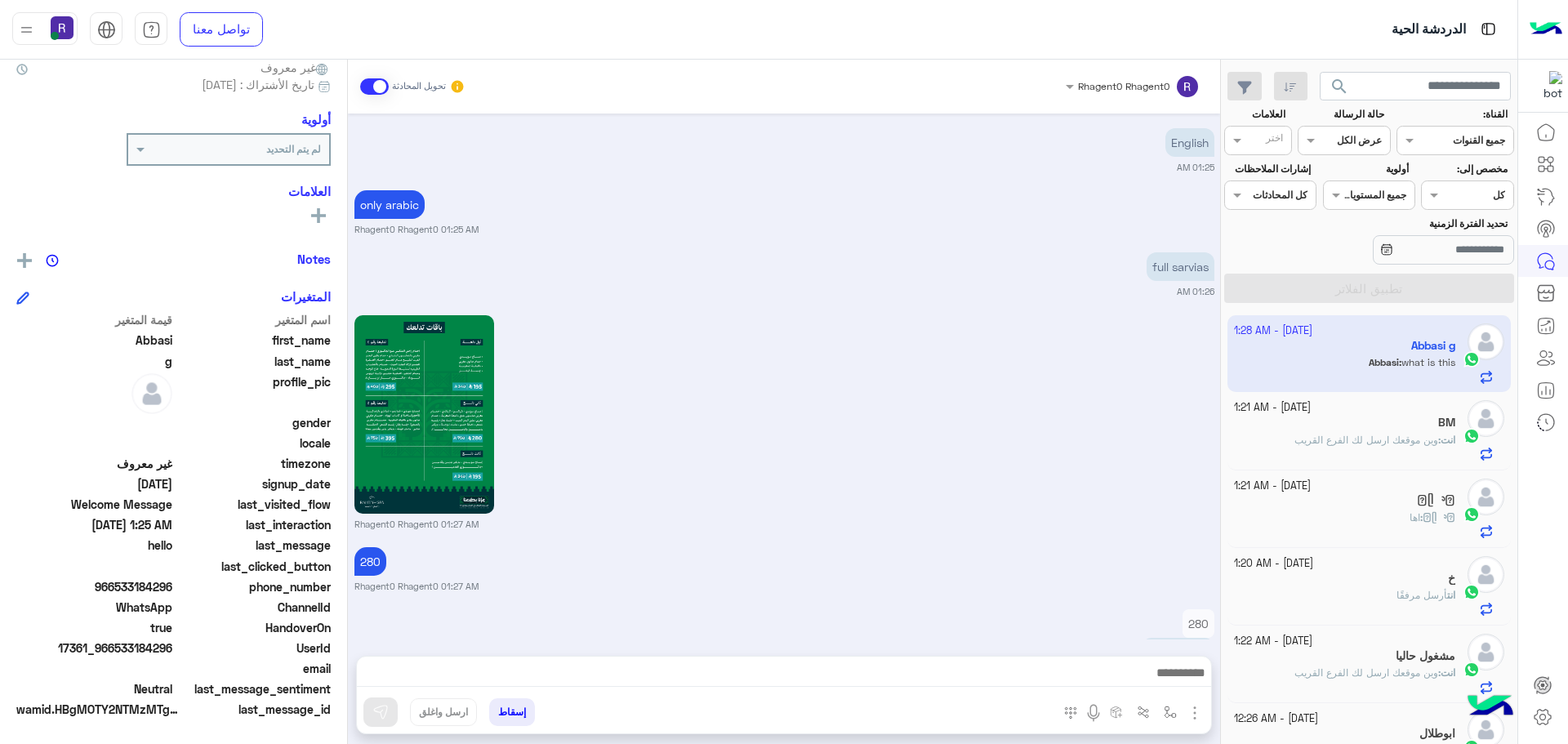
scroll to position [2819, 0]
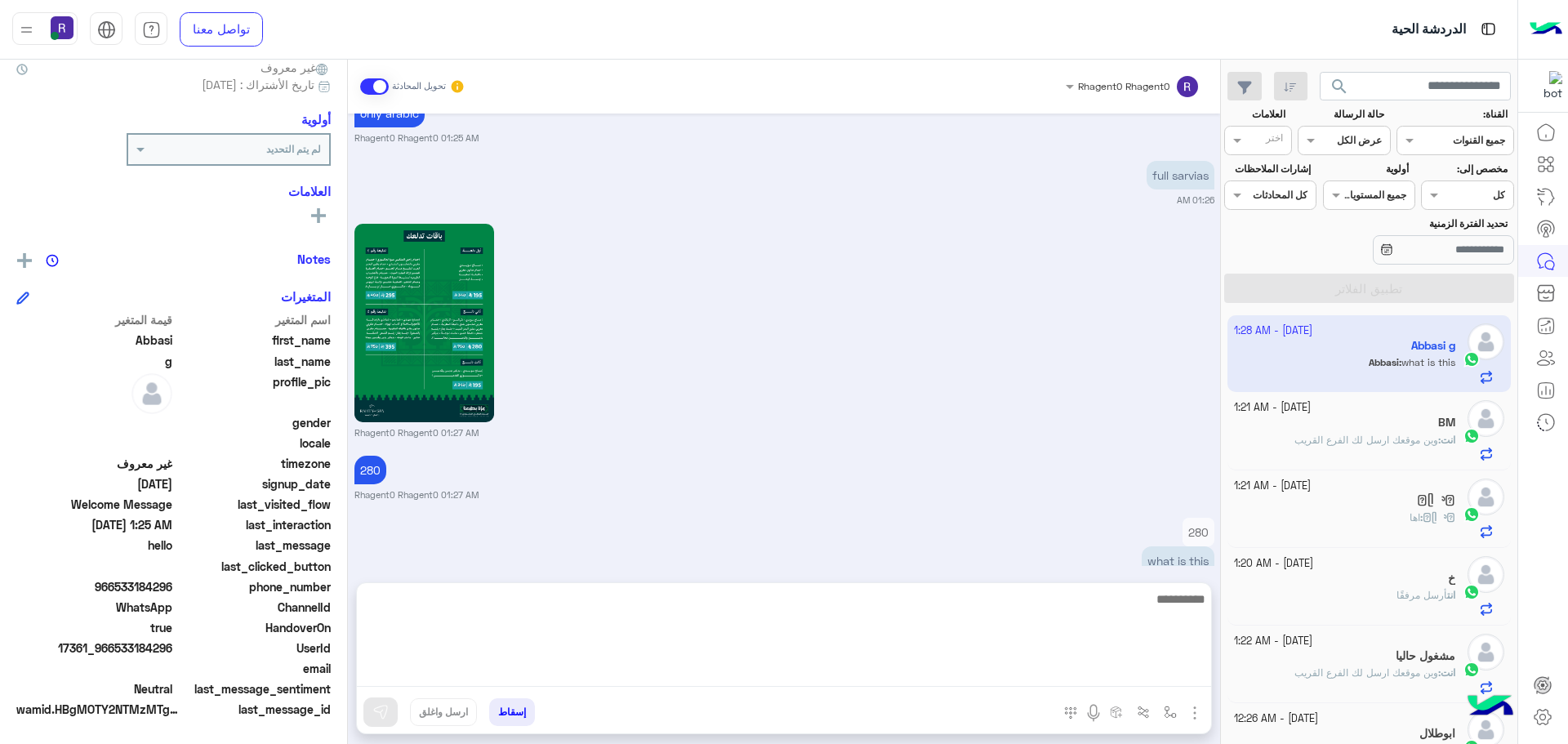
click at [1103, 667] on textarea at bounding box center [784, 637] width 854 height 98
type textarea "********"
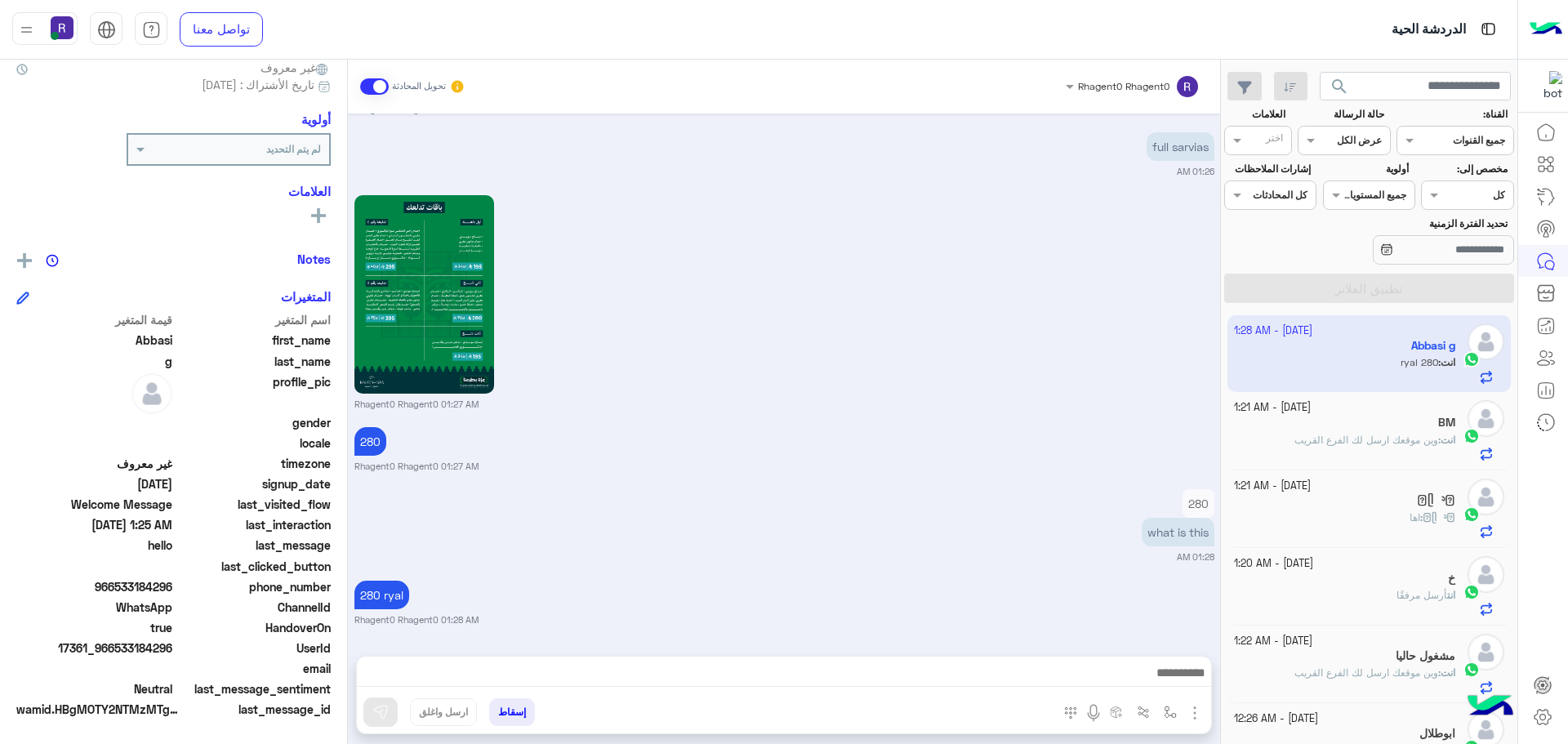
click at [972, 346] on div "[DATE] أهلاً Abbasi 👋 شكرًا لتواصلك مع ركن راحتي! وش حاب نساعدك فيه [DATE]؟ 😊 م…" at bounding box center [784, 376] width 872 height 526
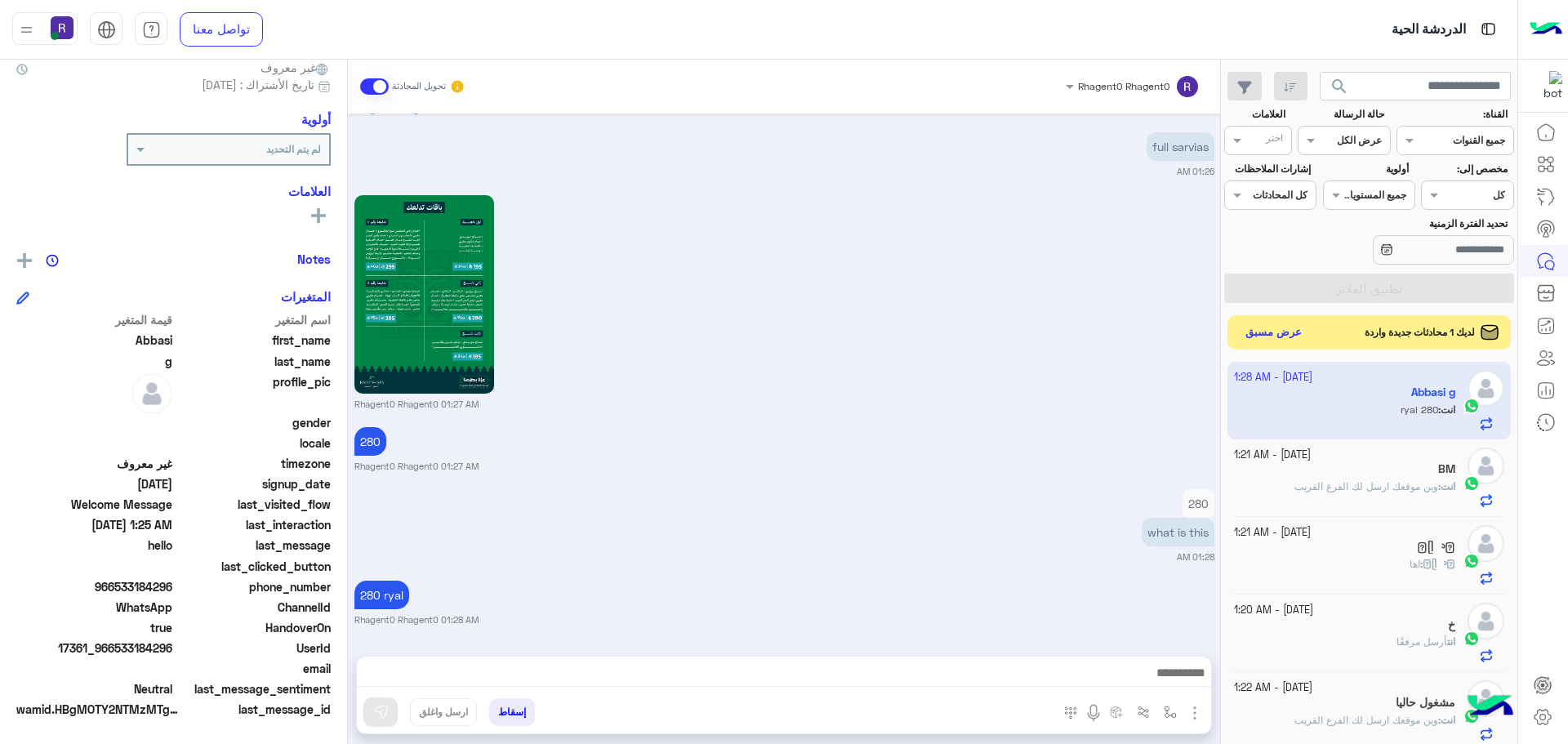
click at [1257, 322] on button "عرض مسبق" at bounding box center [1274, 332] width 68 height 22
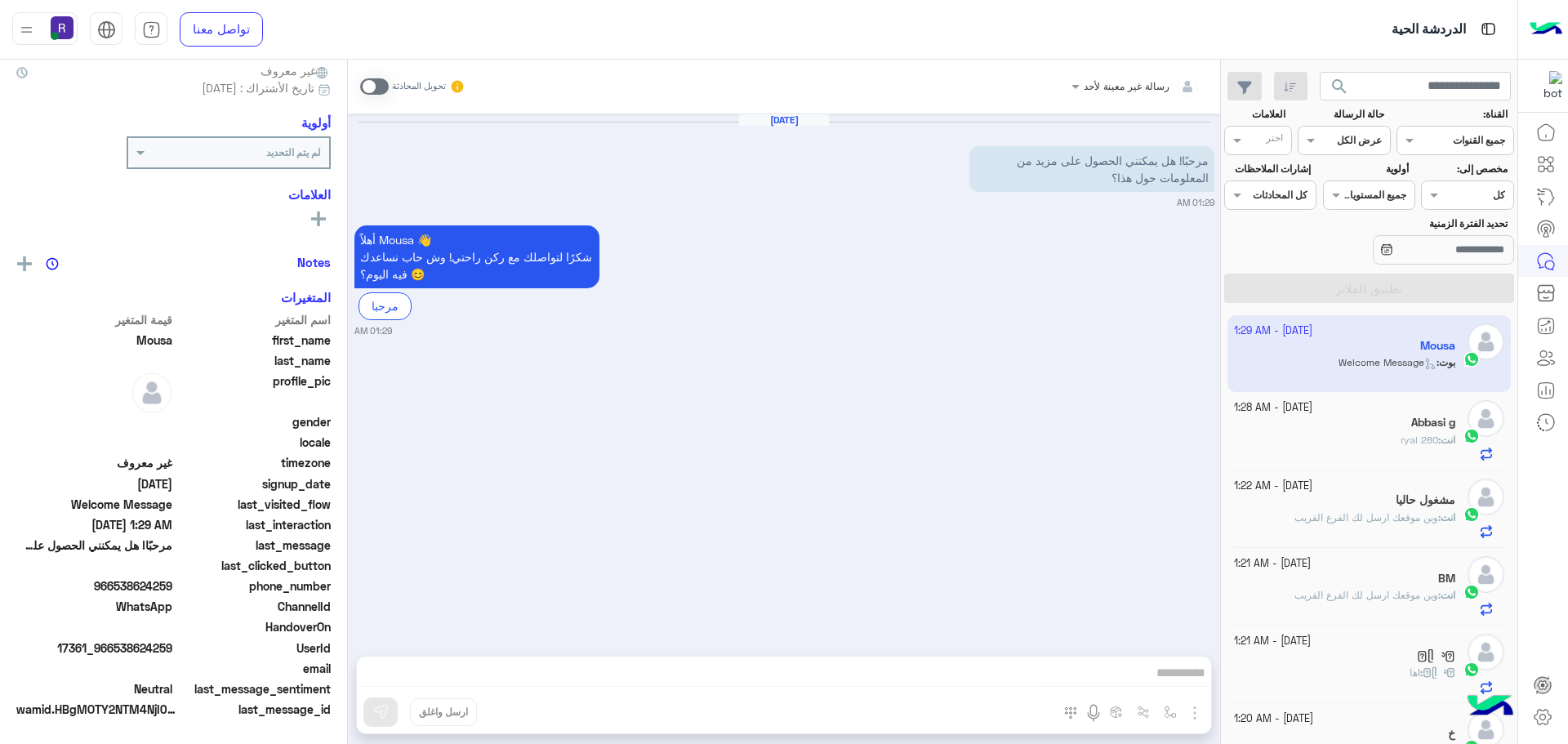
scroll to position [156, 0]
click at [378, 90] on span at bounding box center [374, 87] width 28 height 17
click at [1193, 707] on img "button" at bounding box center [1195, 713] width 20 height 20
click at [1160, 685] on span "الصور" at bounding box center [1164, 677] width 30 height 19
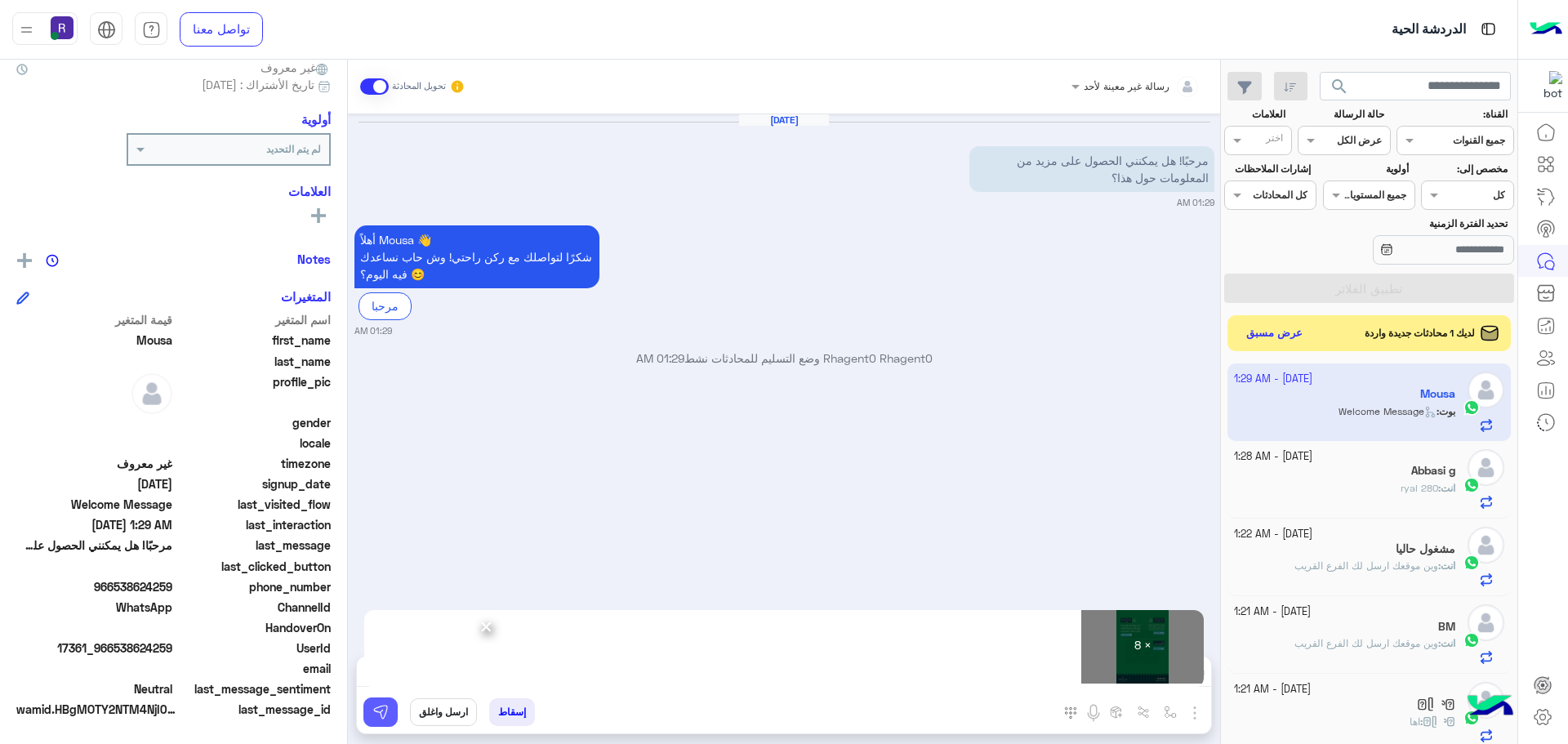
click at [384, 711] on img at bounding box center [381, 712] width 17 height 17
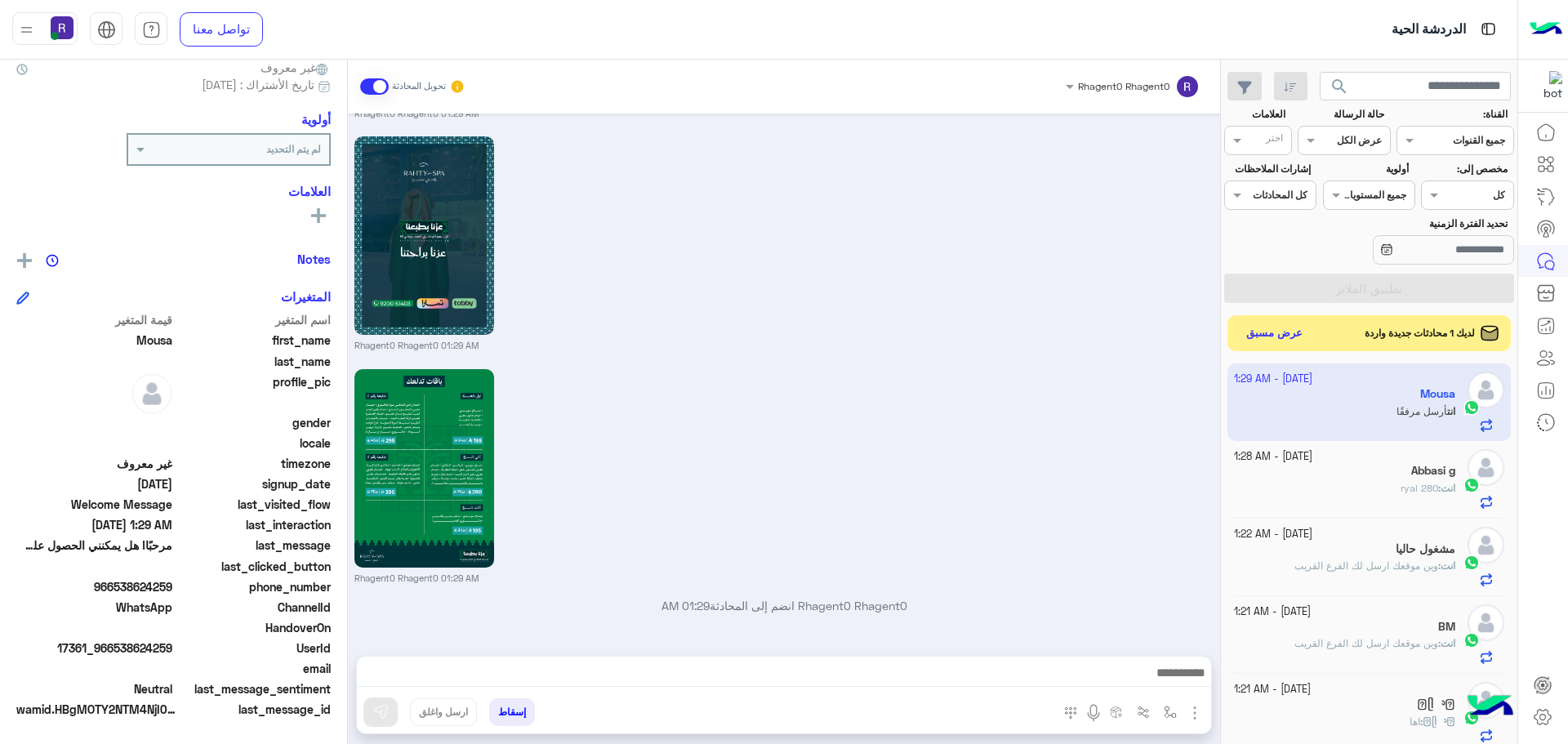
scroll to position [1651, 0]
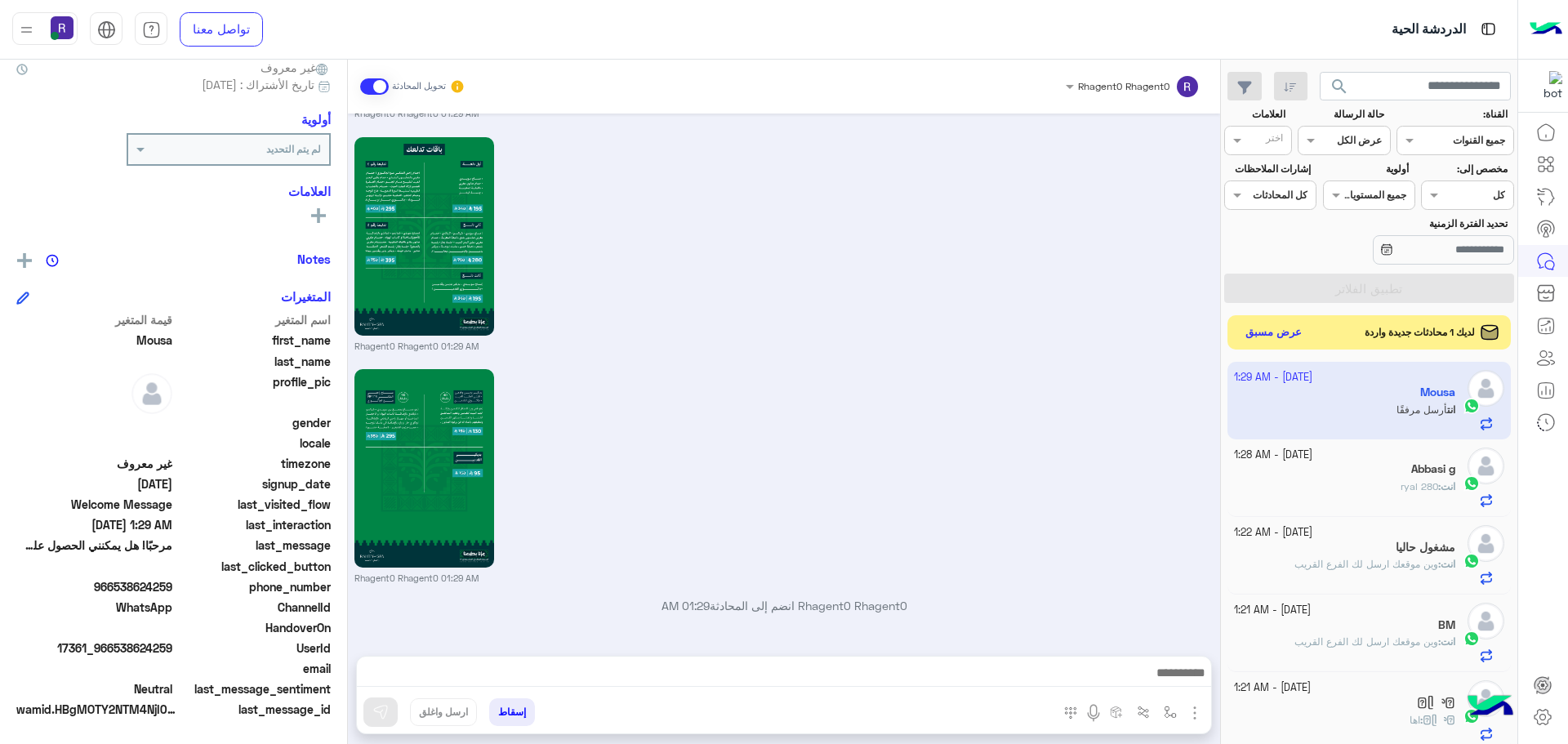
click at [1268, 336] on button "عرض مسبق" at bounding box center [1274, 332] width 68 height 22
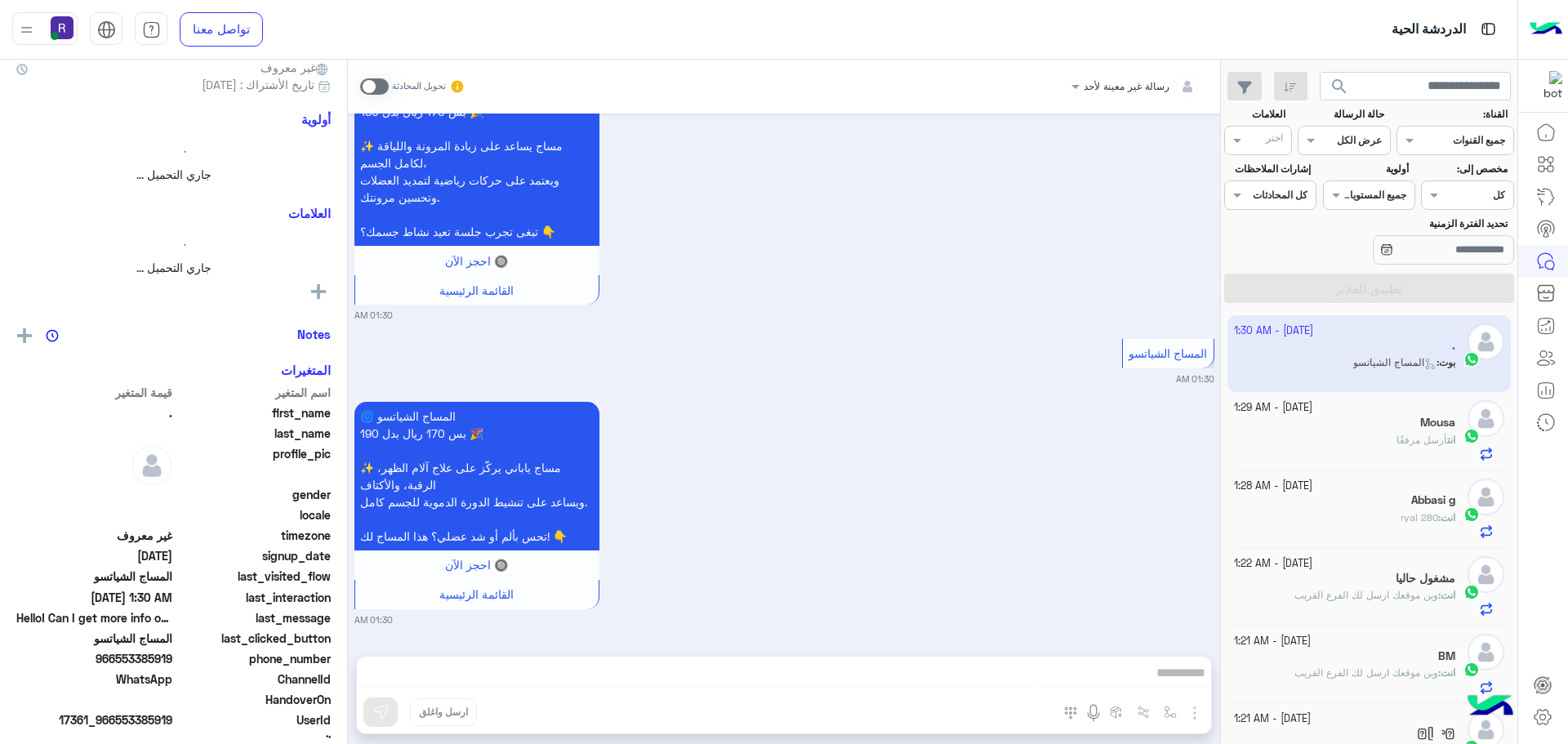
scroll to position [152, 0]
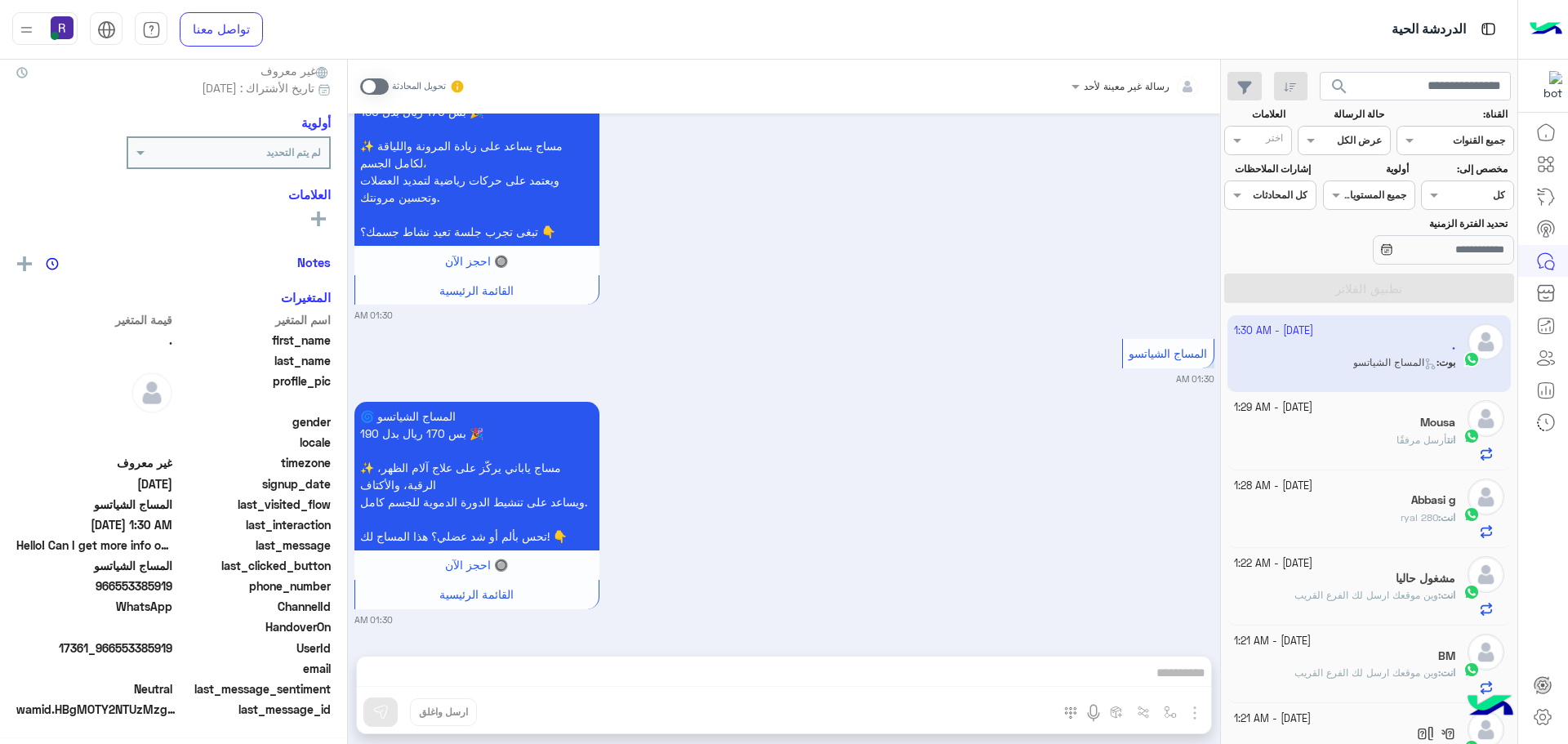
click at [381, 83] on span at bounding box center [374, 87] width 28 height 17
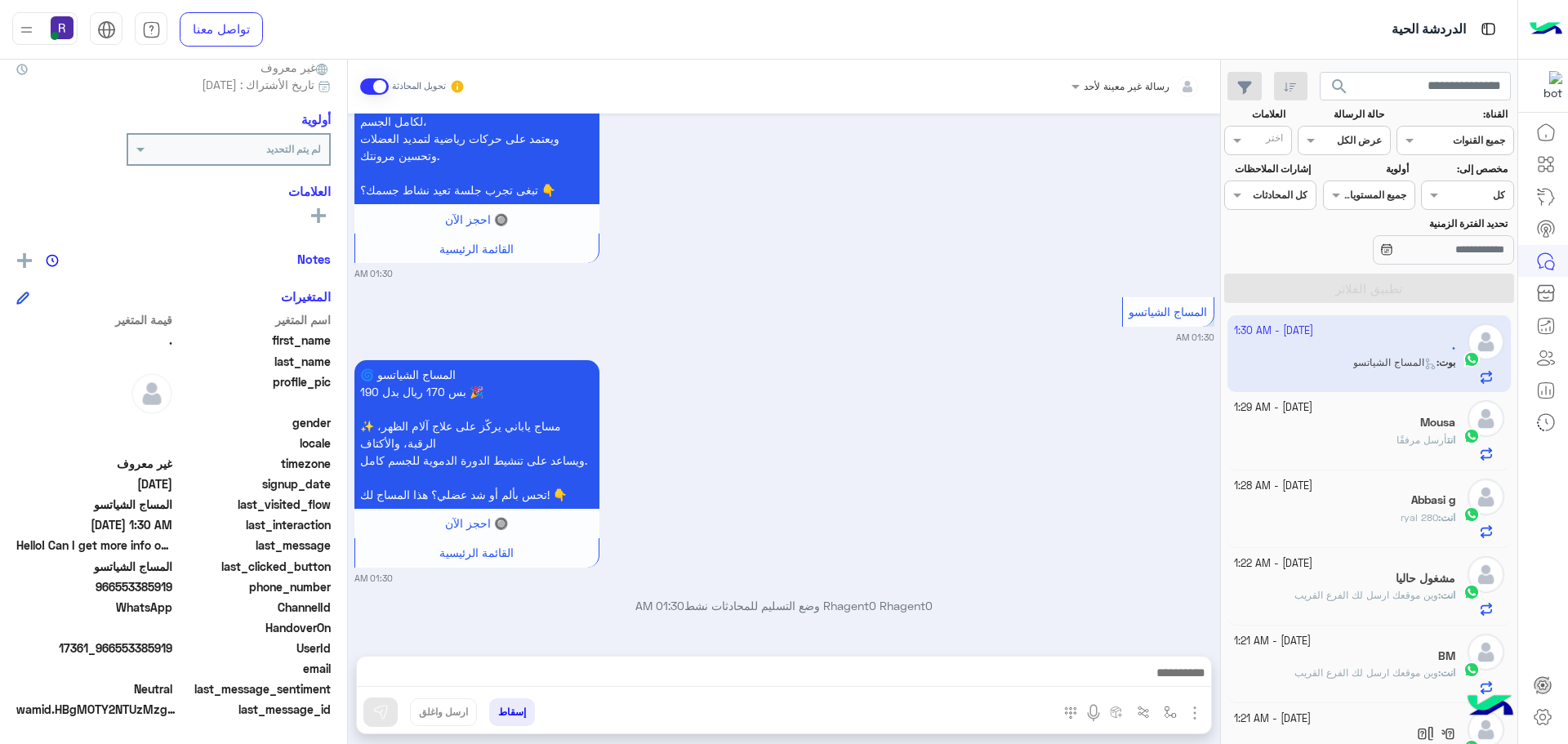
click at [1192, 723] on div "المرفقات الصور أدخل اسم مجموعة الرسائل" at bounding box center [1131, 715] width 159 height 33
click at [1196, 712] on img "button" at bounding box center [1195, 713] width 20 height 20
click at [1155, 687] on button "الصور" at bounding box center [1170, 677] width 69 height 32
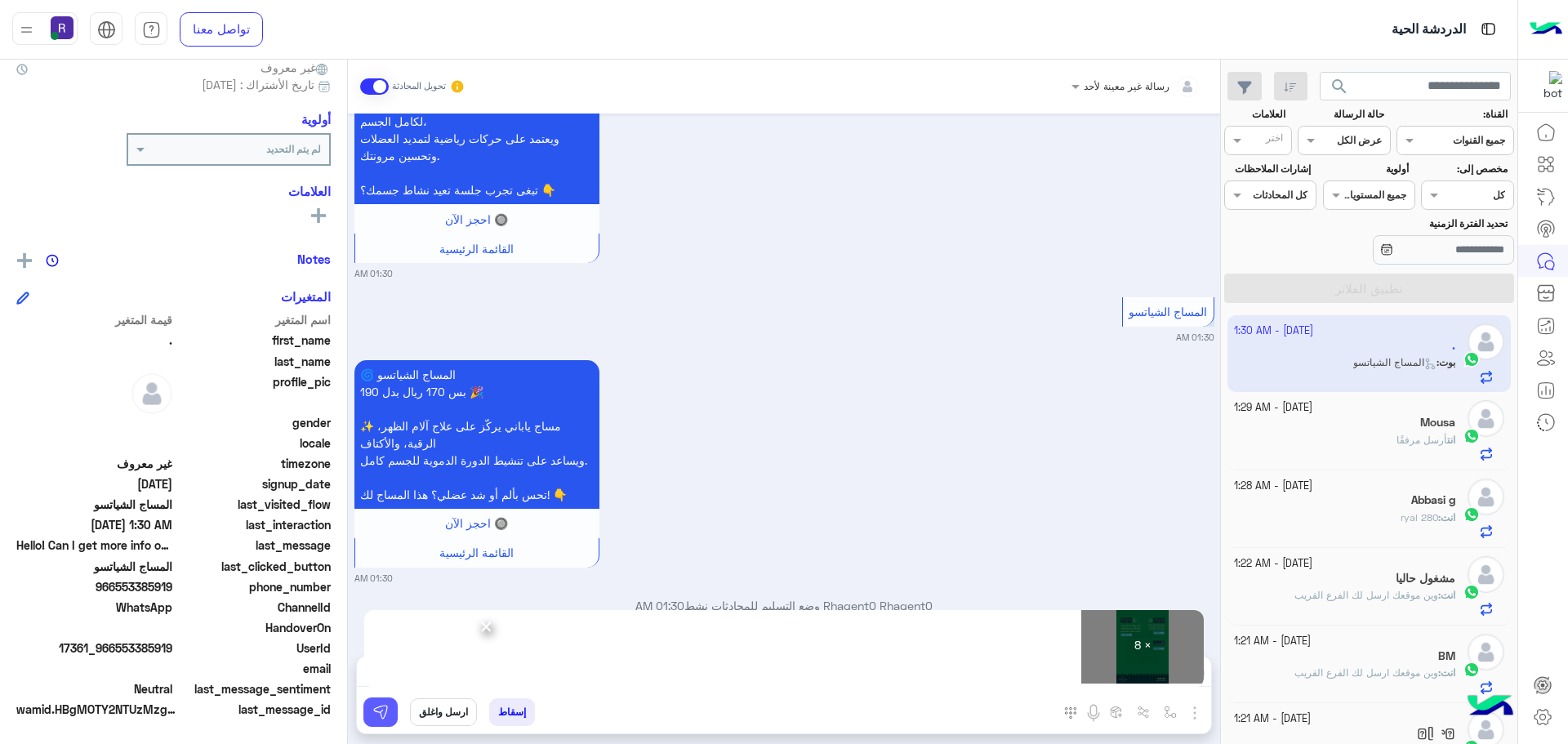
click at [378, 712] on img at bounding box center [381, 712] width 17 height 17
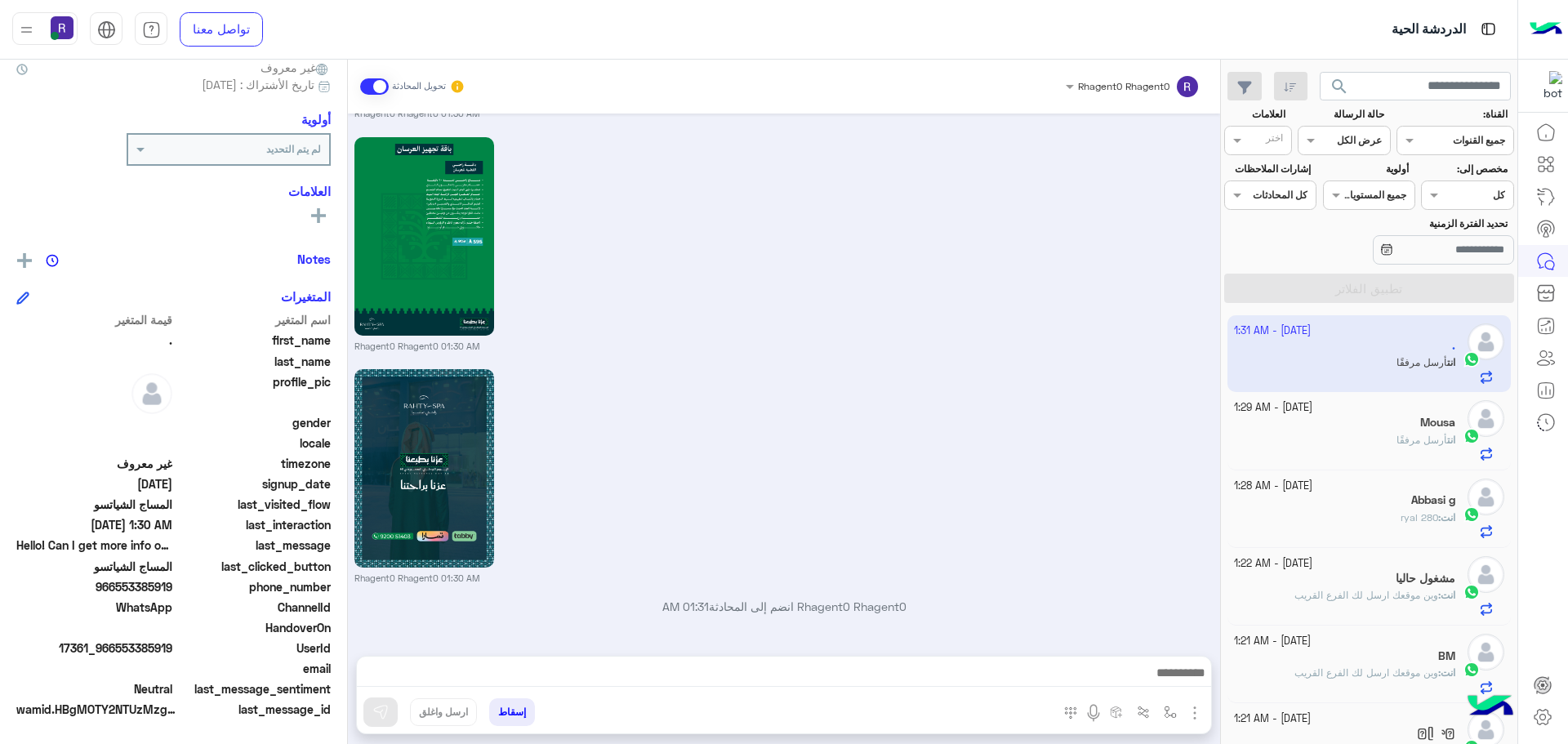
scroll to position [3563, 0]
